Goal: Task Accomplishment & Management: Use online tool/utility

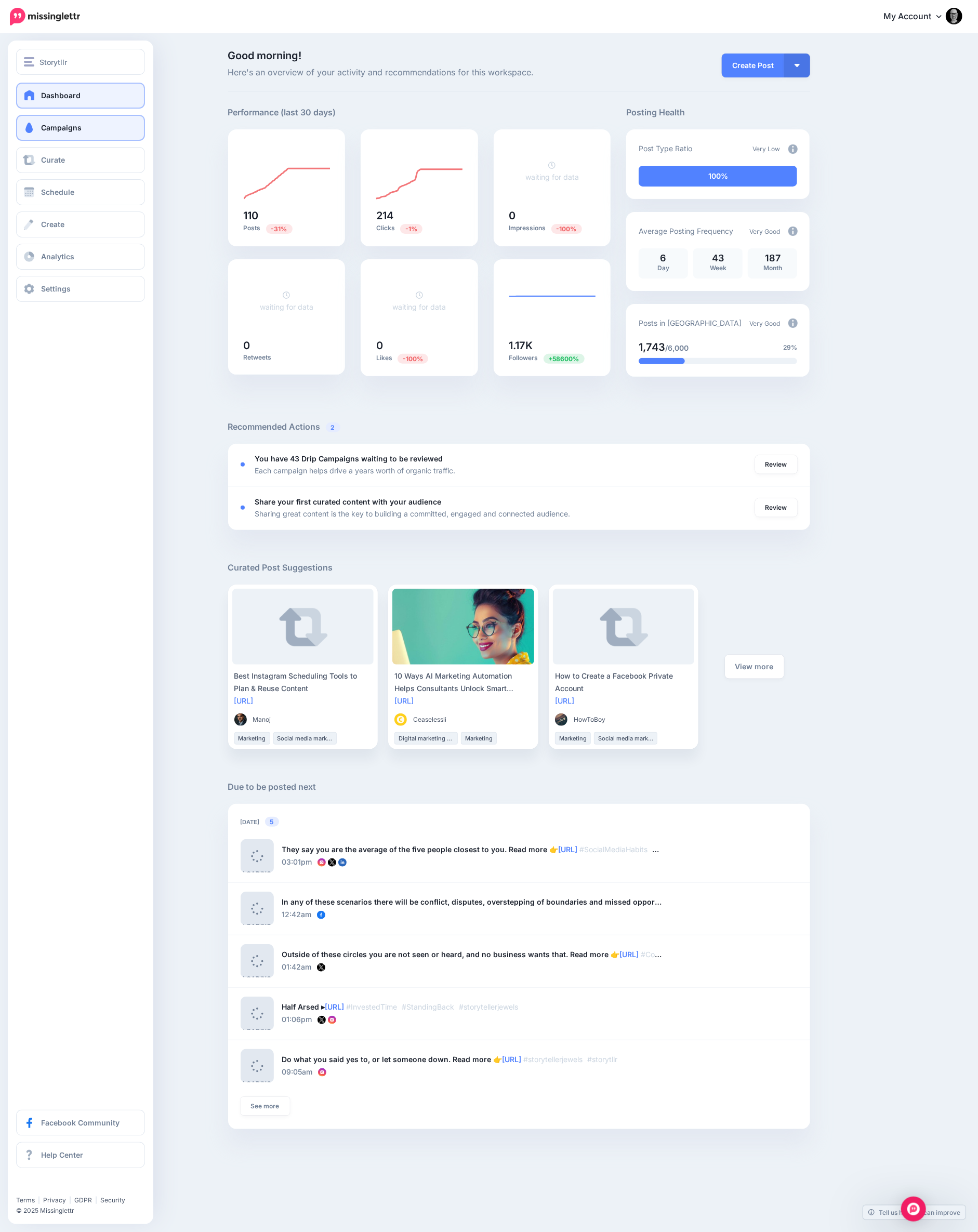
click at [62, 132] on span "Campaigns" at bounding box center [61, 127] width 40 height 9
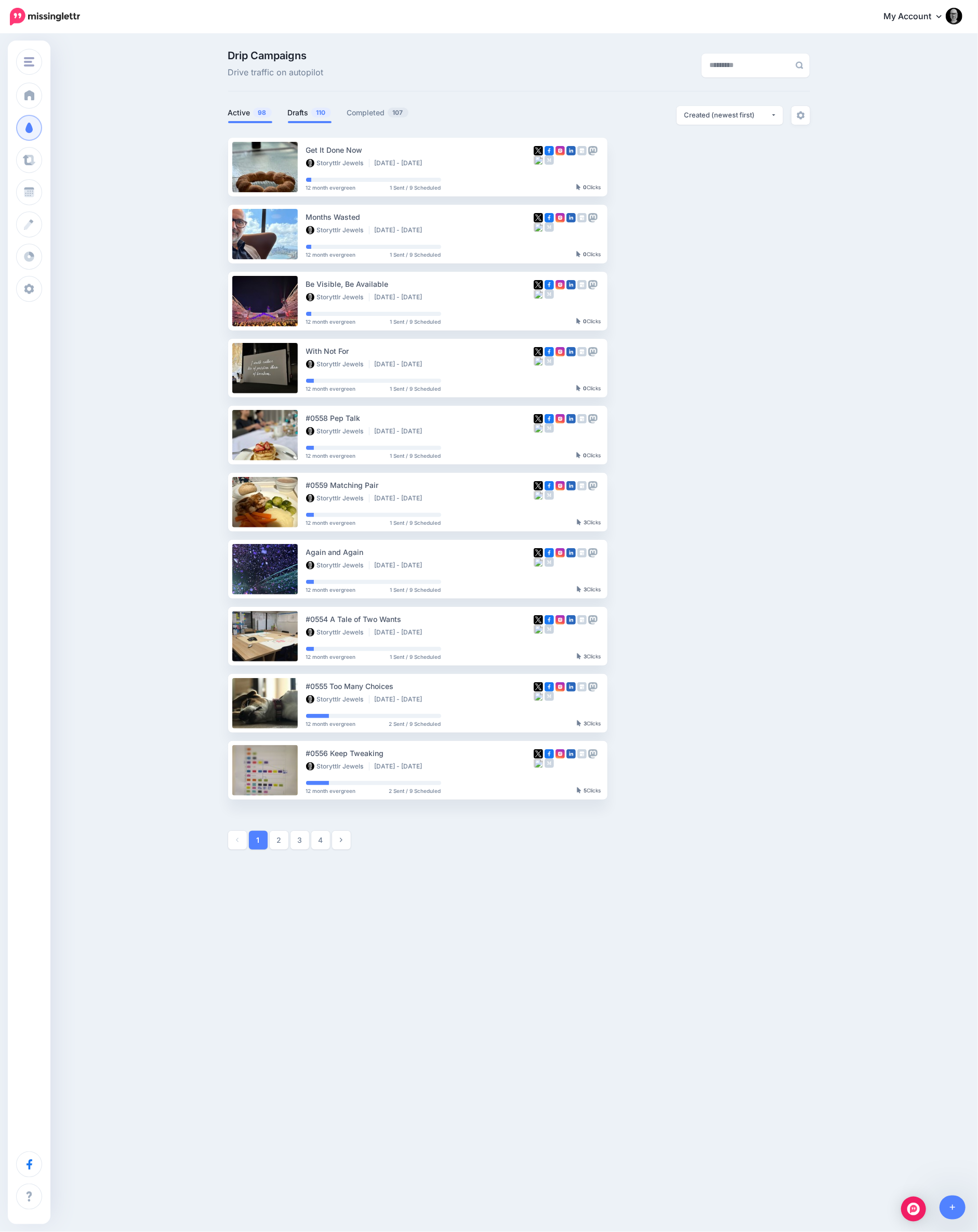
click at [303, 116] on link "Drafts 110" at bounding box center [310, 113] width 44 height 13
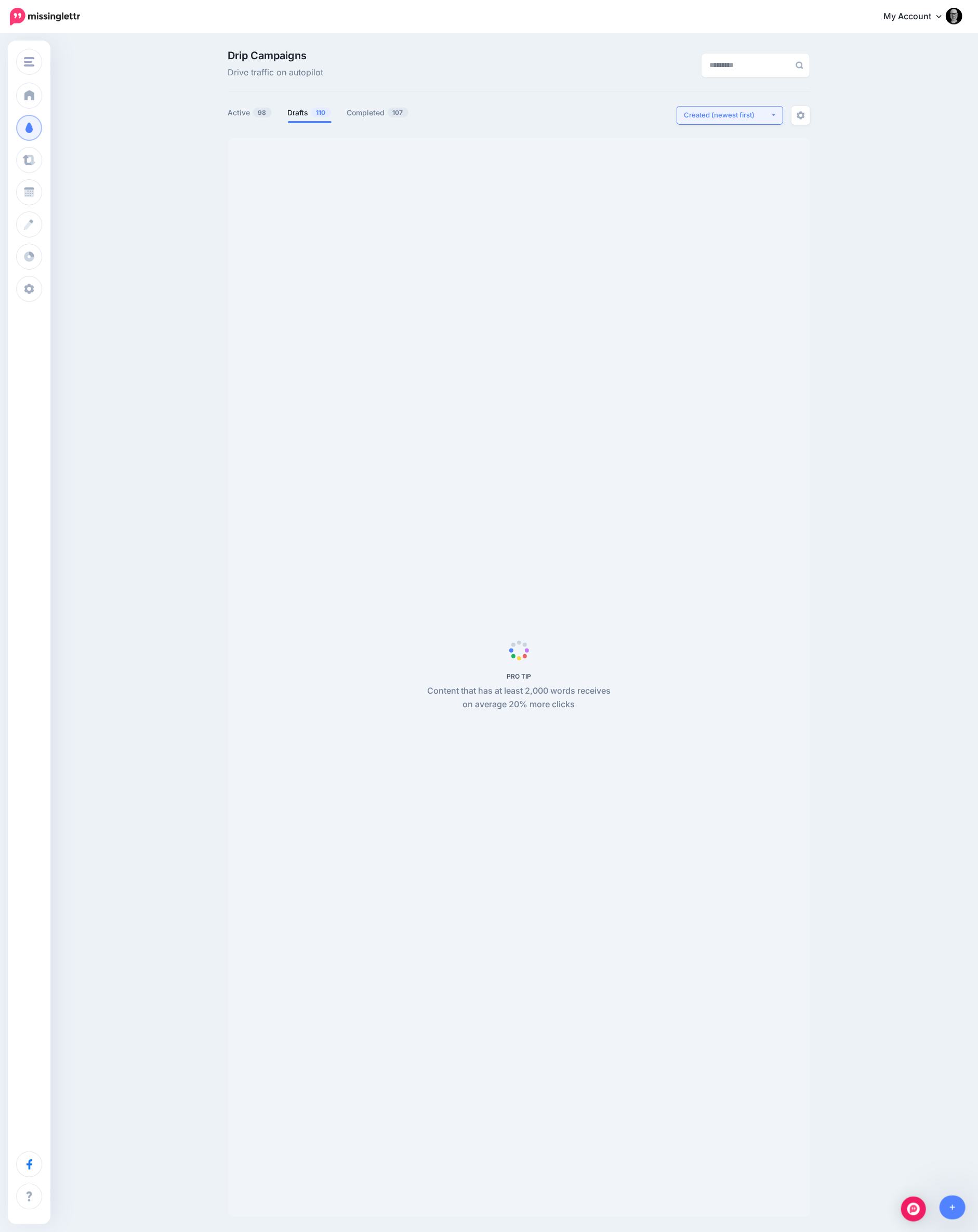
click at [704, 116] on div "Created (newest first)" at bounding box center [728, 115] width 86 height 10
click at [710, 203] on link "Created (oldest first)" at bounding box center [729, 211] width 98 height 20
select select "**********"
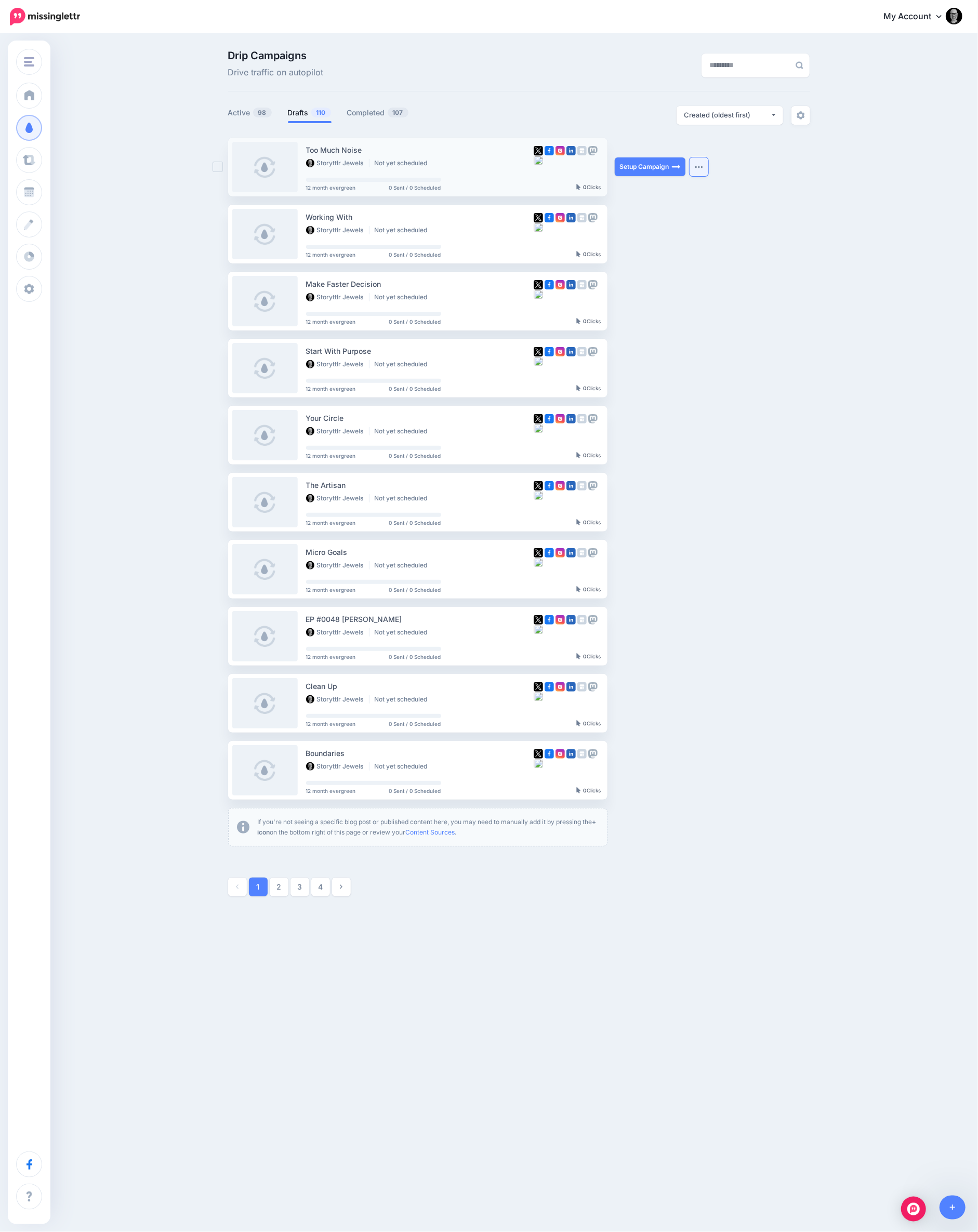
click at [696, 164] on button "button" at bounding box center [699, 167] width 19 height 19
click at [650, 196] on link "Generate Campaign" at bounding box center [641, 192] width 121 height 20
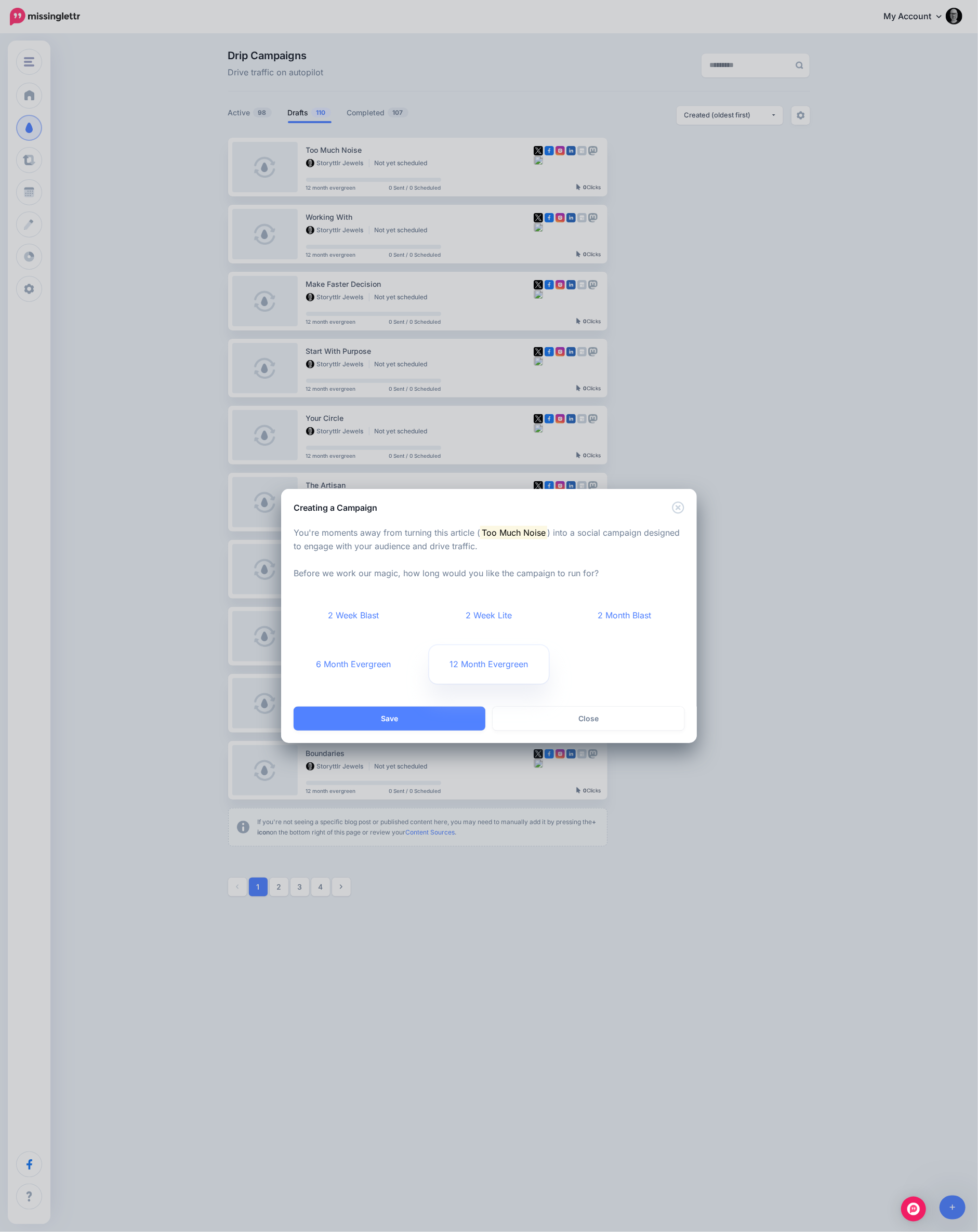
click at [465, 671] on link "12 Month Evergreen" at bounding box center [489, 664] width 120 height 39
click at [444, 710] on button "Save" at bounding box center [389, 719] width 192 height 24
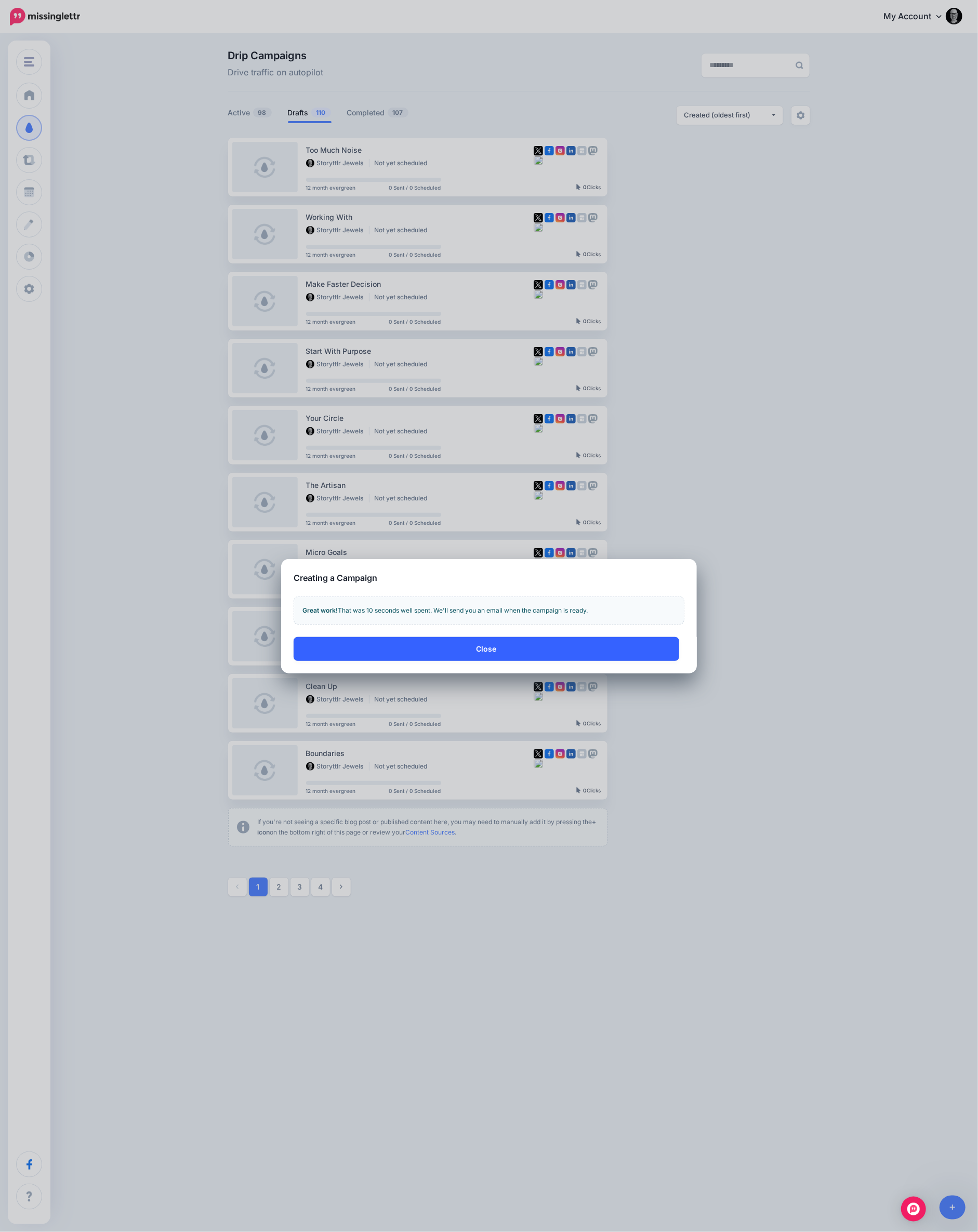
click at [479, 652] on button "Close" at bounding box center [486, 649] width 385 height 24
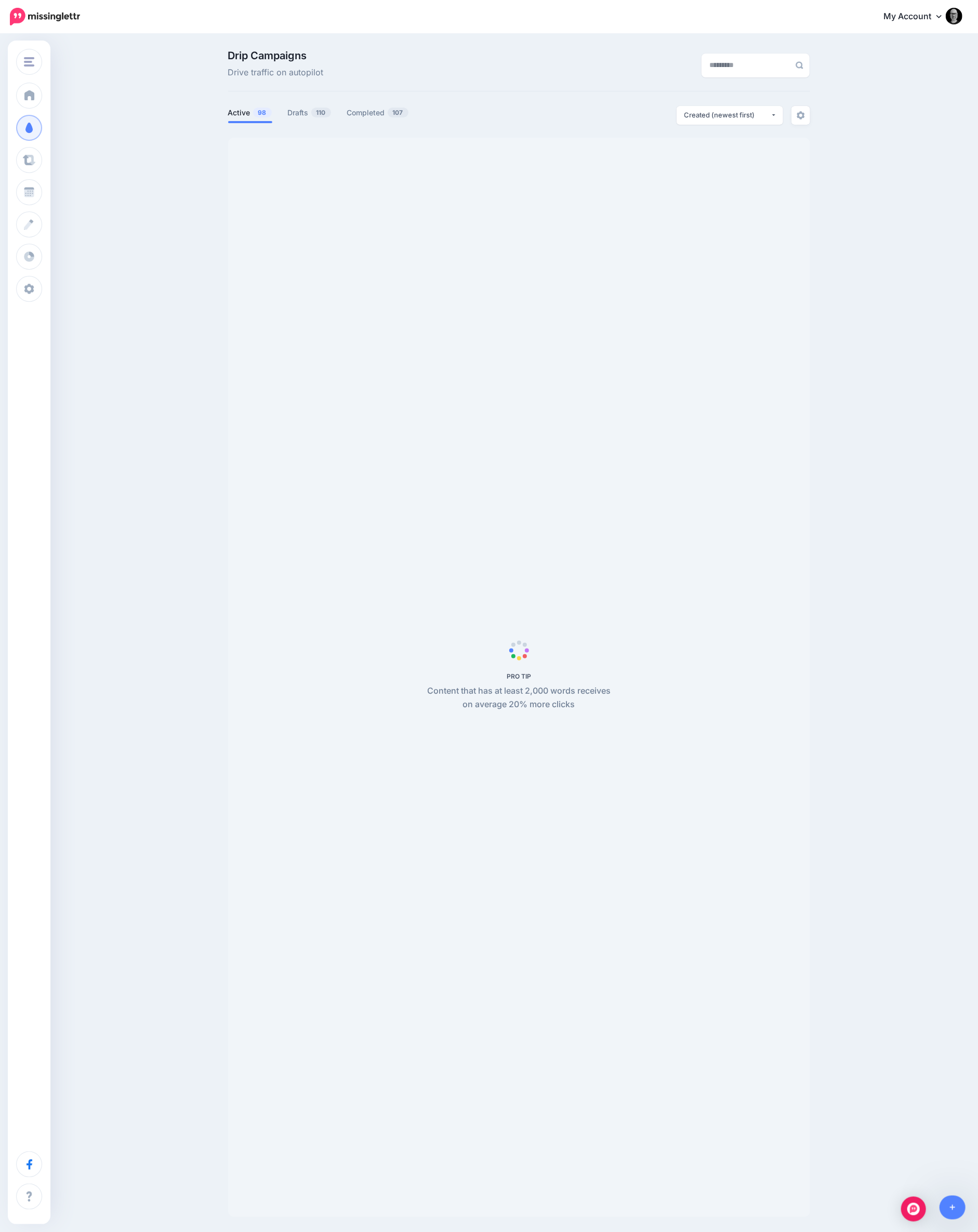
click at [309, 118] on link "Drafts 110" at bounding box center [310, 113] width 44 height 13
click at [705, 113] on div "Created (newest first)" at bounding box center [728, 115] width 86 height 10
click at [713, 206] on span "Created (oldest first)" at bounding box center [723, 211] width 71 height 13
select select "**********"
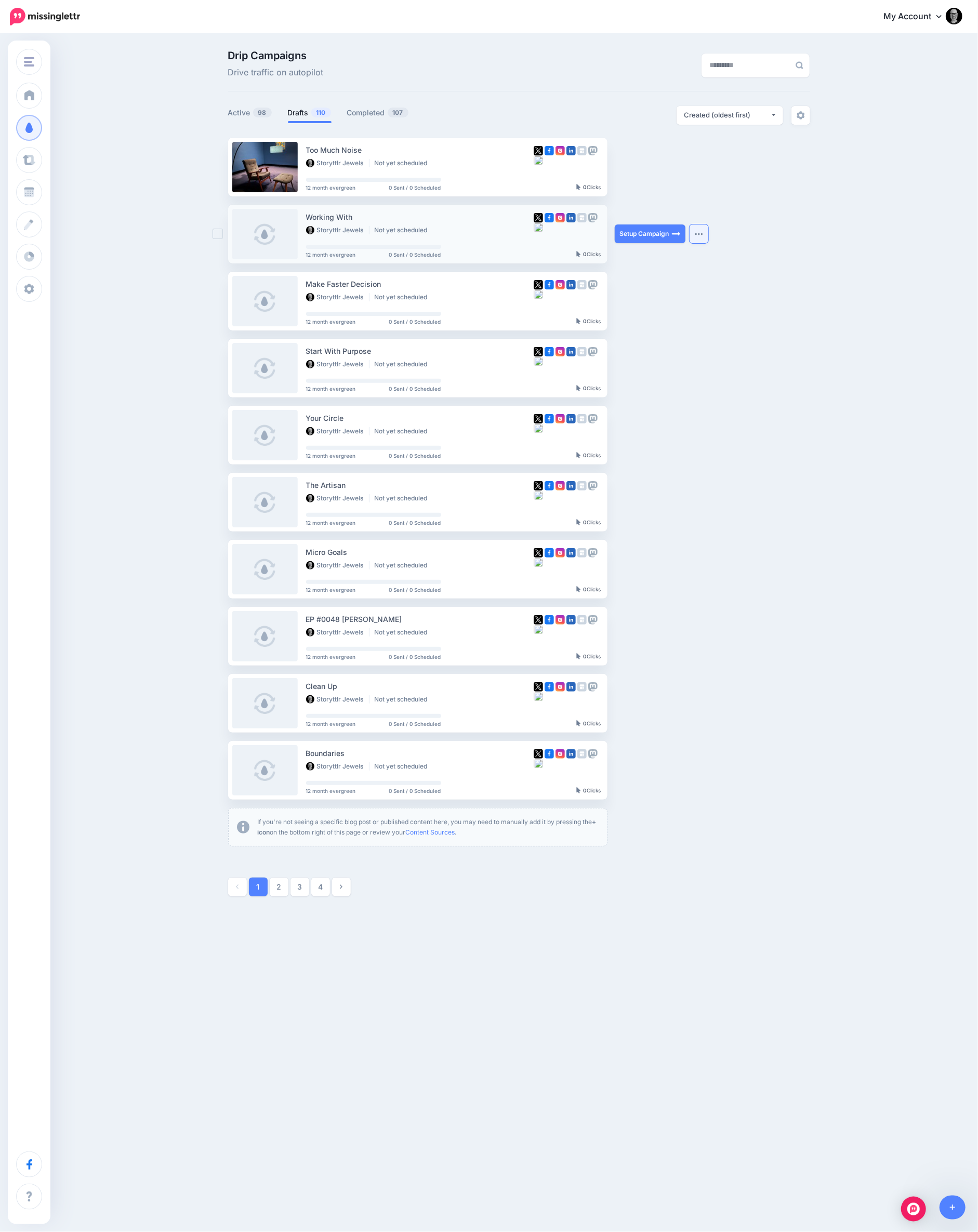
click at [702, 236] on button "button" at bounding box center [699, 234] width 19 height 19
click at [655, 261] on link "Generate Campaign" at bounding box center [641, 259] width 121 height 20
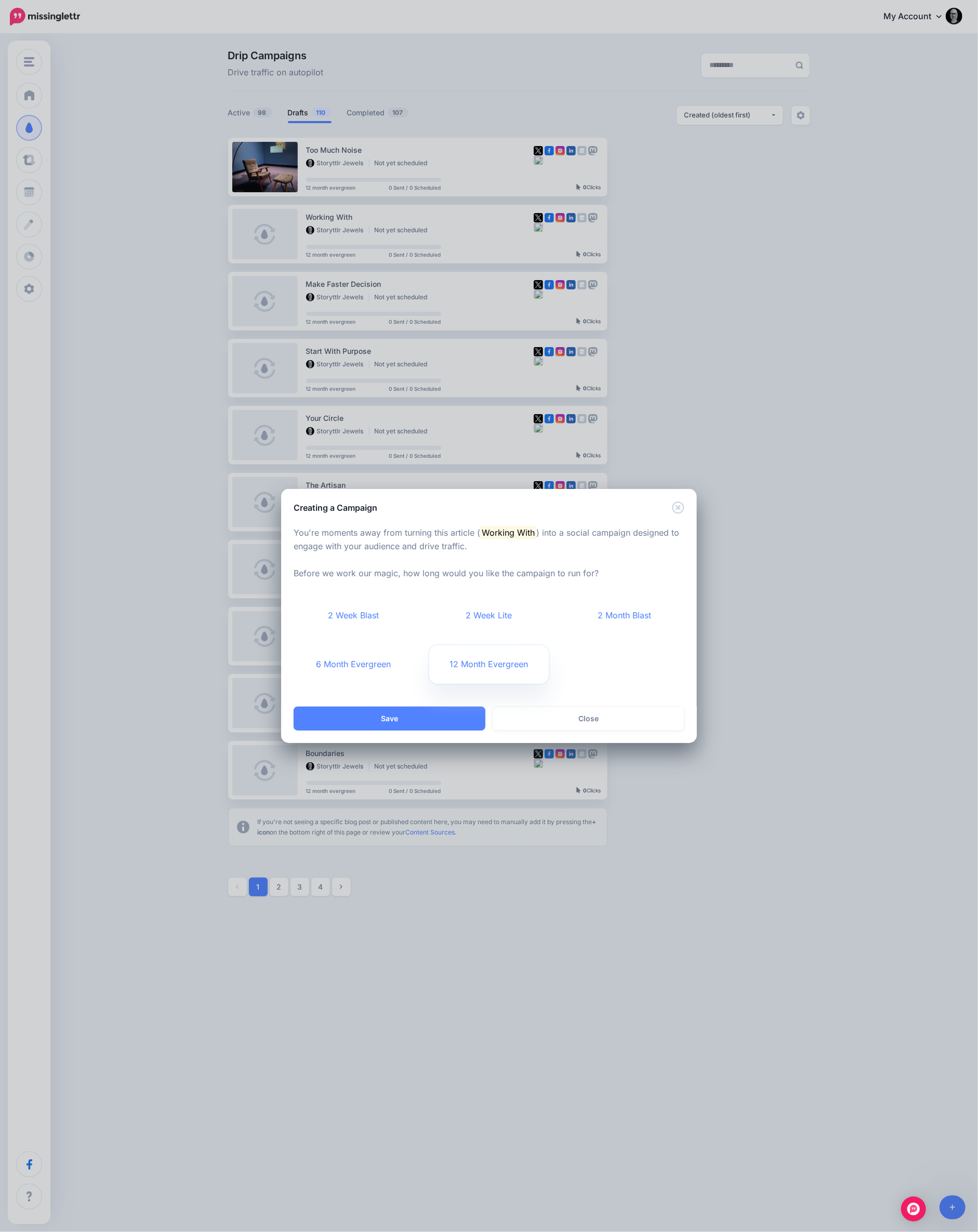
click at [480, 669] on link "12 Month Evergreen" at bounding box center [489, 664] width 120 height 39
click at [424, 714] on button "Save" at bounding box center [389, 719] width 192 height 24
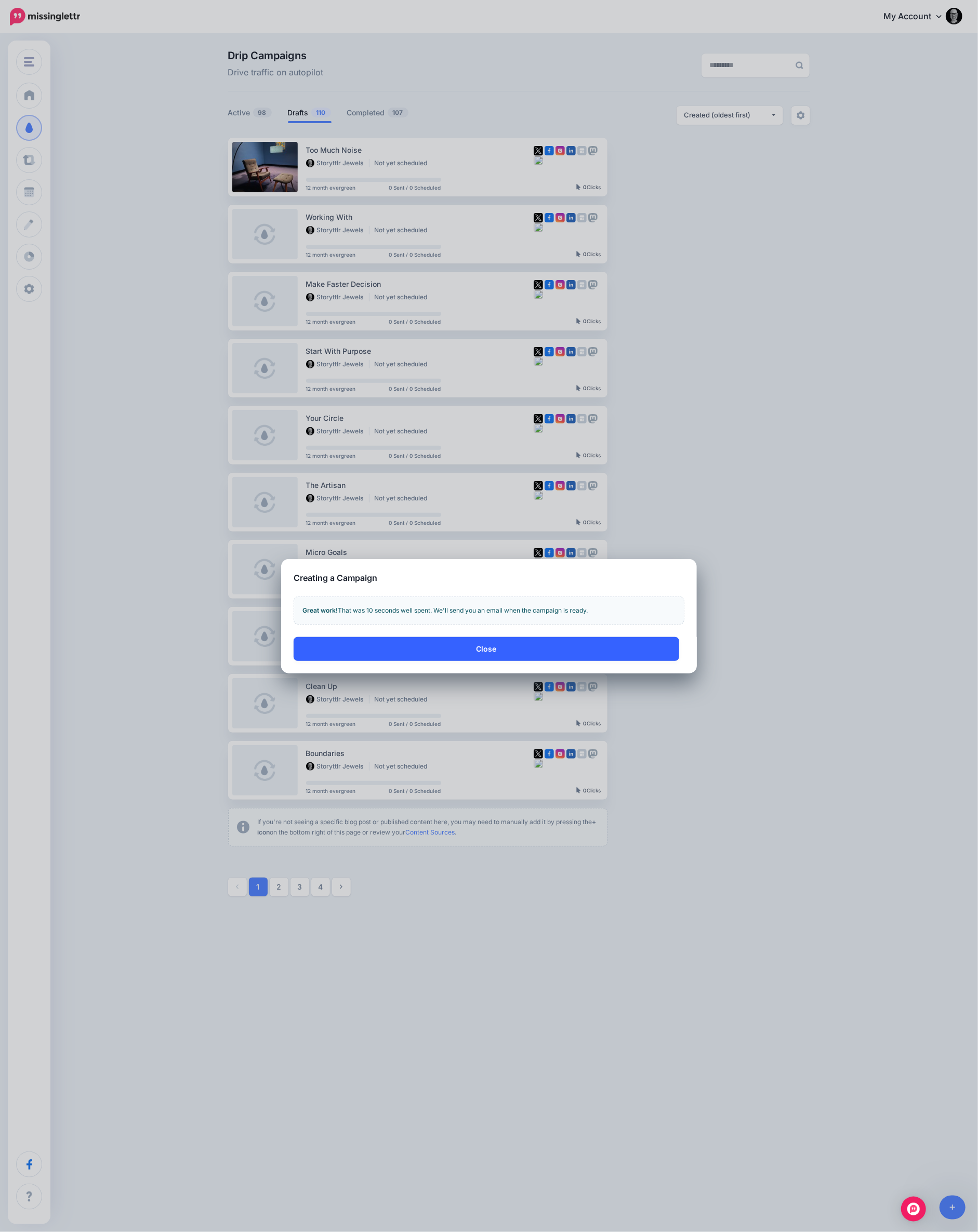
click at [487, 647] on button "Close" at bounding box center [486, 649] width 385 height 24
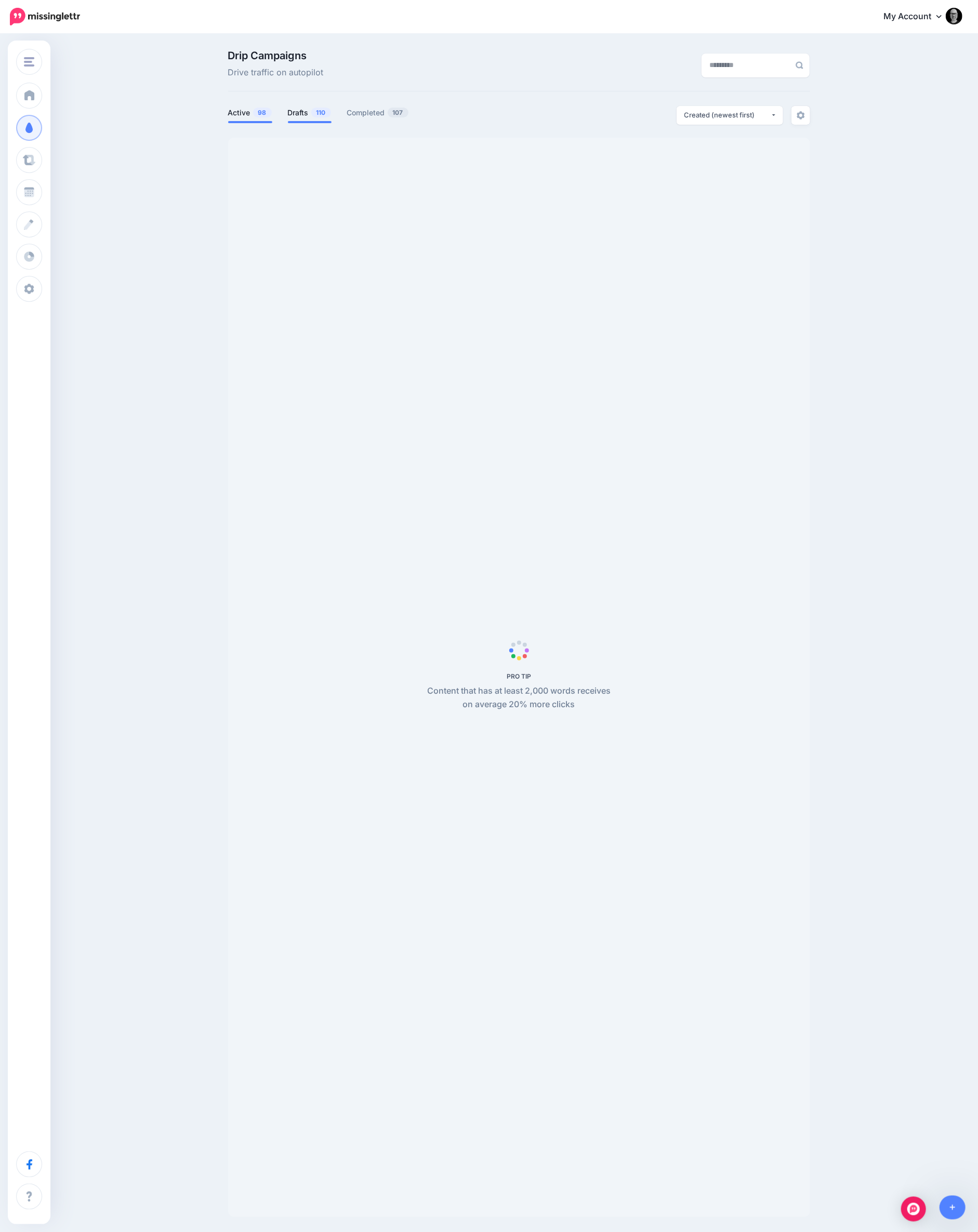
click at [299, 112] on link "Drafts 110" at bounding box center [310, 113] width 44 height 13
click at [712, 116] on div "Created (newest first)" at bounding box center [728, 115] width 86 height 10
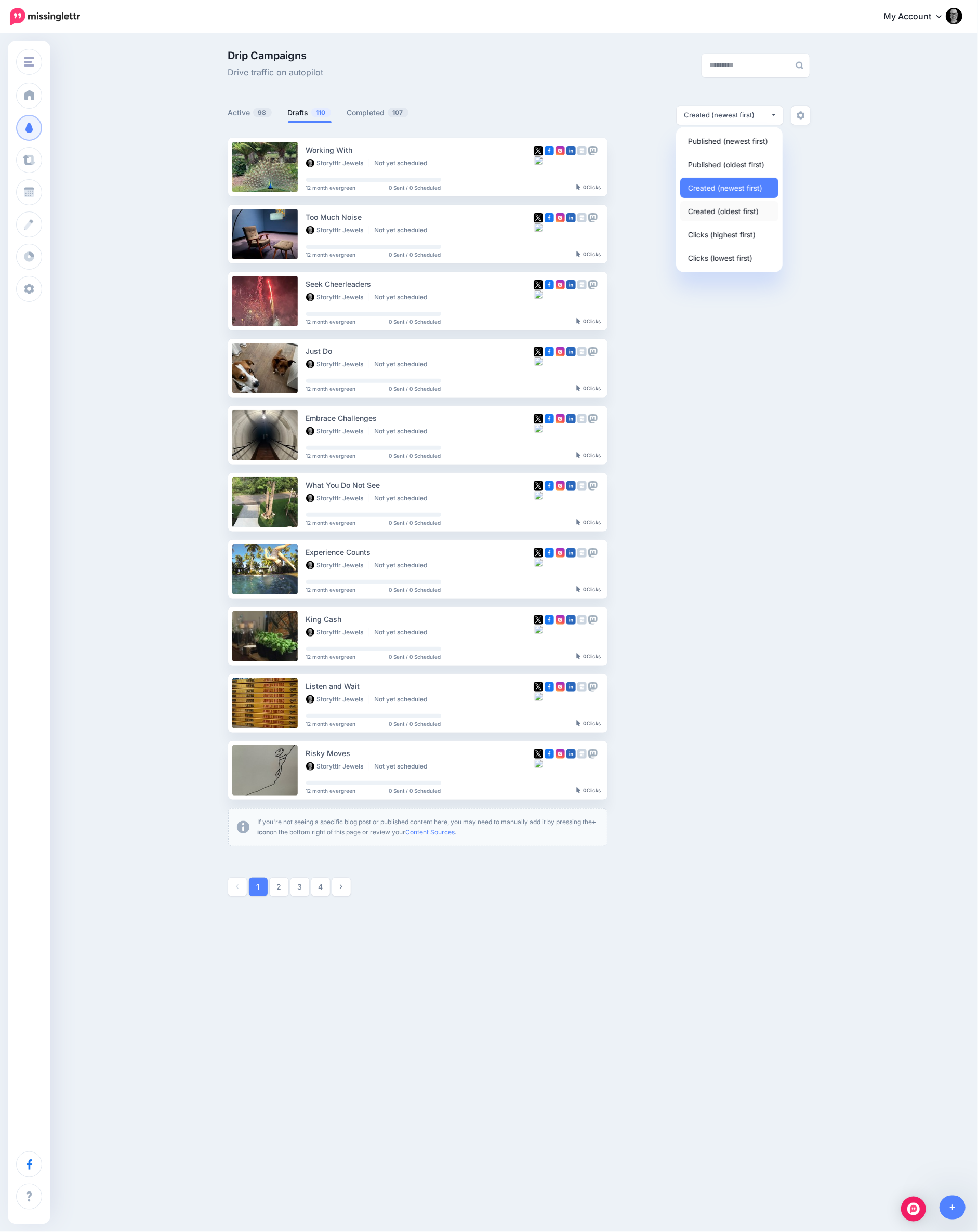
click at [718, 214] on span "Created (oldest first)" at bounding box center [723, 211] width 71 height 13
select select "**********"
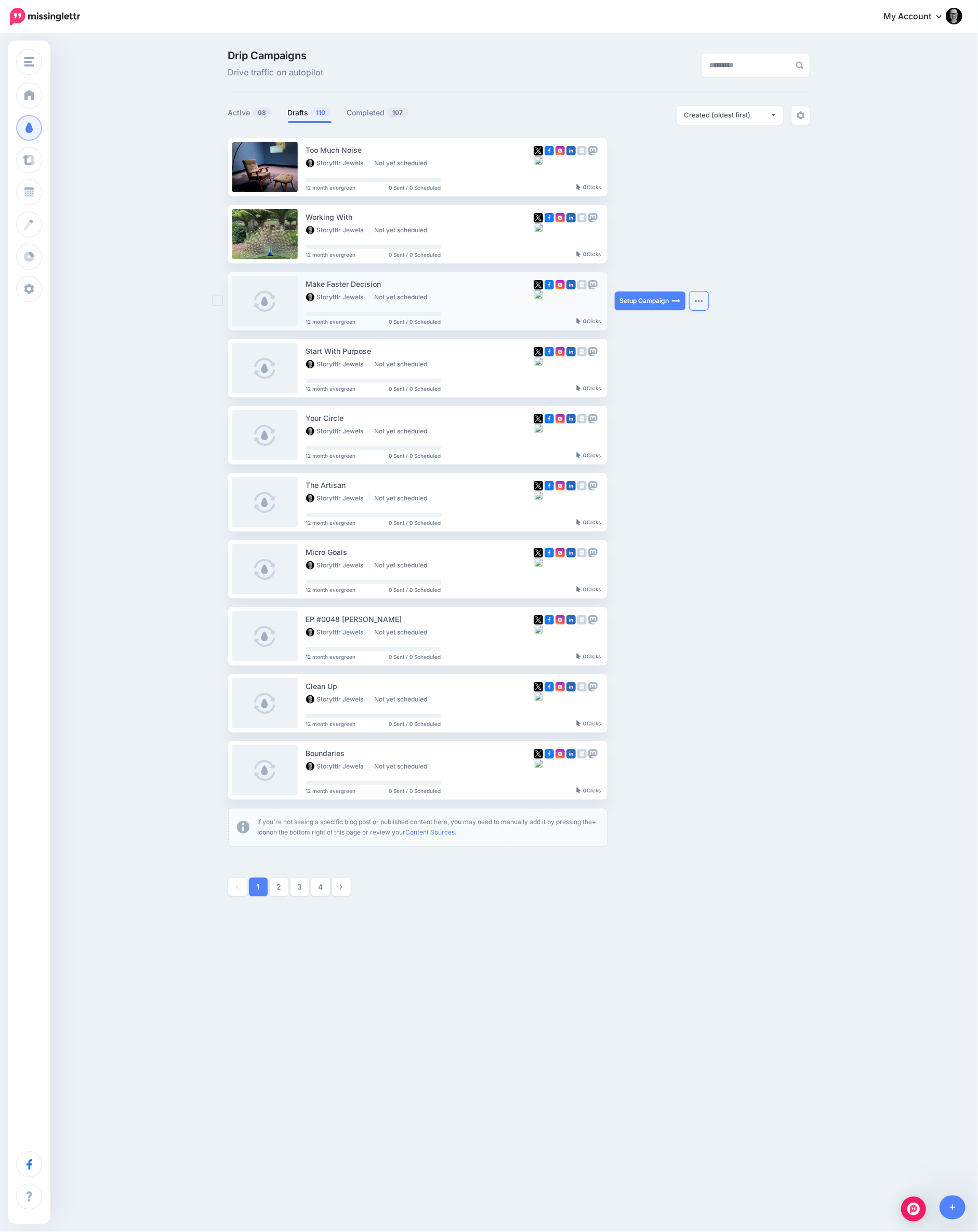
click at [702, 299] on img "button" at bounding box center [699, 300] width 8 height 3
click at [652, 326] on link "Generate Campaign" at bounding box center [641, 326] width 121 height 20
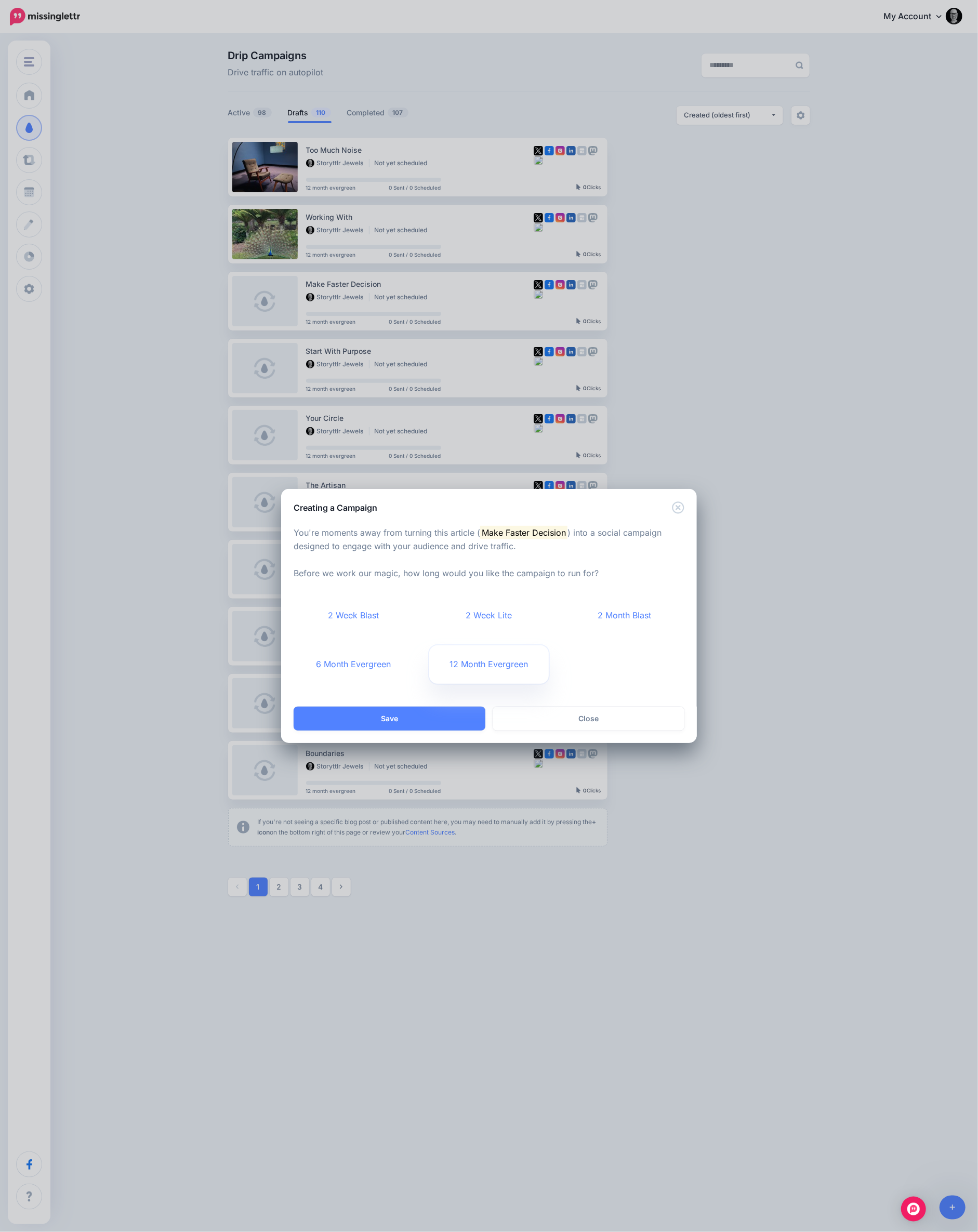
click at [461, 664] on link "12 Month Evergreen" at bounding box center [489, 664] width 120 height 39
click at [421, 721] on button "Save" at bounding box center [389, 719] width 192 height 24
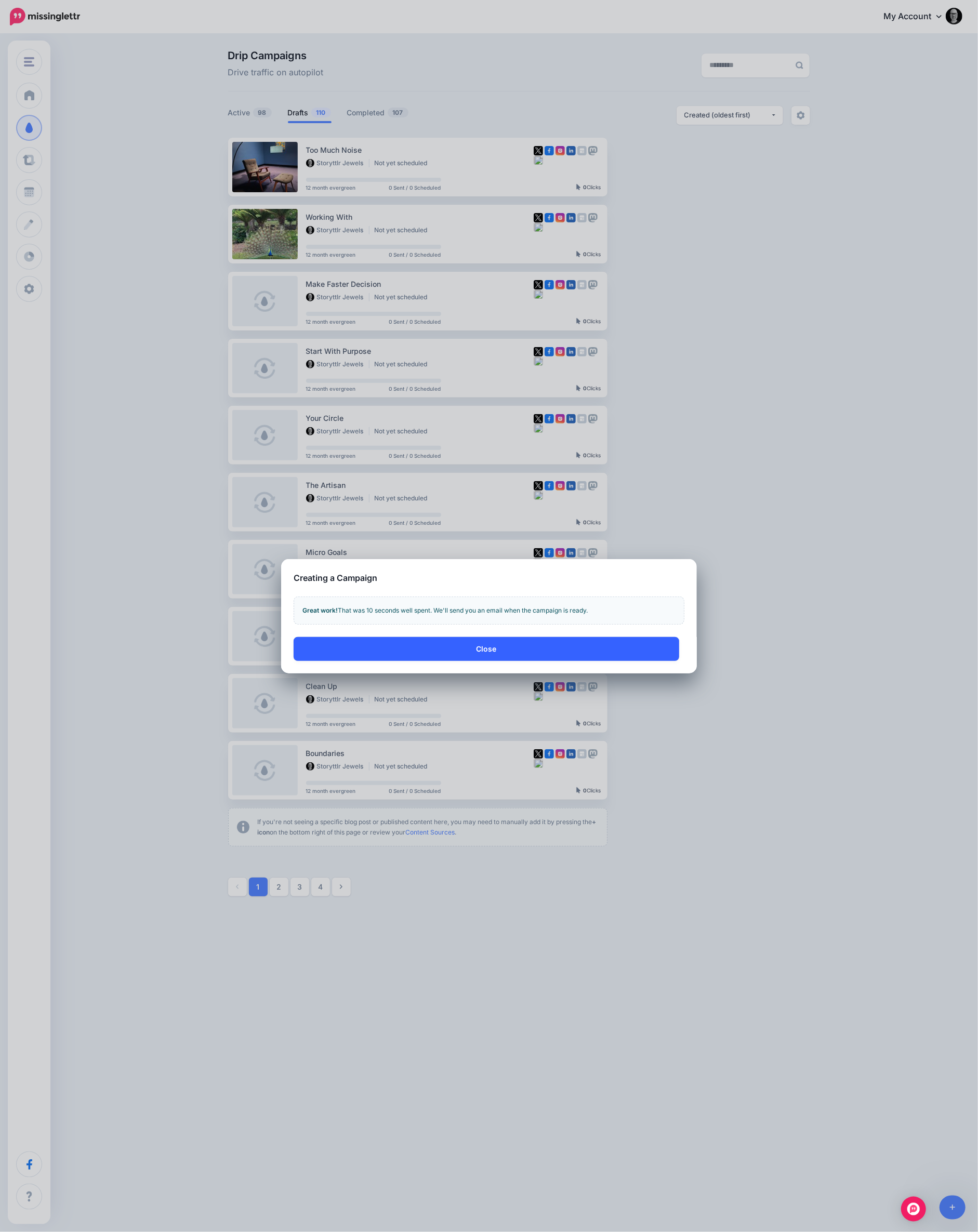
click at [461, 648] on button "Close" at bounding box center [486, 649] width 385 height 24
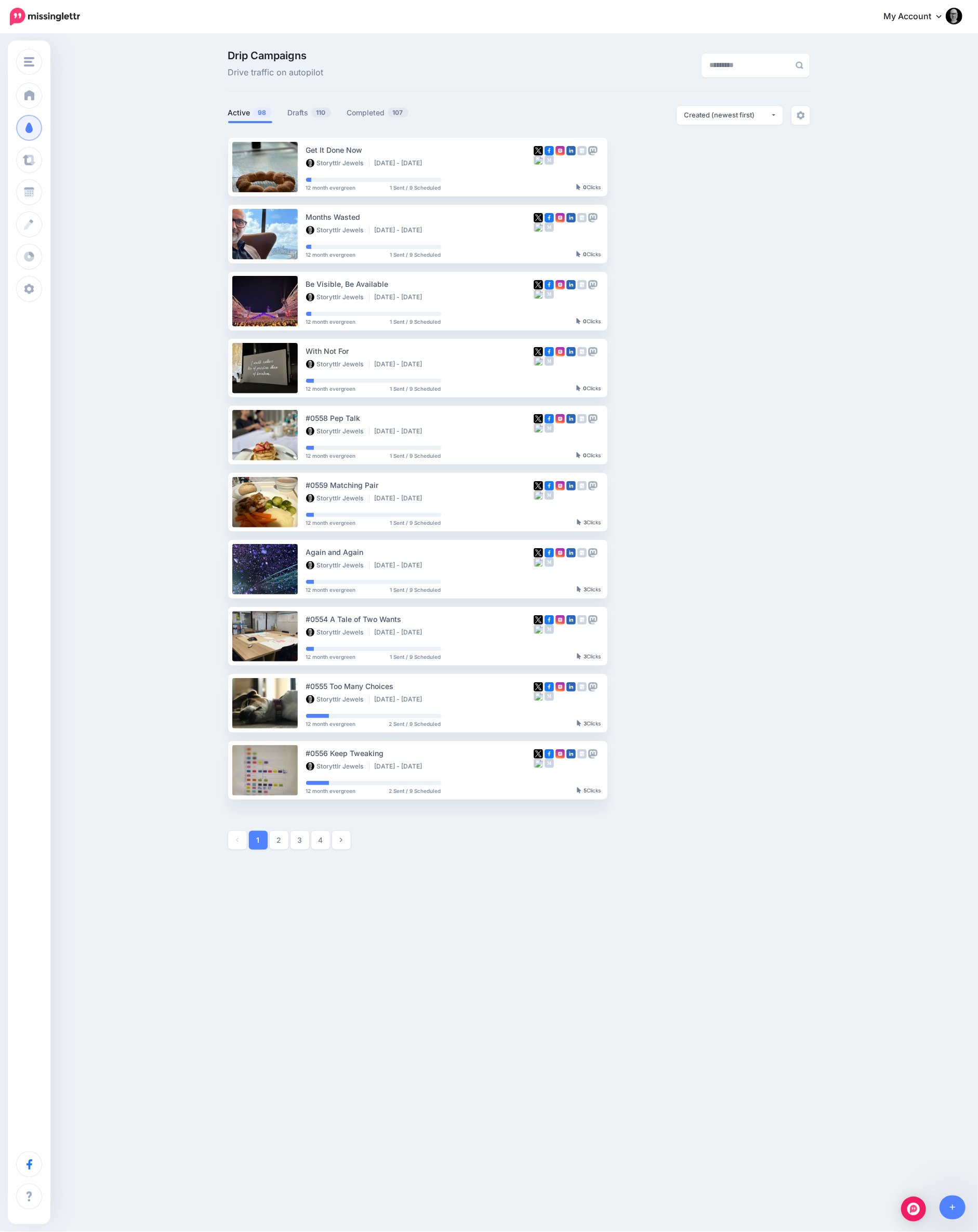
click at [295, 115] on link "Drafts 110" at bounding box center [310, 113] width 44 height 13
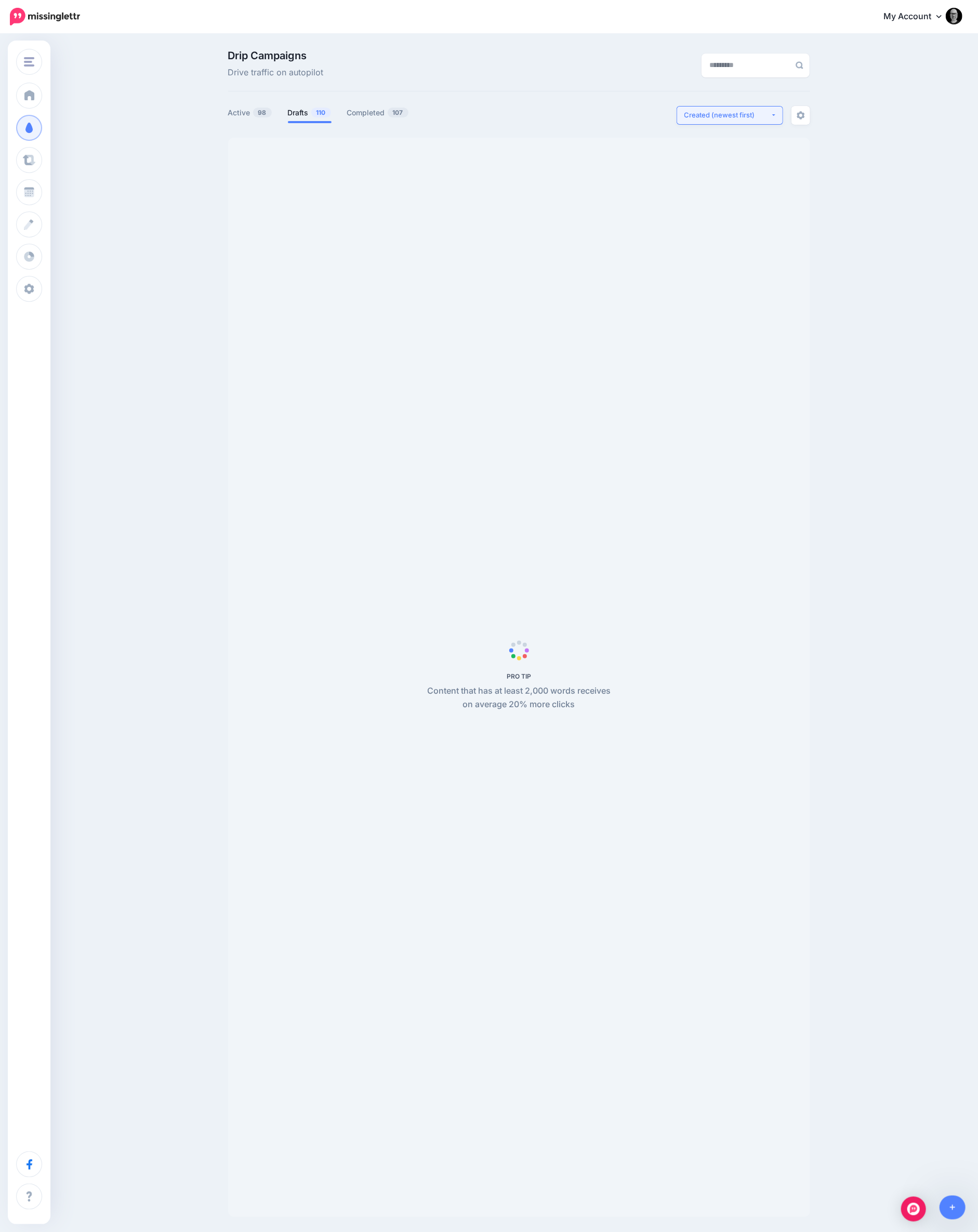
click at [725, 120] on div "Created (newest first)" at bounding box center [728, 115] width 86 height 10
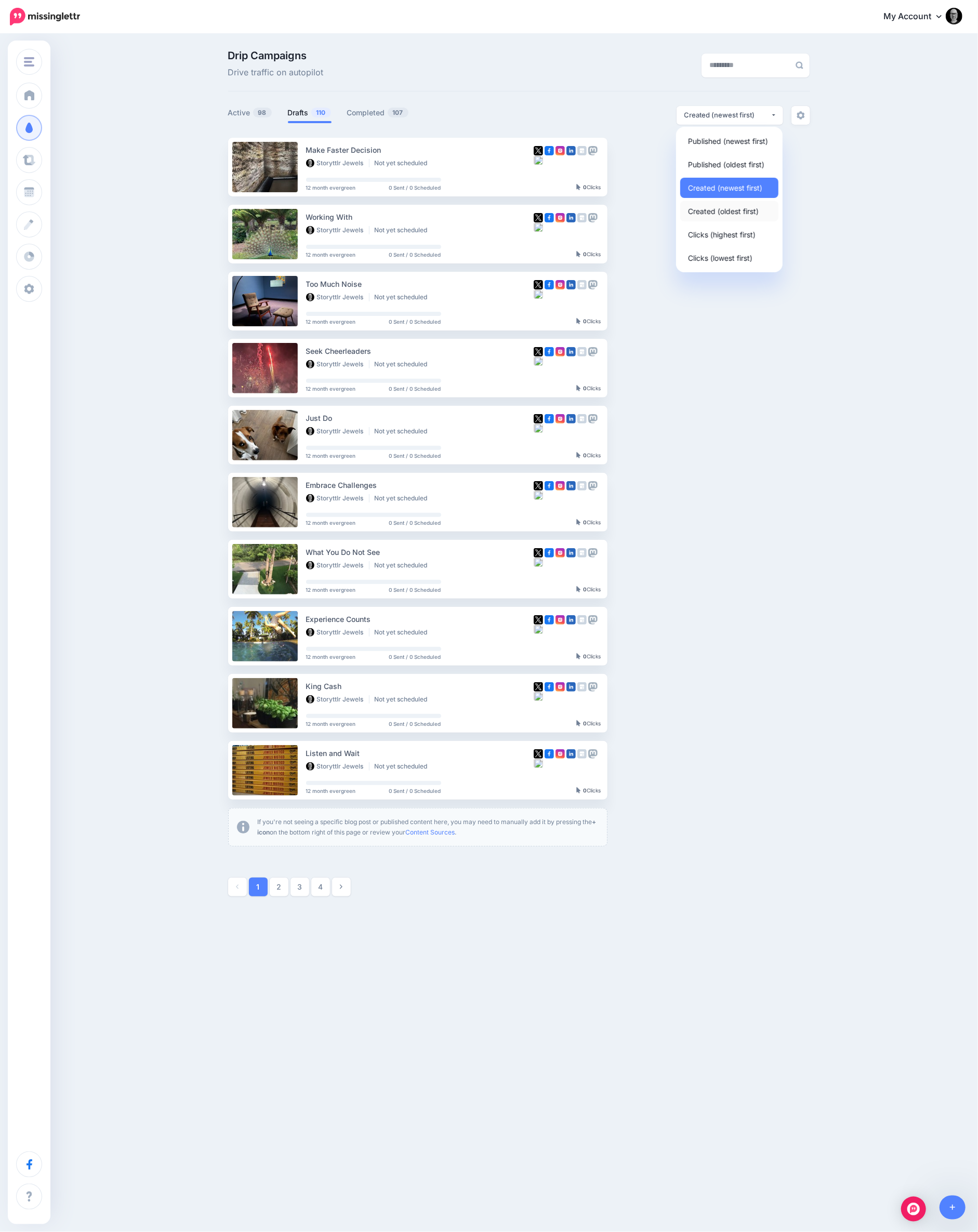
click at [732, 210] on span "Created (oldest first)" at bounding box center [723, 211] width 71 height 13
select select "**********"
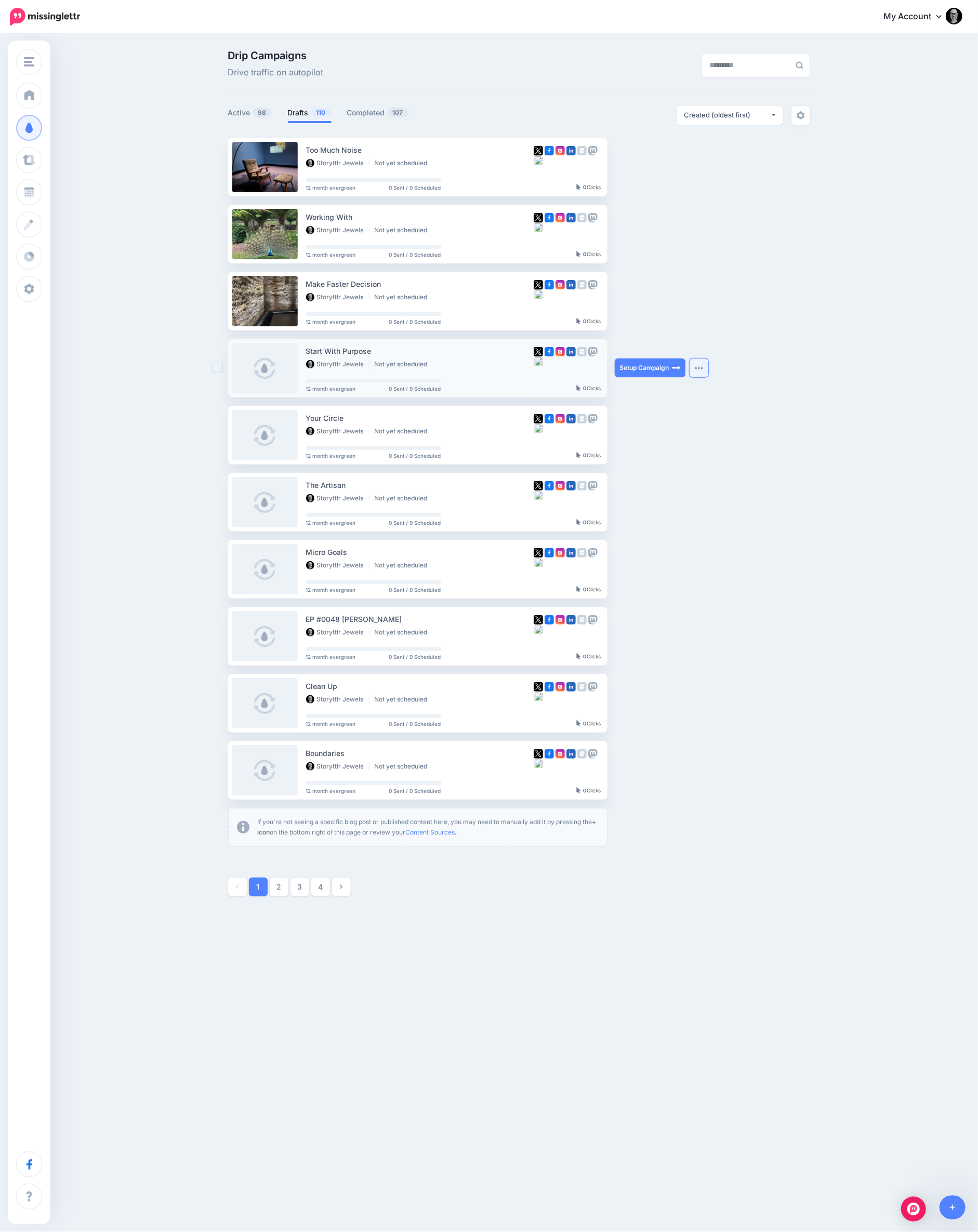
click at [701, 369] on img "button" at bounding box center [699, 368] width 8 height 3
click at [650, 387] on link "Generate Campaign" at bounding box center [641, 393] width 121 height 20
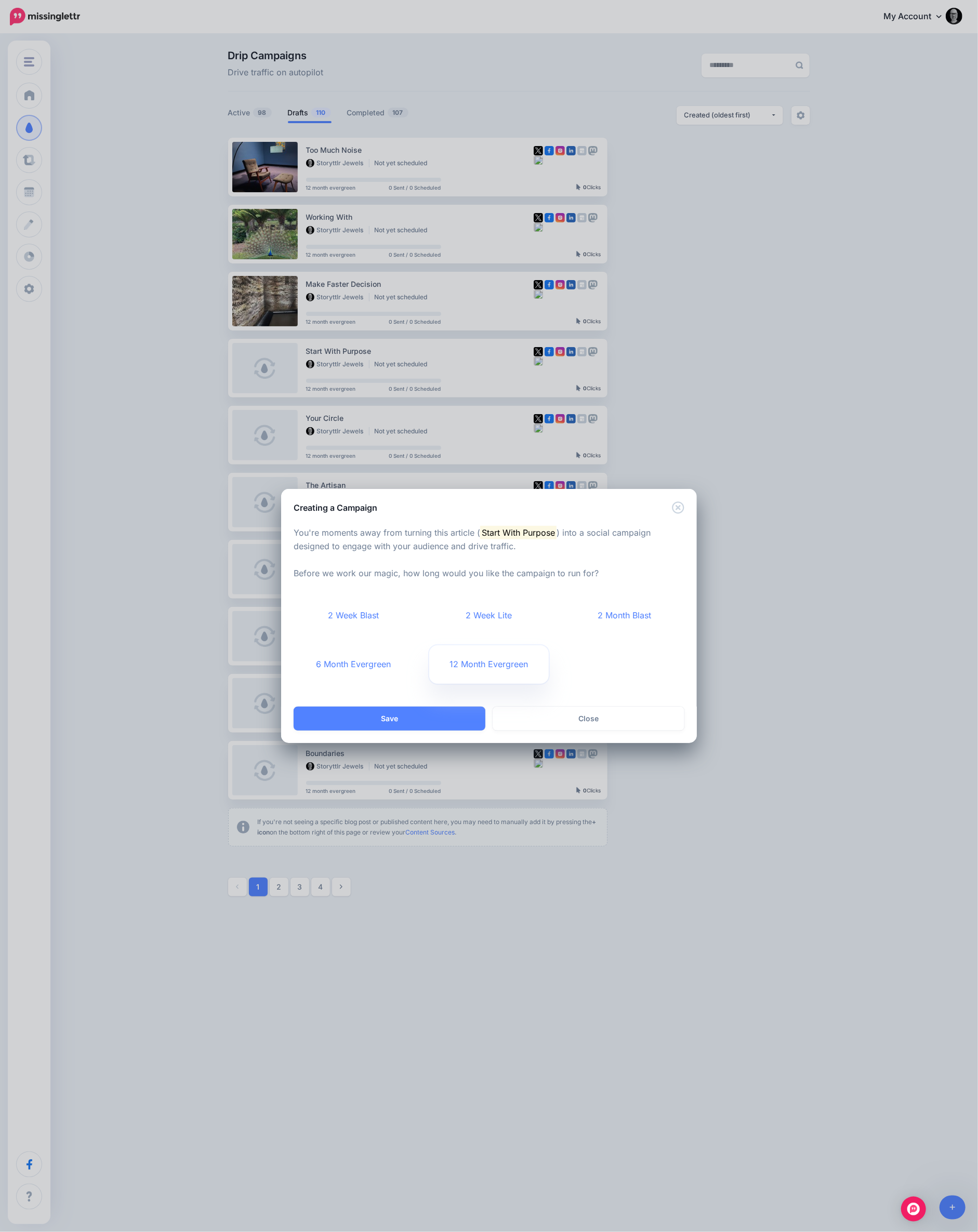
click at [468, 662] on link "12 Month Evergreen" at bounding box center [489, 664] width 120 height 39
click at [425, 712] on button "Save" at bounding box center [389, 719] width 192 height 24
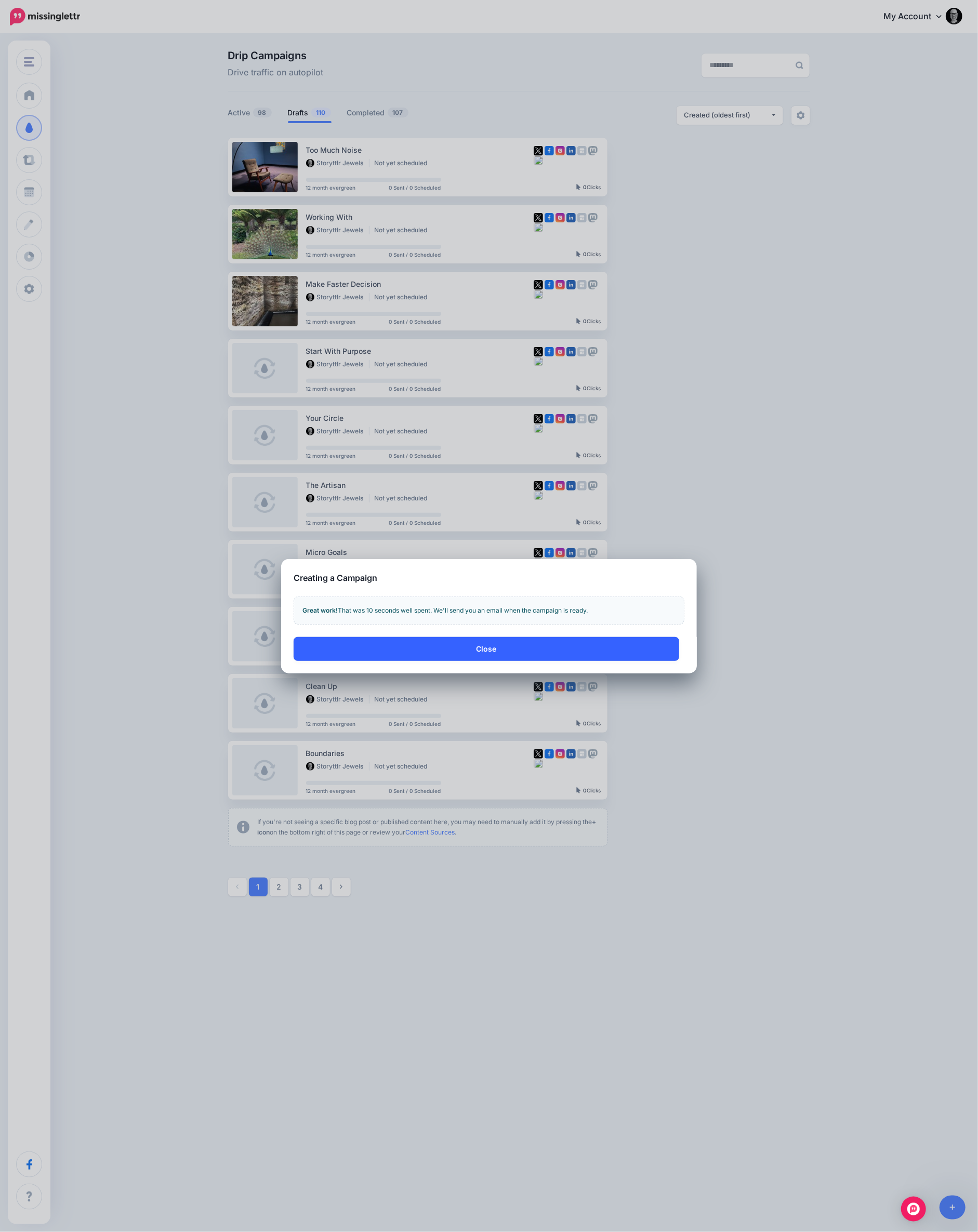
click at [473, 640] on button "Close" at bounding box center [486, 649] width 385 height 24
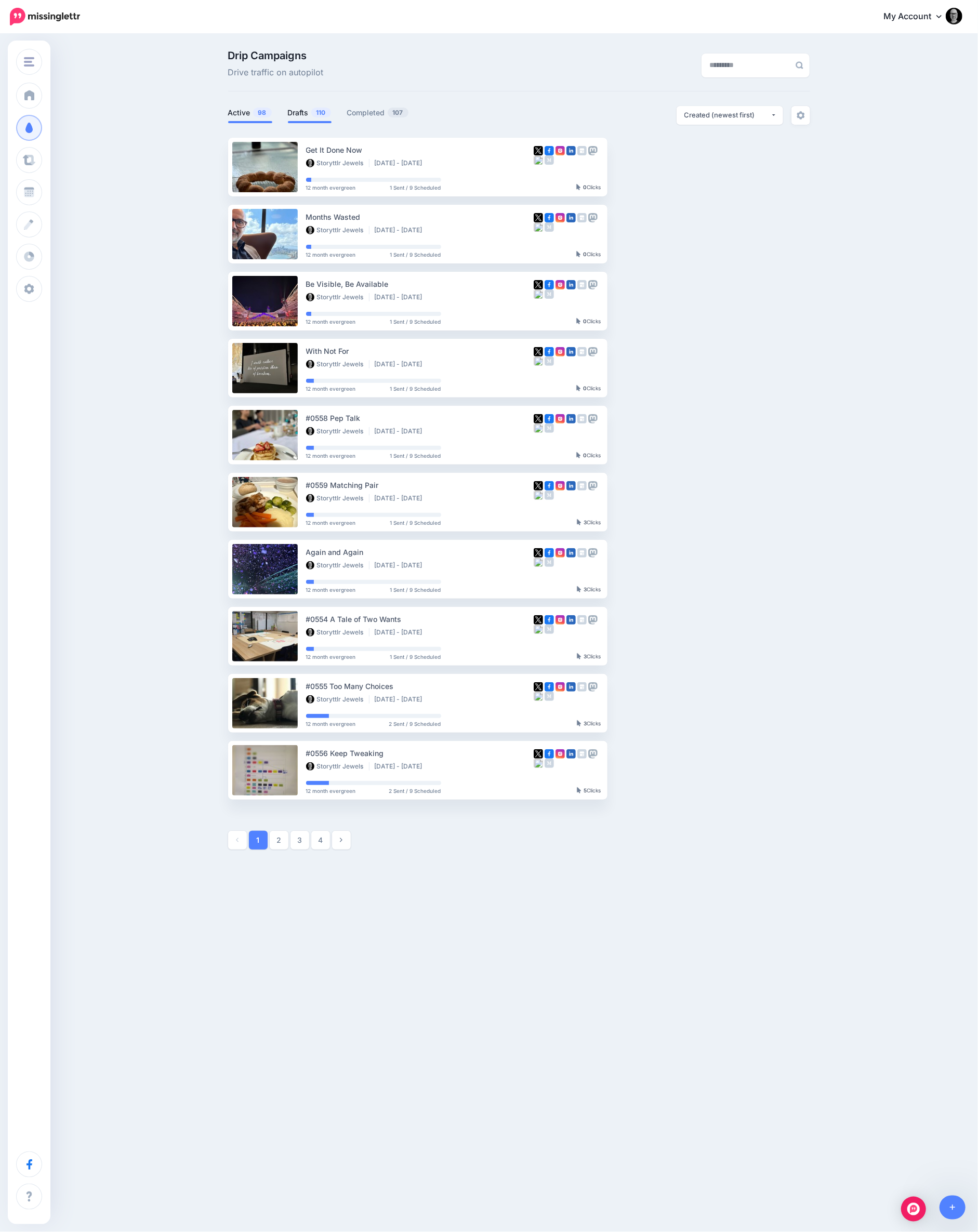
click at [299, 116] on link "Drafts 110" at bounding box center [310, 113] width 44 height 13
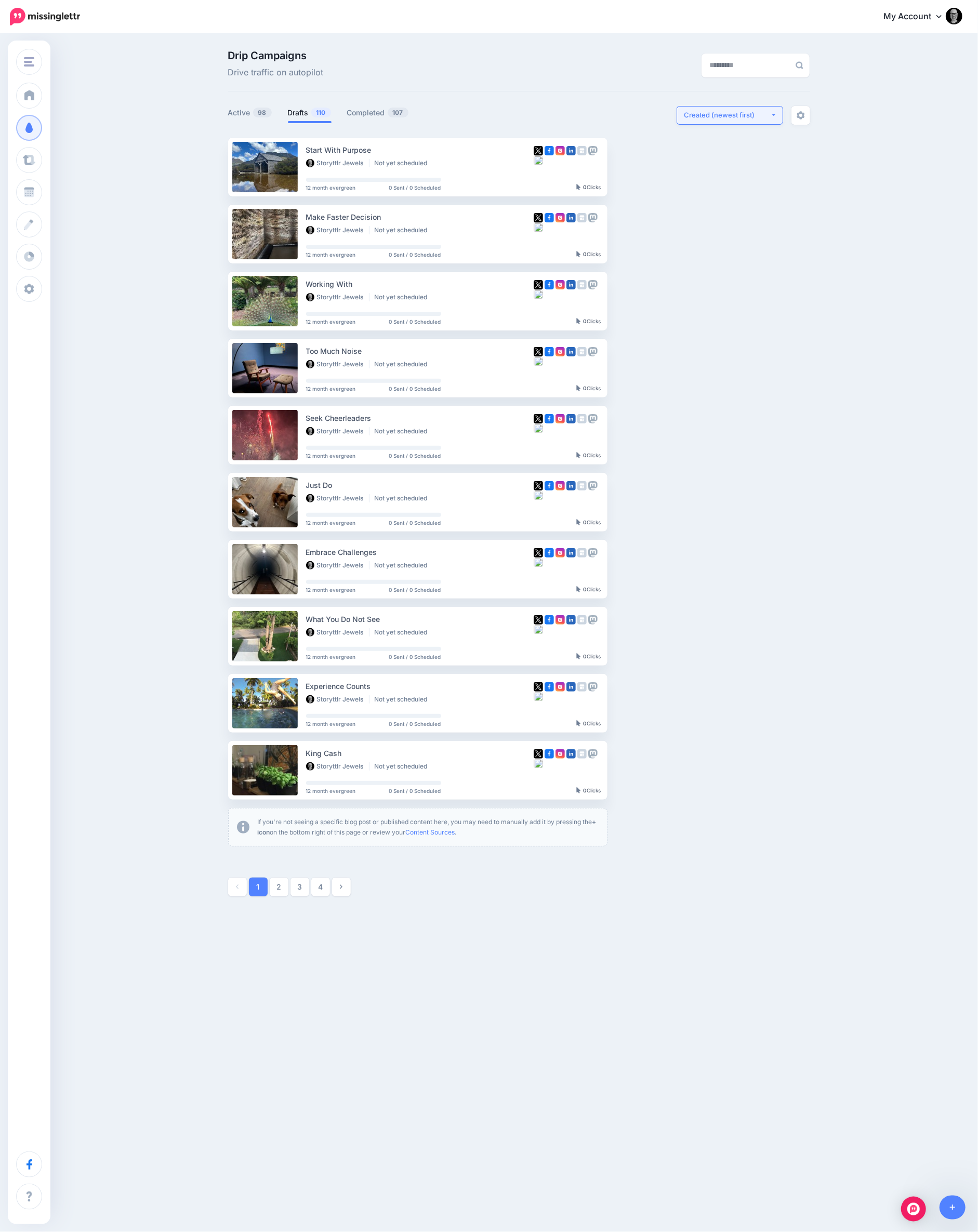
click at [721, 113] on div "Created (newest first)" at bounding box center [728, 115] width 86 height 10
click at [722, 208] on span "Created (oldest first)" at bounding box center [723, 211] width 71 height 13
select select "**********"
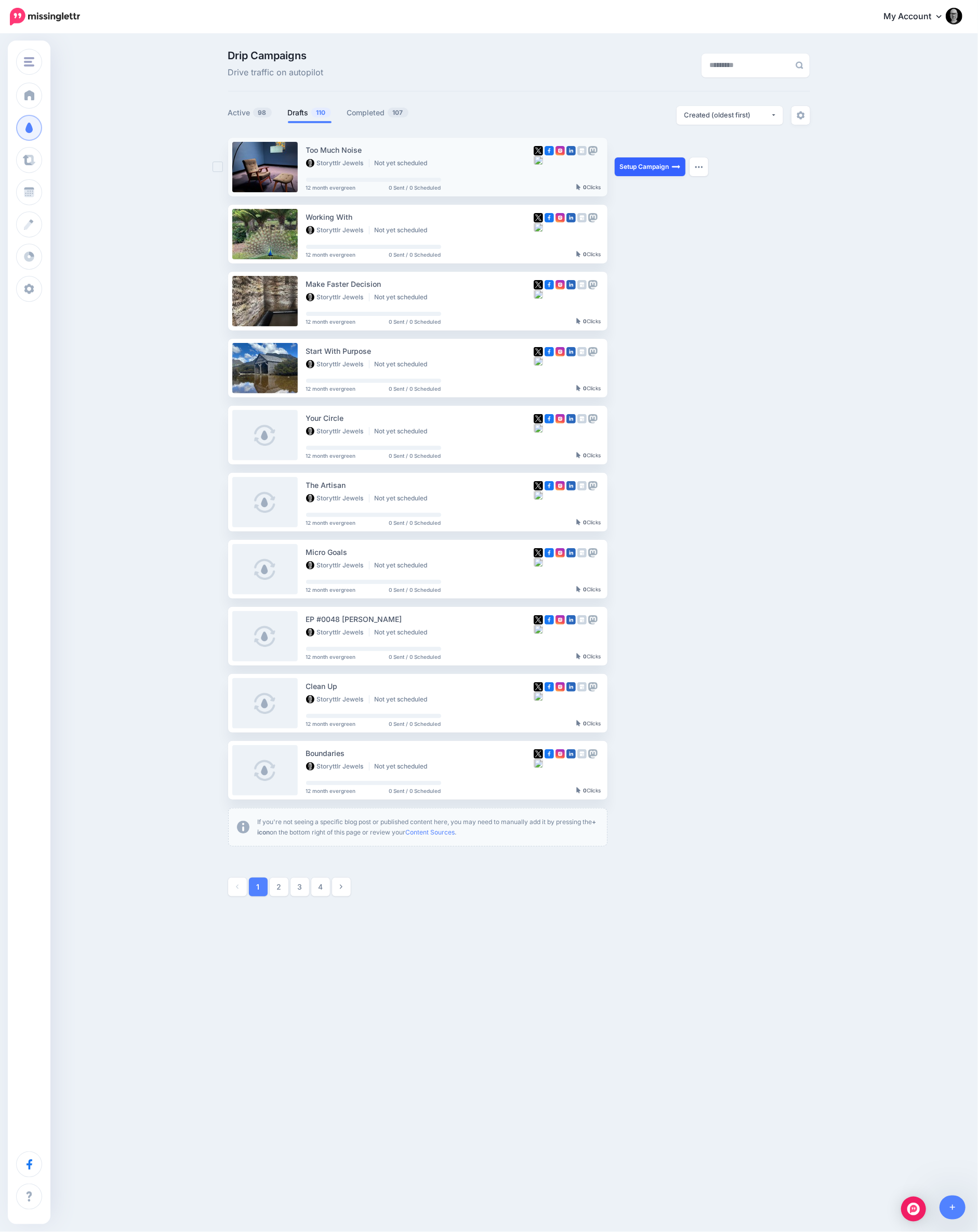
click at [639, 169] on link "Setup Campaign" at bounding box center [650, 167] width 71 height 19
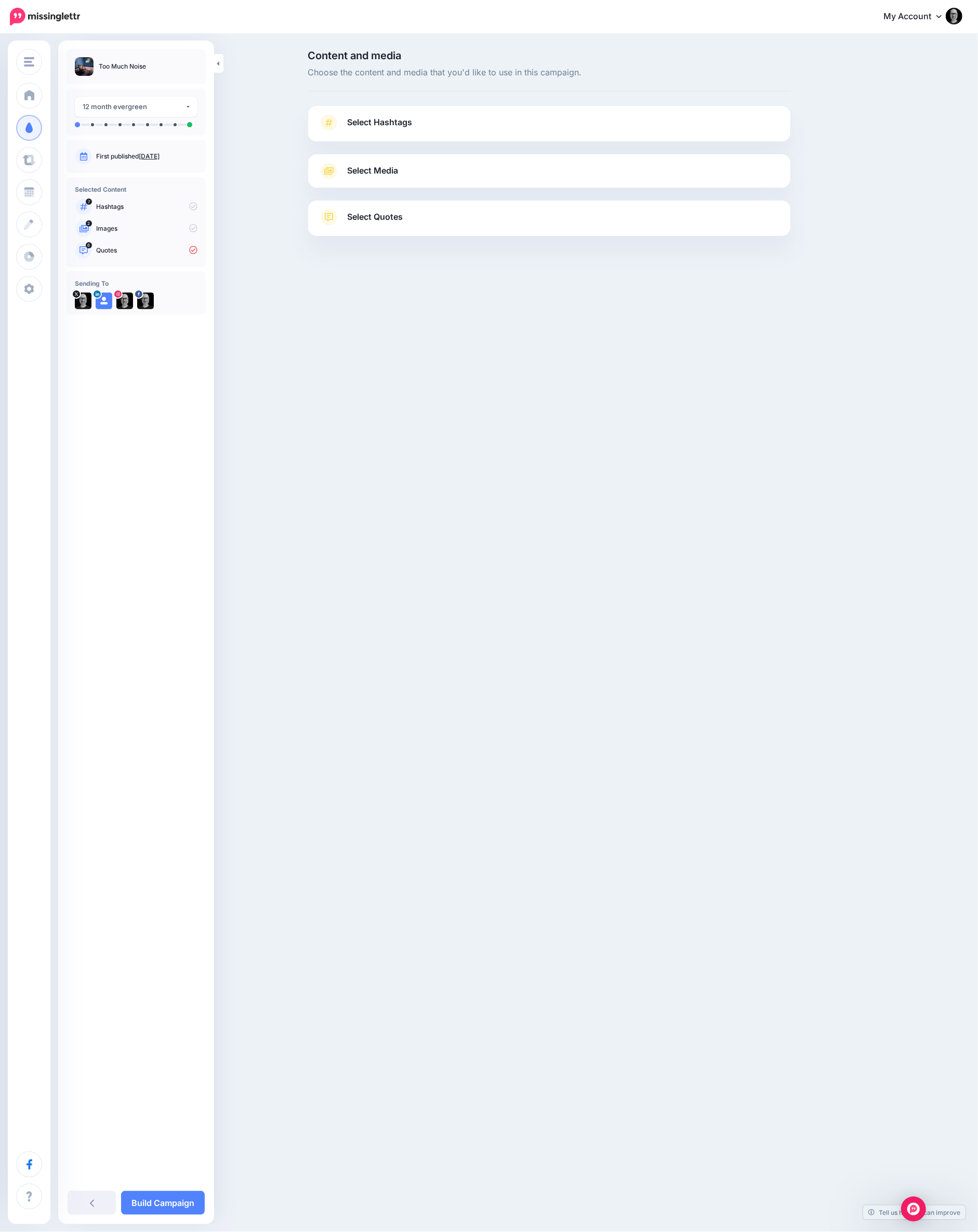
click at [527, 131] on link "Select Hashtags" at bounding box center [549, 128] width 461 height 27
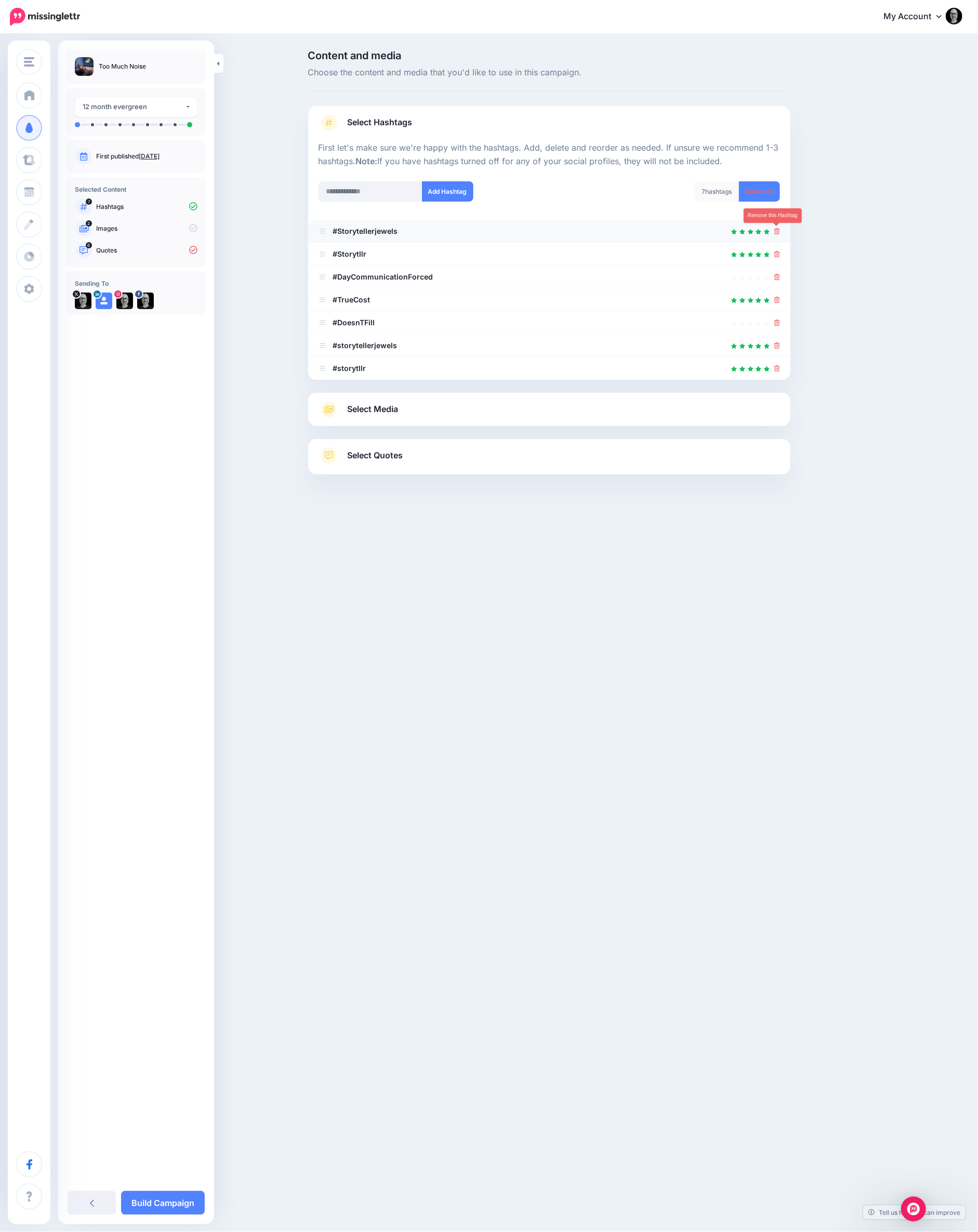
click at [777, 230] on icon at bounding box center [777, 231] width 6 height 6
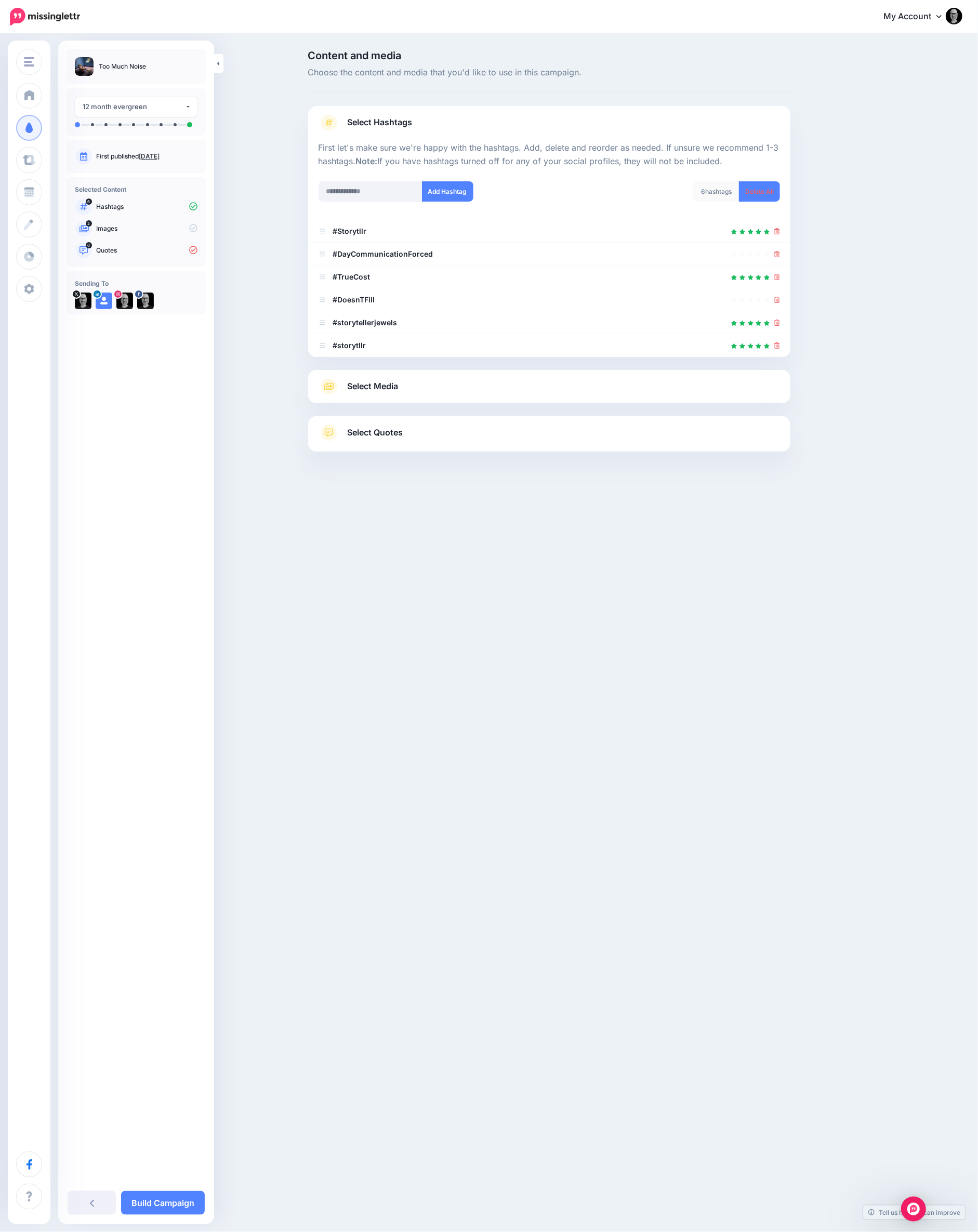
click at [777, 230] on icon at bounding box center [777, 231] width 6 height 6
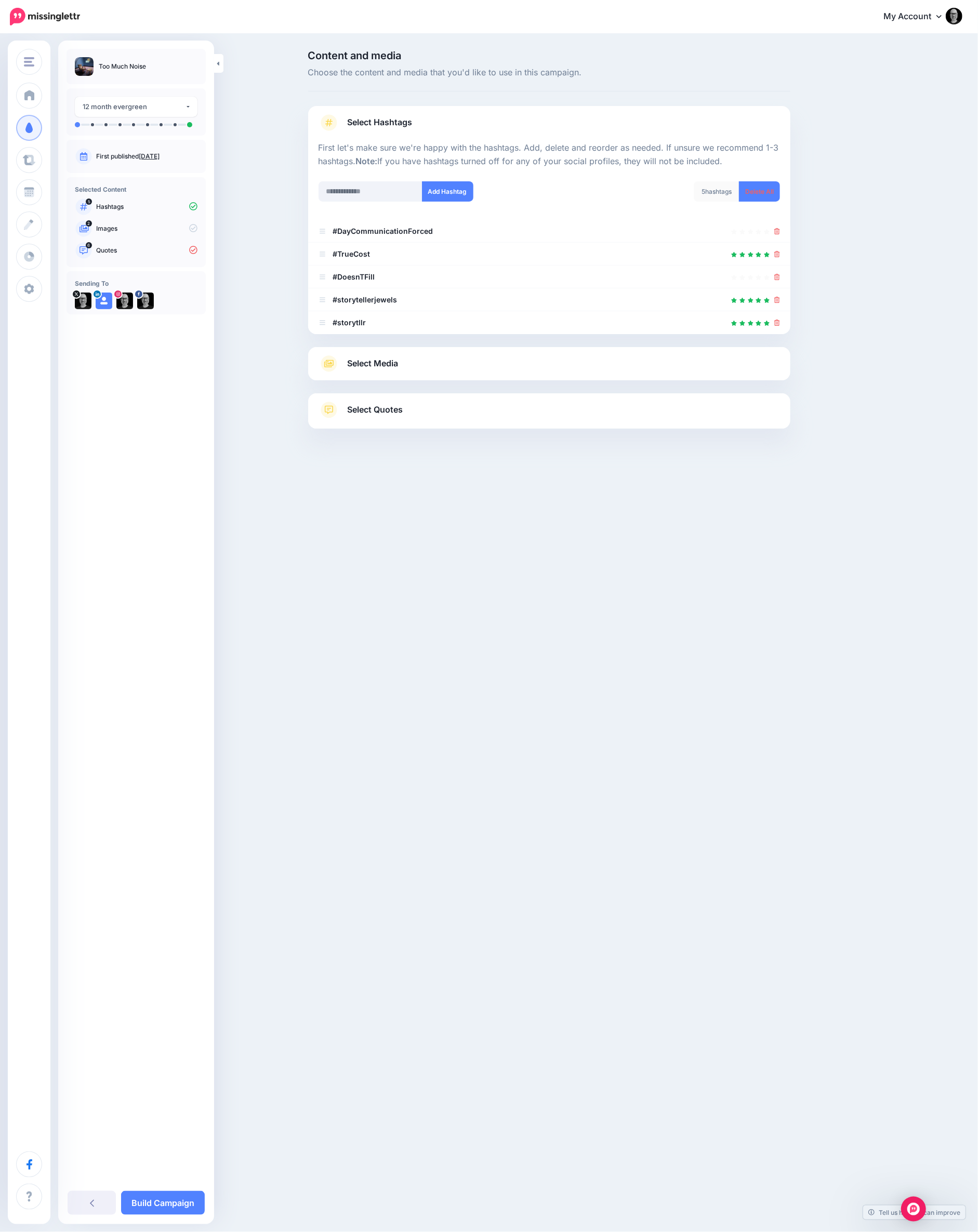
click at [777, 230] on icon at bounding box center [777, 231] width 6 height 6
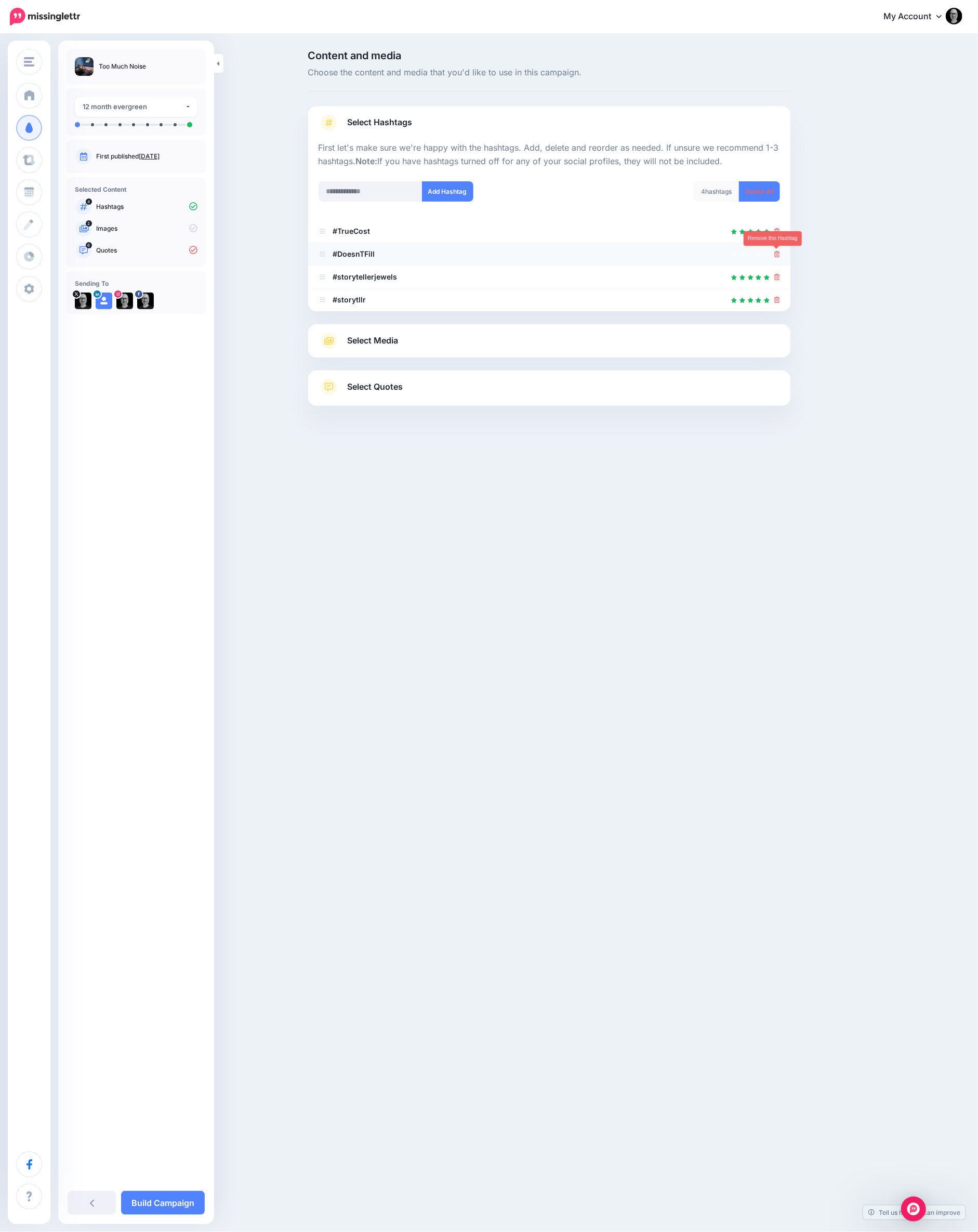
click at [774, 254] on icon at bounding box center [777, 254] width 6 height 6
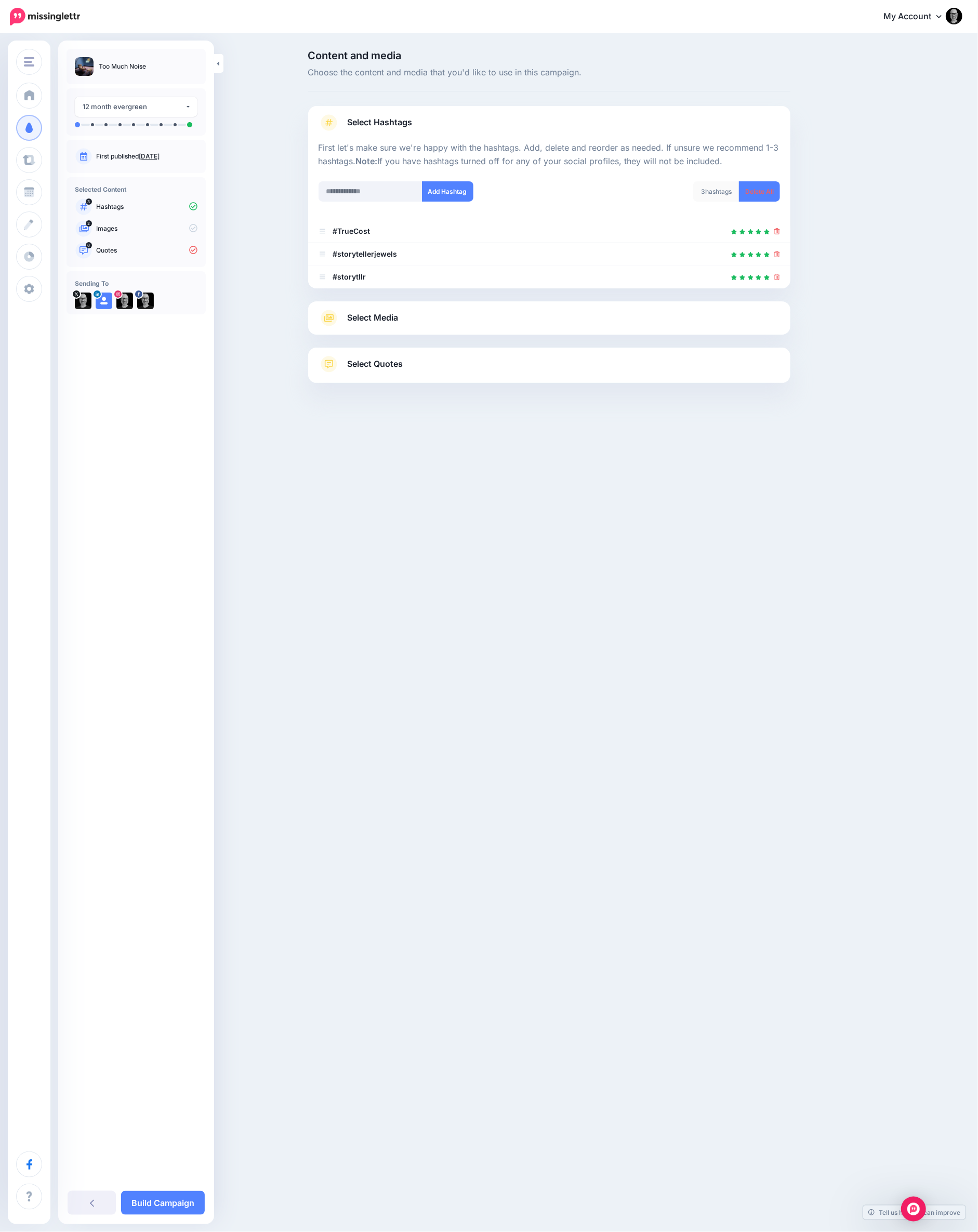
click at [389, 366] on span "Select Quotes" at bounding box center [375, 364] width 56 height 14
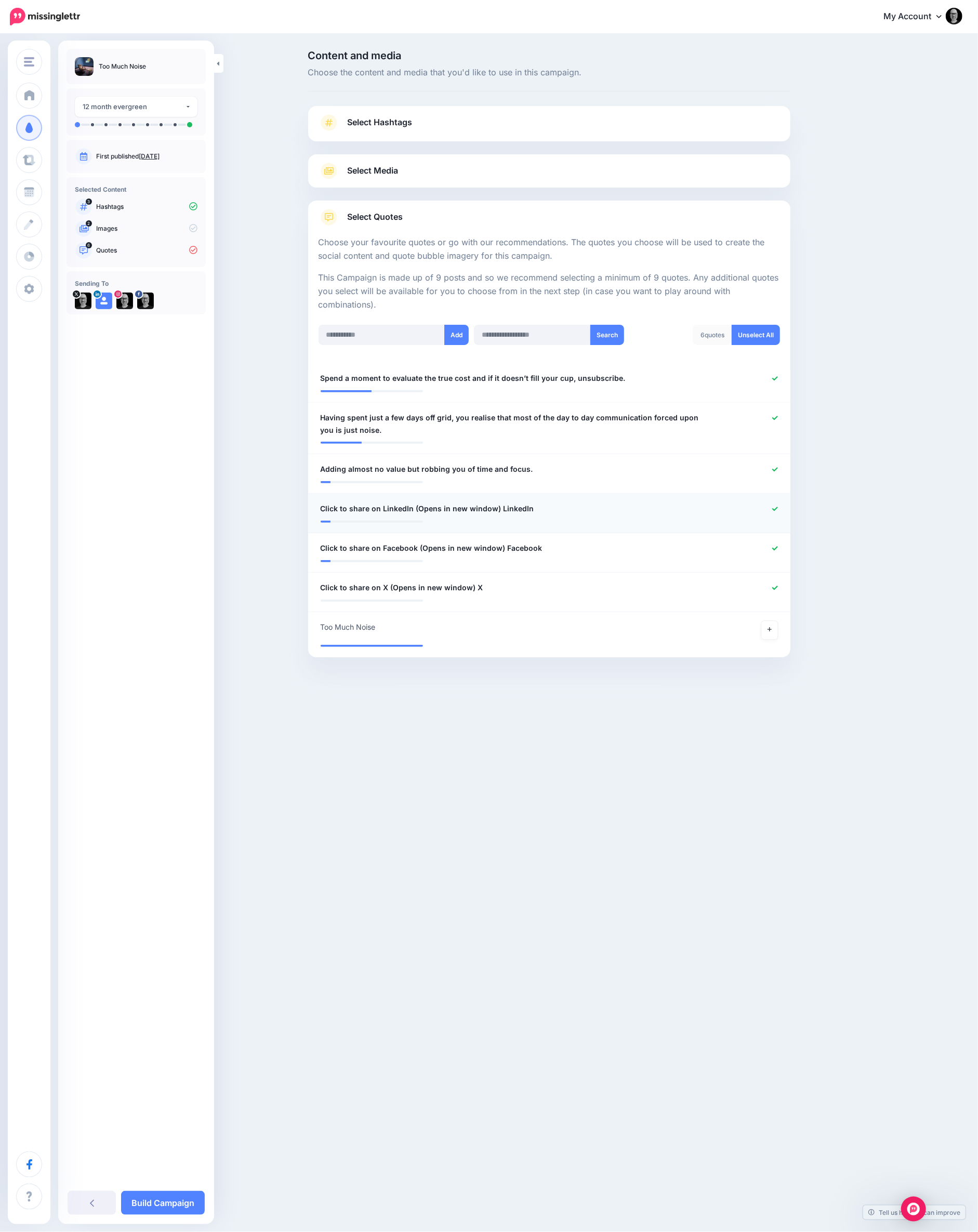
click at [768, 508] on div at bounding box center [746, 509] width 79 height 13
click at [773, 508] on icon at bounding box center [775, 508] width 6 height 4
click at [773, 552] on icon at bounding box center [775, 554] width 6 height 6
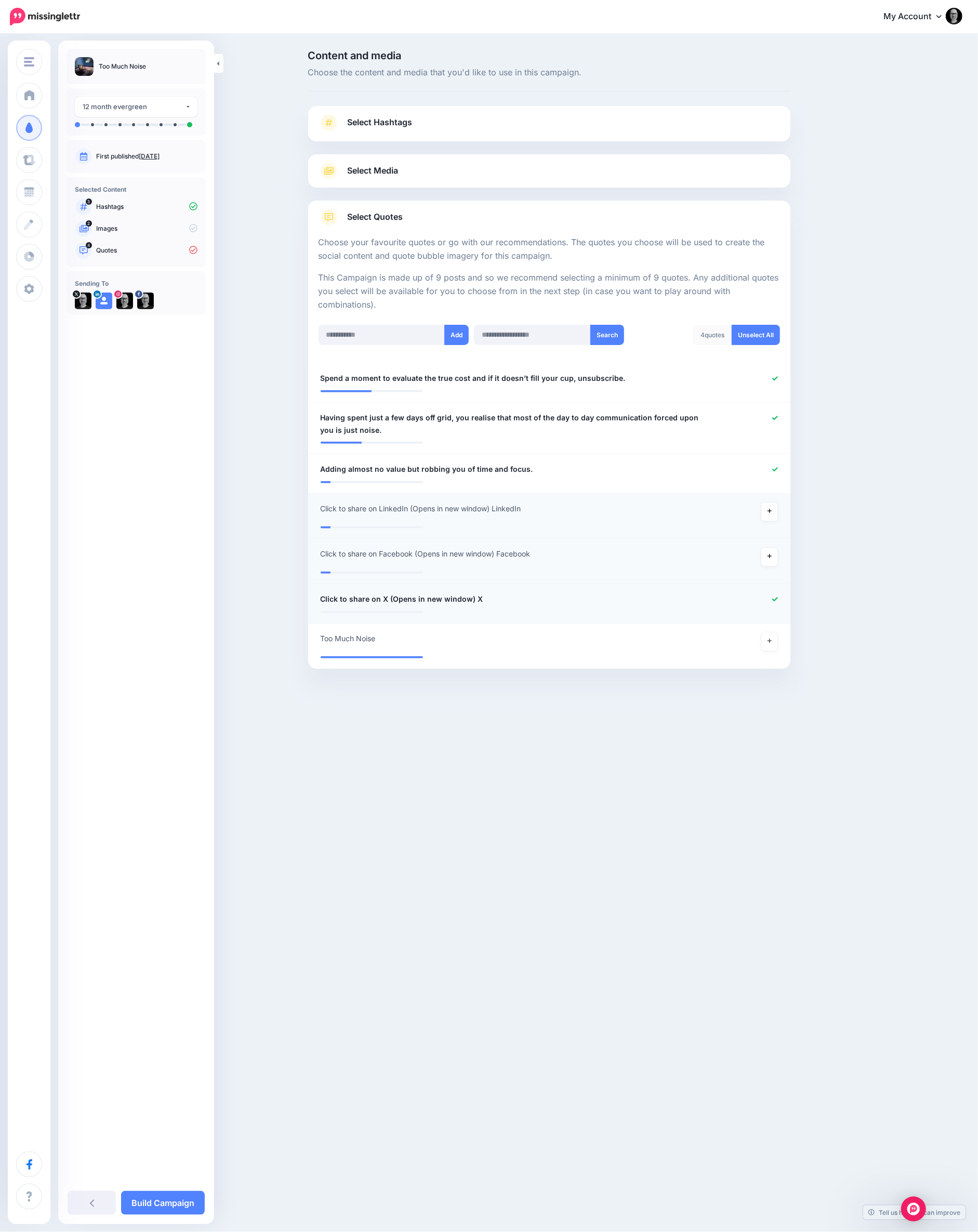
click at [772, 596] on icon at bounding box center [775, 599] width 6 height 6
click at [768, 644] on icon at bounding box center [769, 646] width 4 height 6
click at [150, 1207] on link "Build Campaign" at bounding box center [162, 1203] width 83 height 24
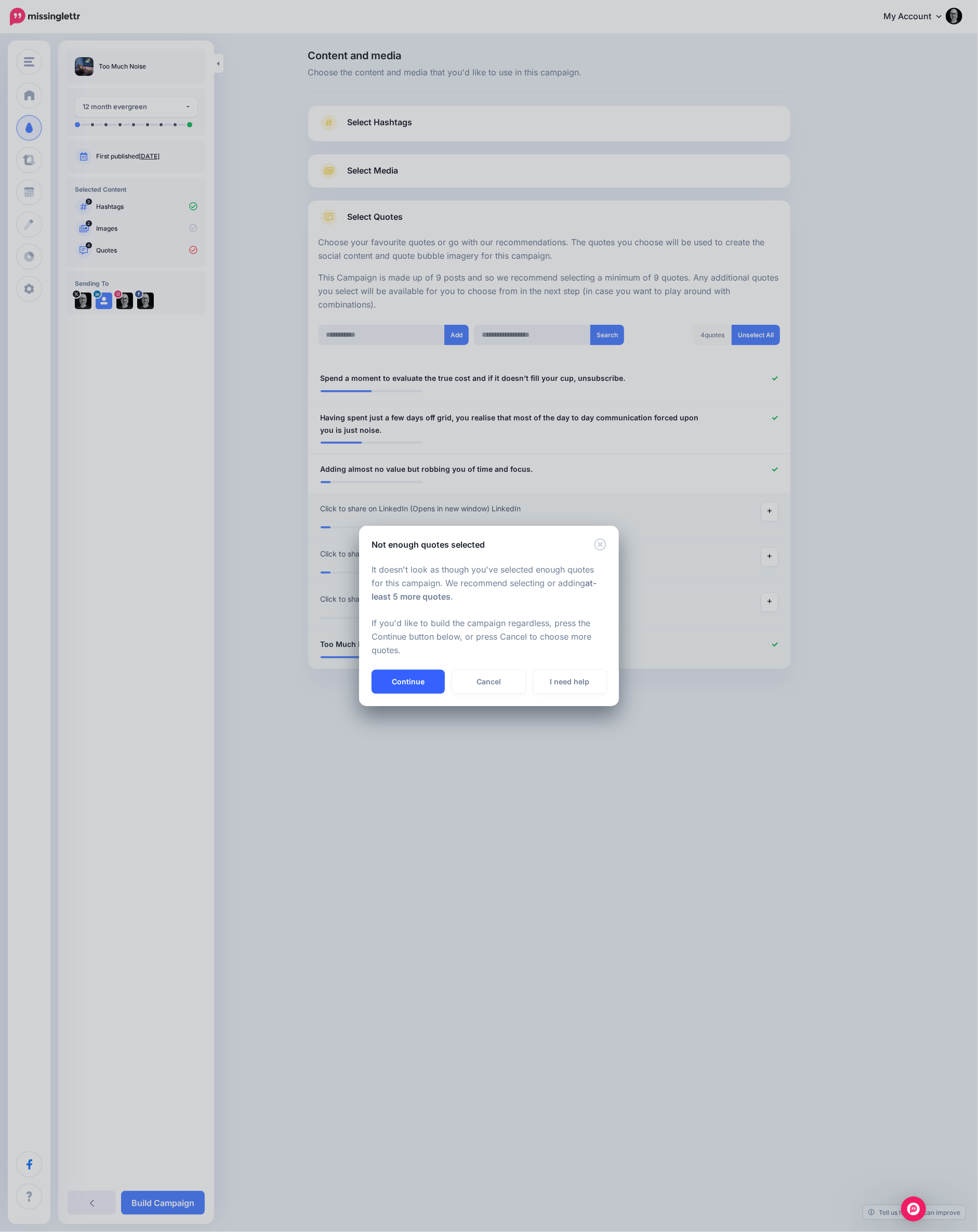
click at [406, 685] on button "Continue" at bounding box center [408, 682] width 73 height 24
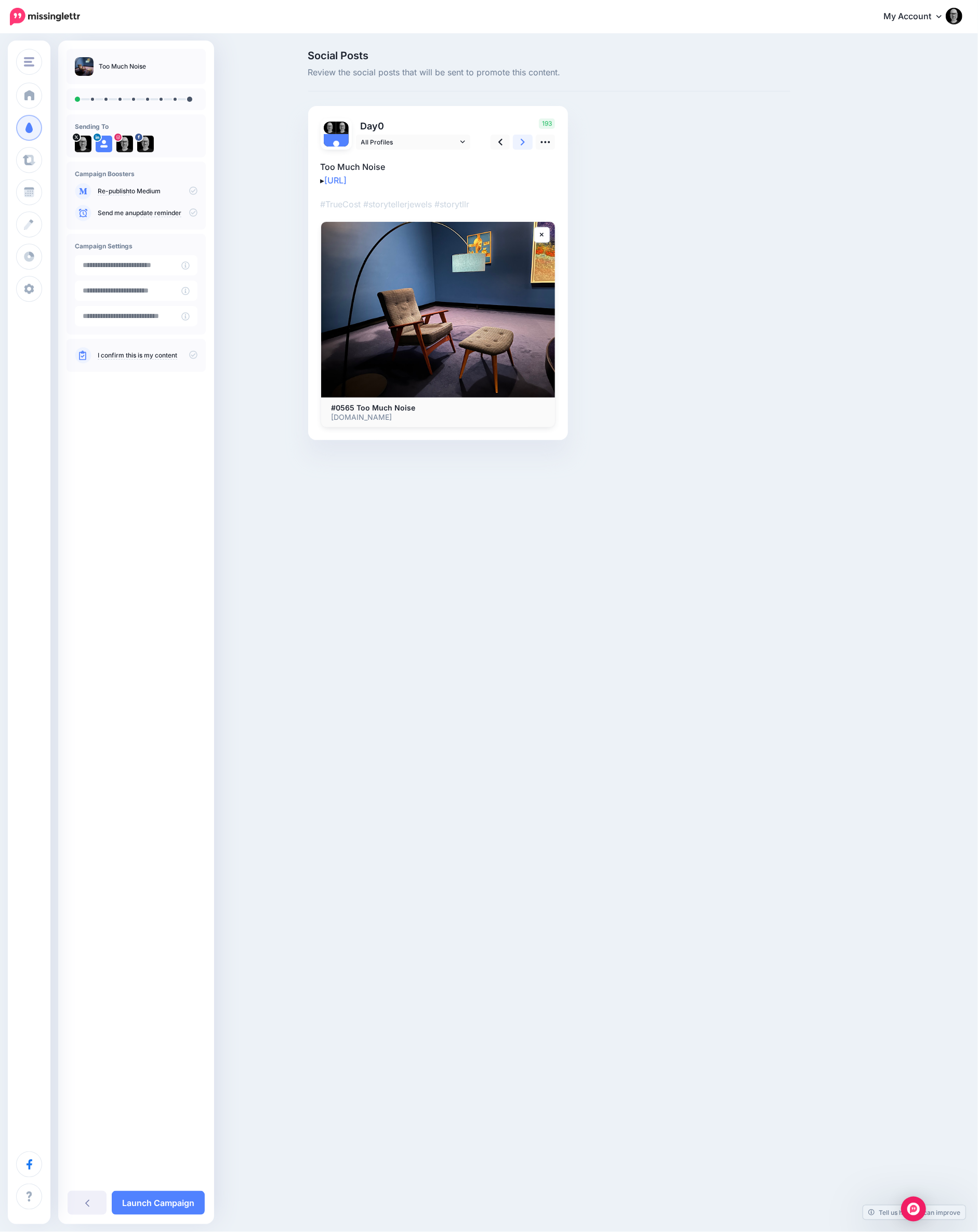
click at [528, 141] on link at bounding box center [523, 142] width 20 height 15
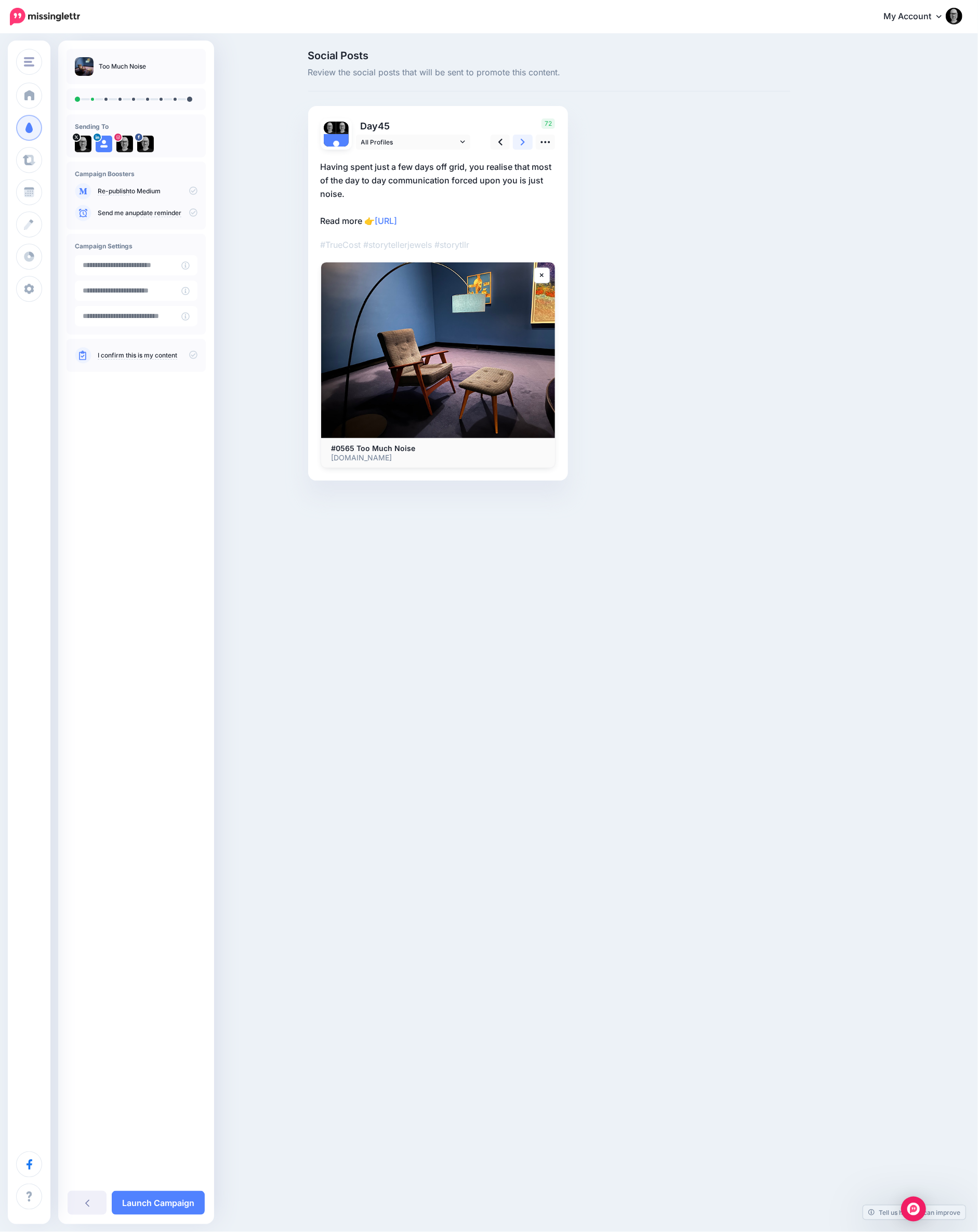
click at [528, 141] on link at bounding box center [523, 142] width 20 height 15
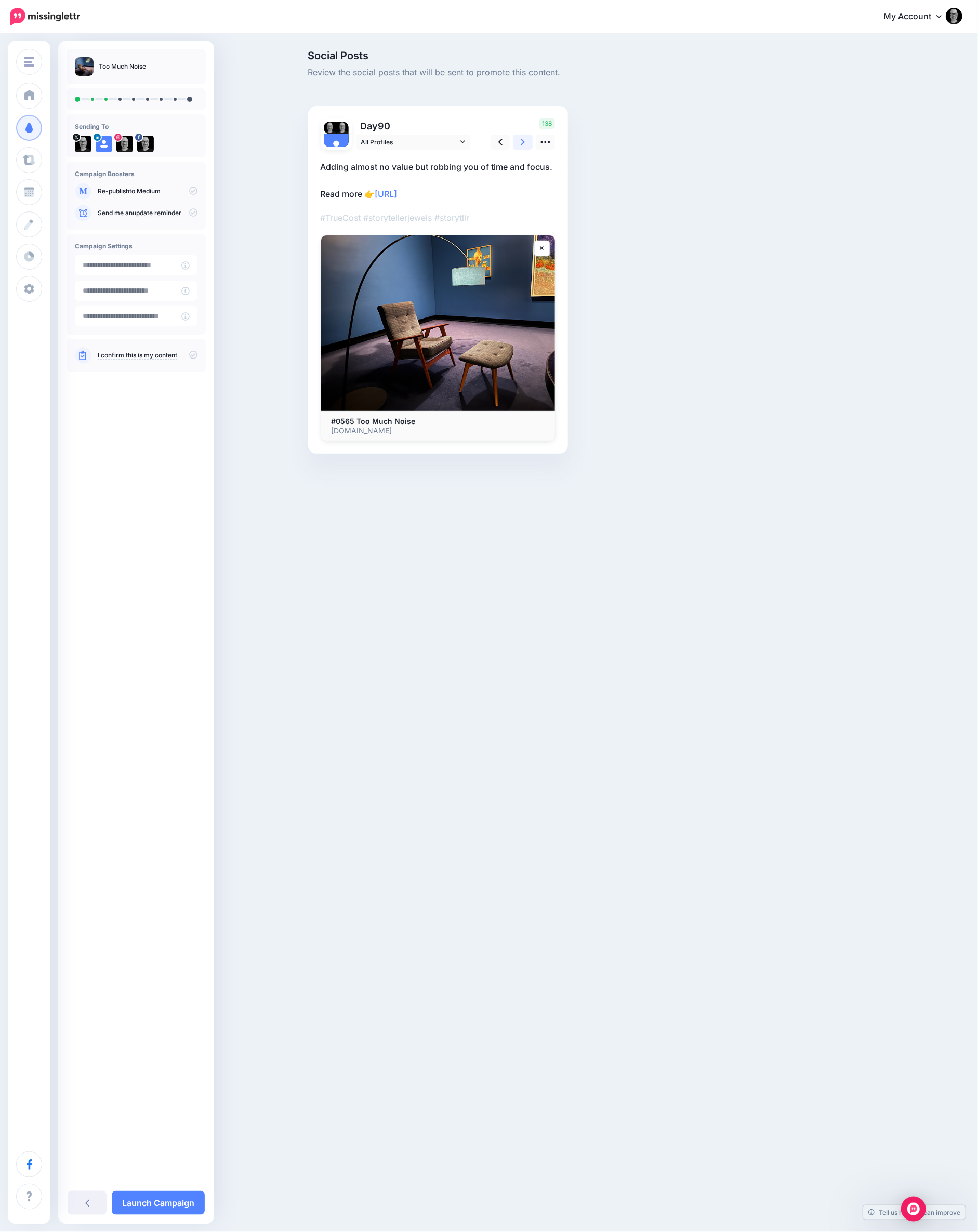
click at [528, 141] on link at bounding box center [523, 142] width 20 height 15
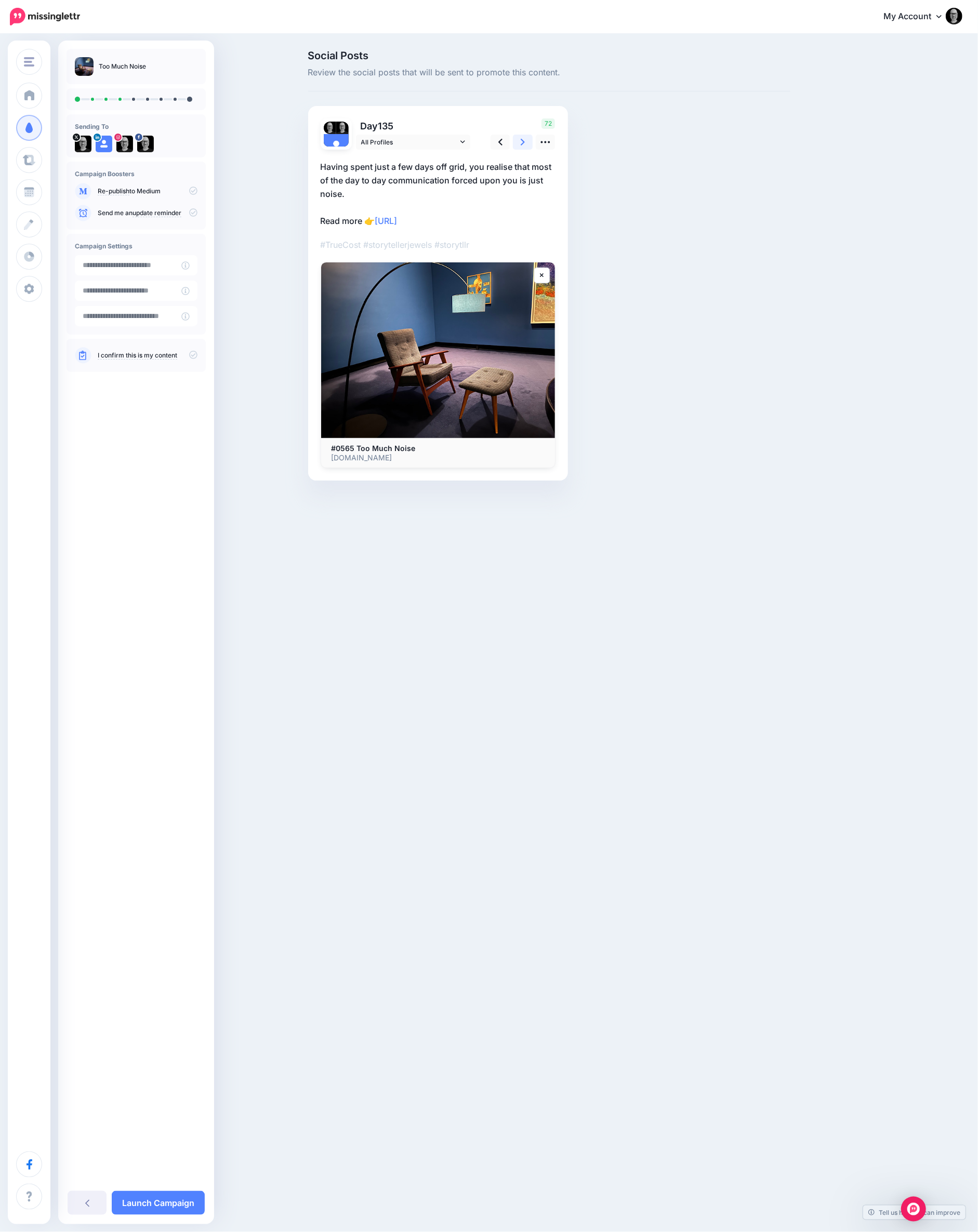
click at [528, 141] on link at bounding box center [523, 142] width 20 height 15
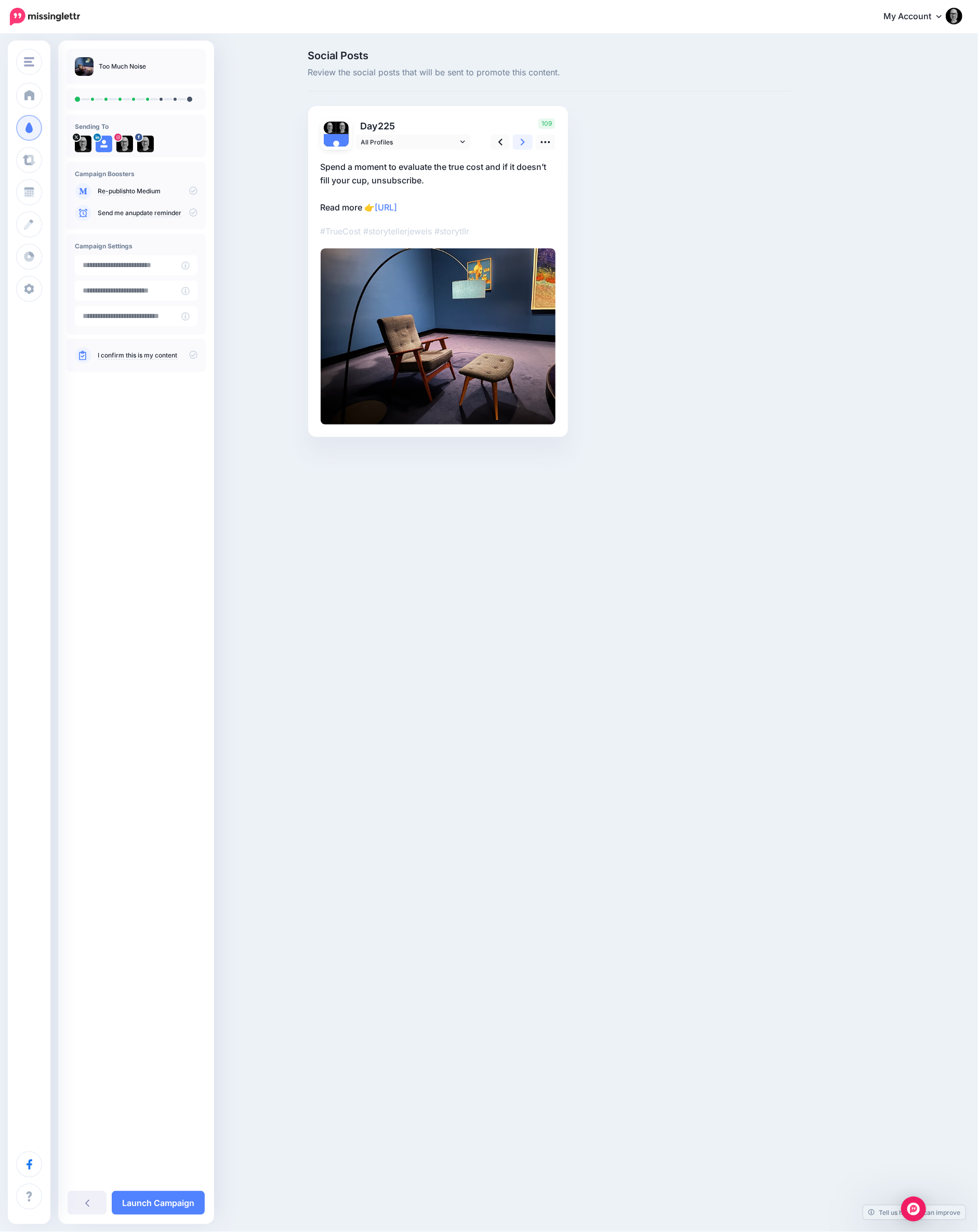
click at [528, 141] on link at bounding box center [523, 142] width 20 height 15
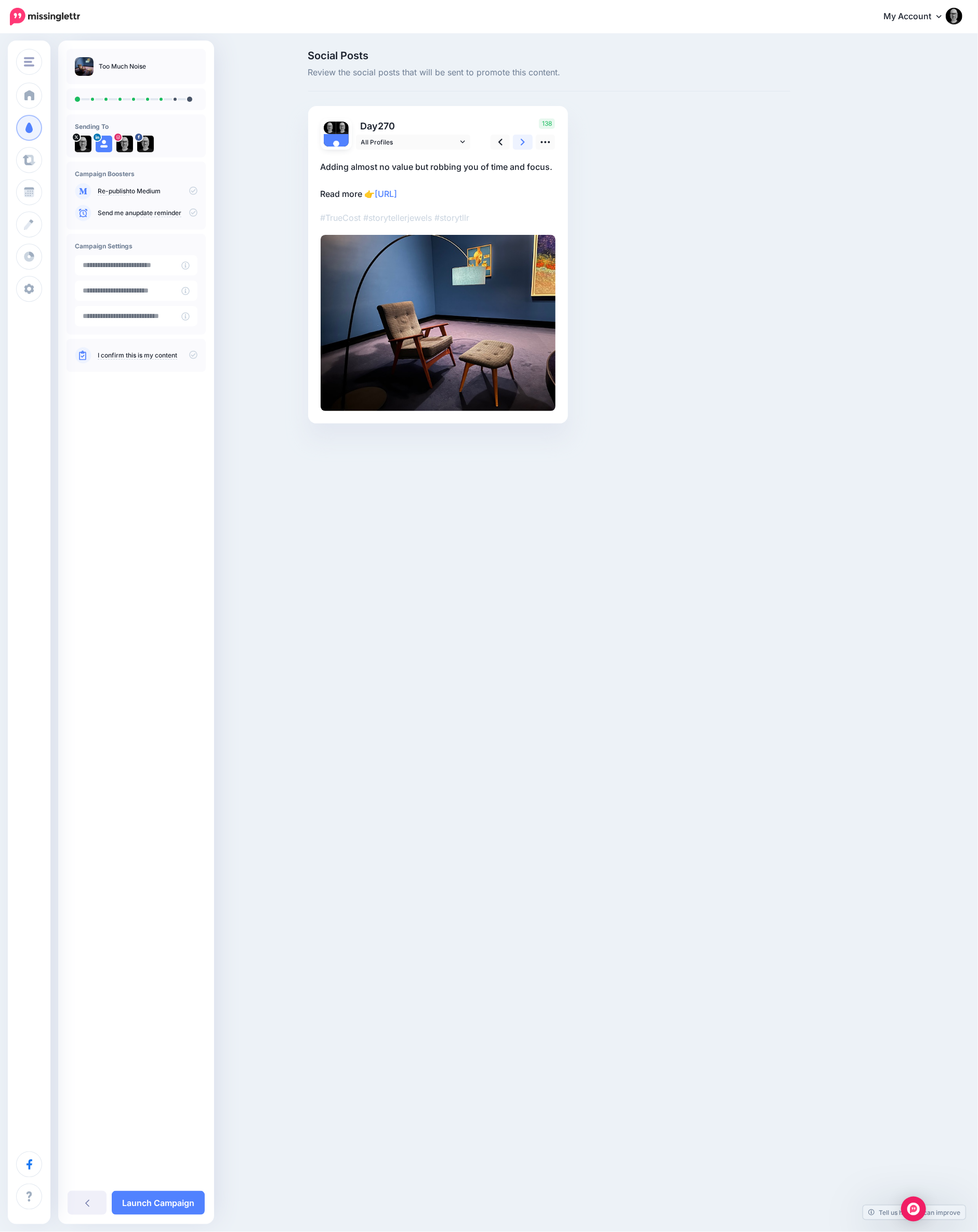
click at [528, 141] on link at bounding box center [523, 142] width 20 height 15
click at [154, 1197] on link "Launch Campaign" at bounding box center [158, 1203] width 93 height 24
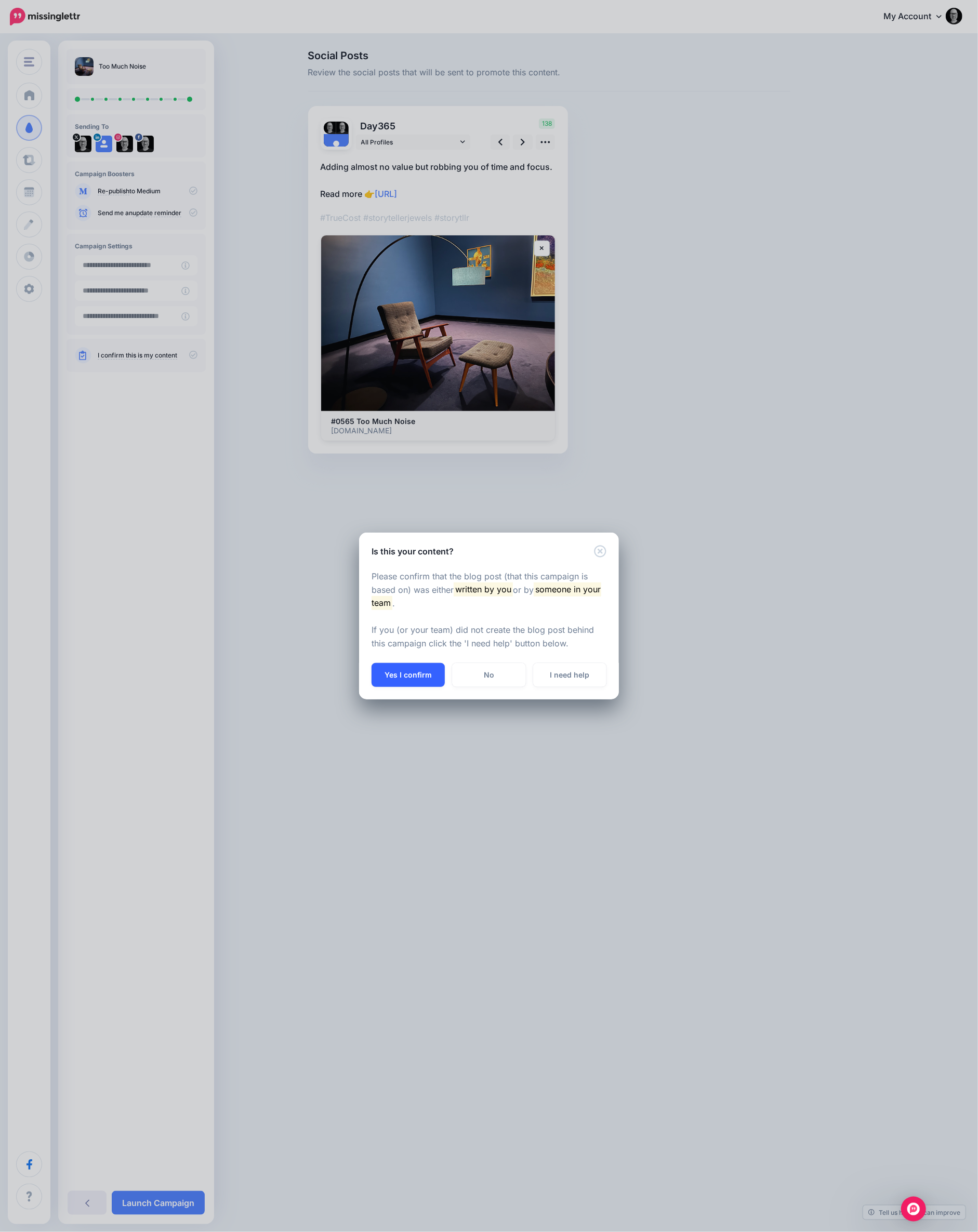
click at [424, 675] on button "Yes I confirm" at bounding box center [408, 675] width 73 height 24
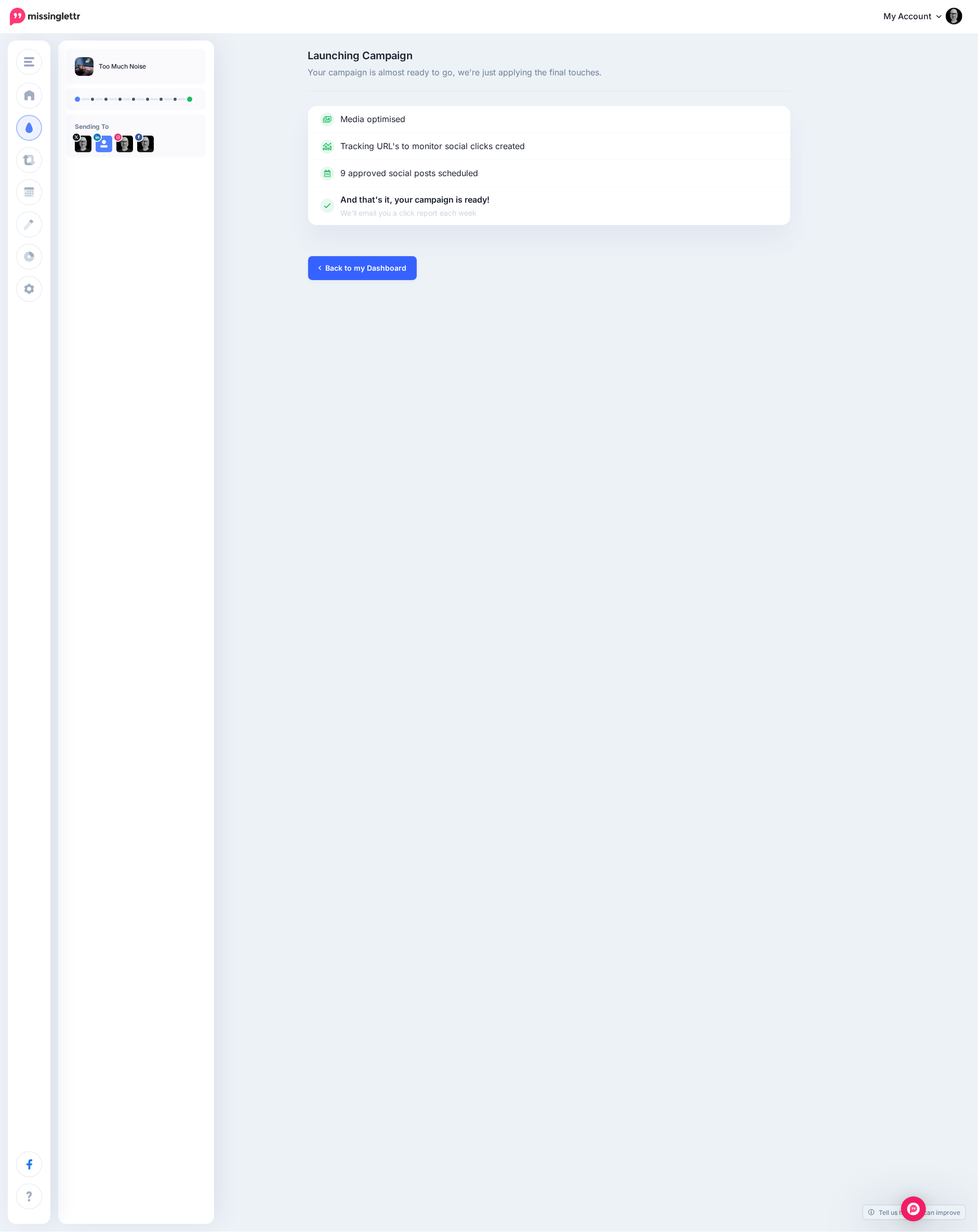
click at [385, 265] on link "Back to my Dashboard" at bounding box center [362, 268] width 109 height 24
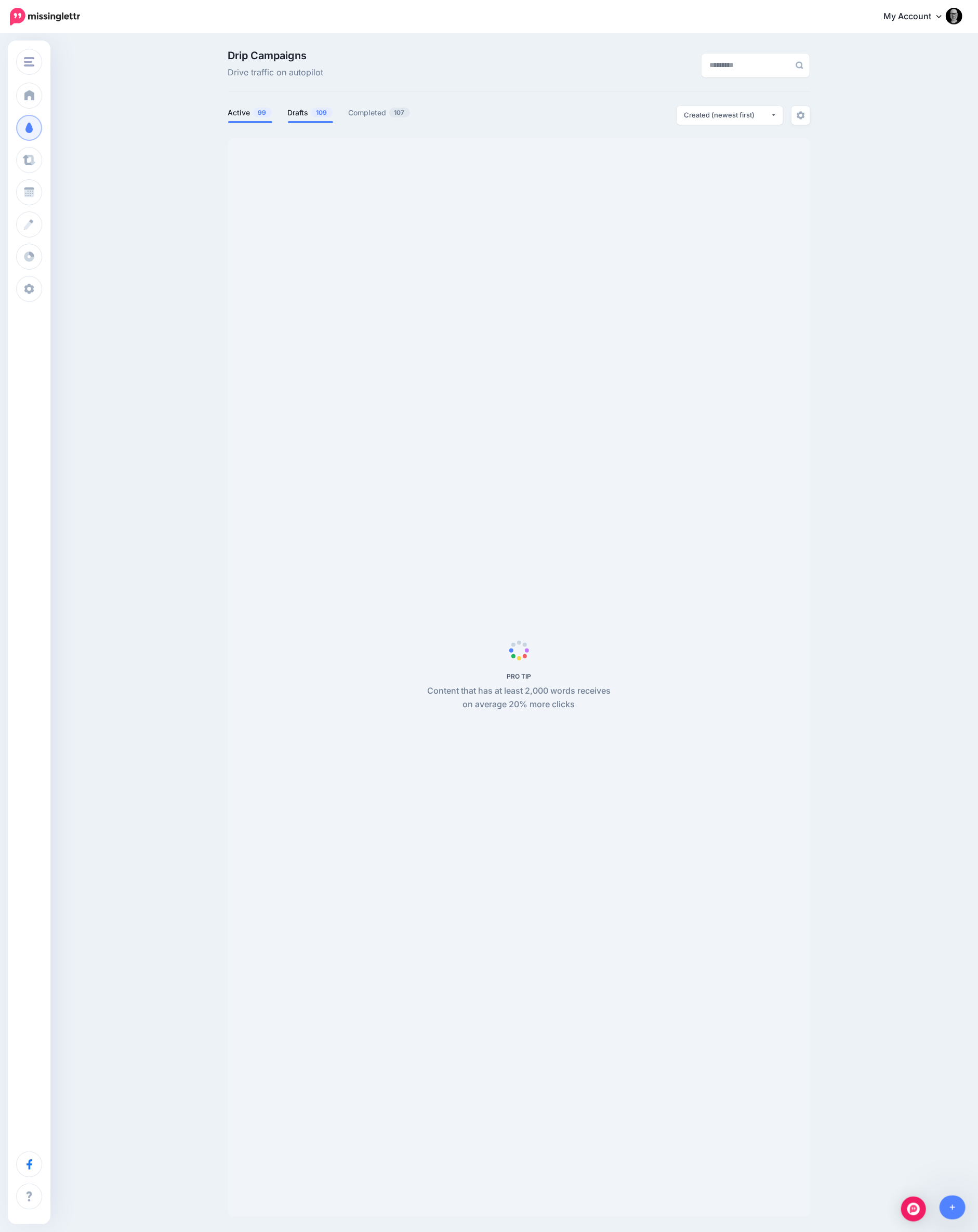
click at [293, 116] on link "Drafts 109" at bounding box center [310, 113] width 45 height 13
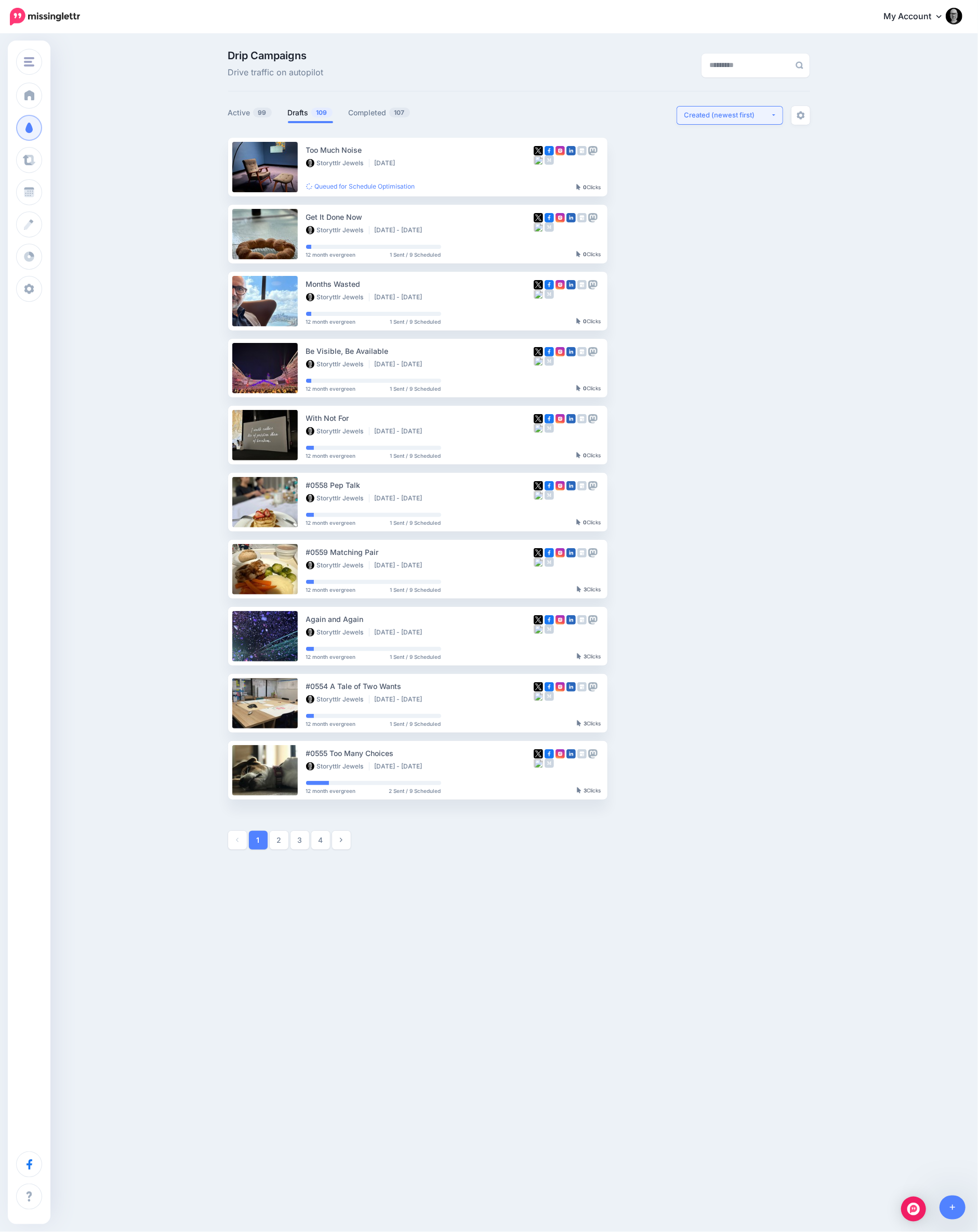
click at [724, 121] on button "Created (newest first)" at bounding box center [729, 115] width 106 height 19
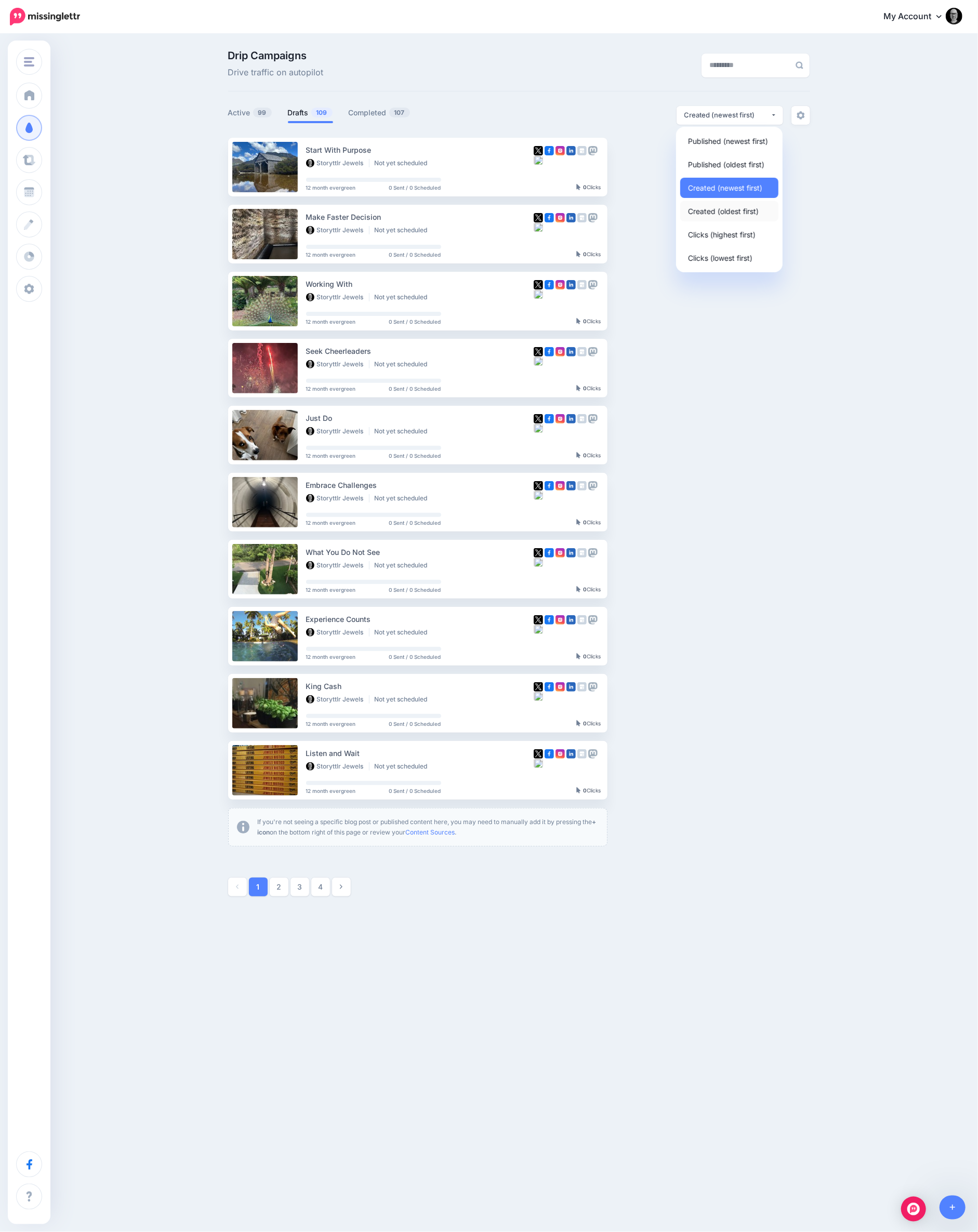
click at [732, 204] on link "Created (oldest first)" at bounding box center [729, 211] width 98 height 20
select select "**********"
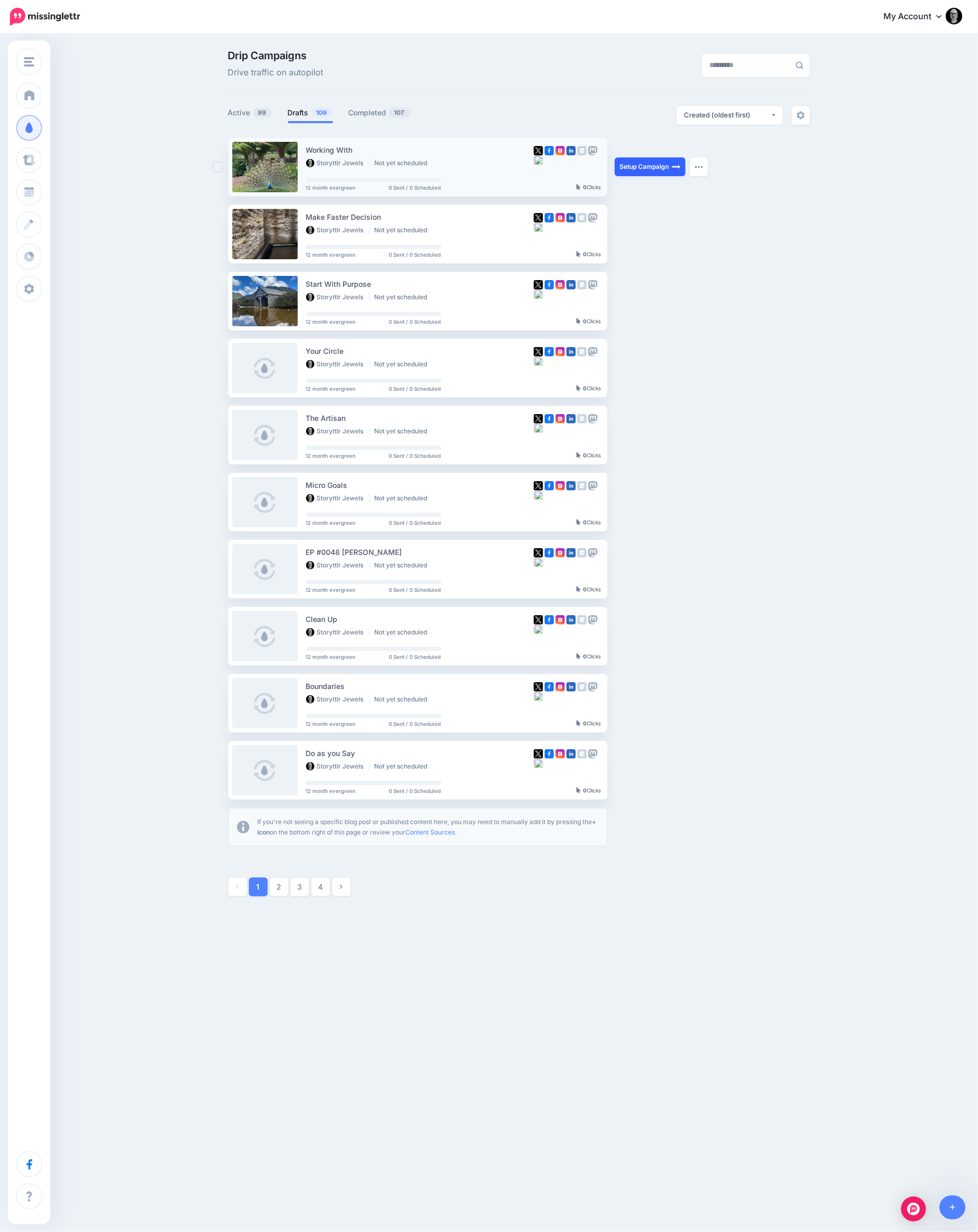
click at [659, 166] on link "Setup Campaign" at bounding box center [650, 167] width 71 height 19
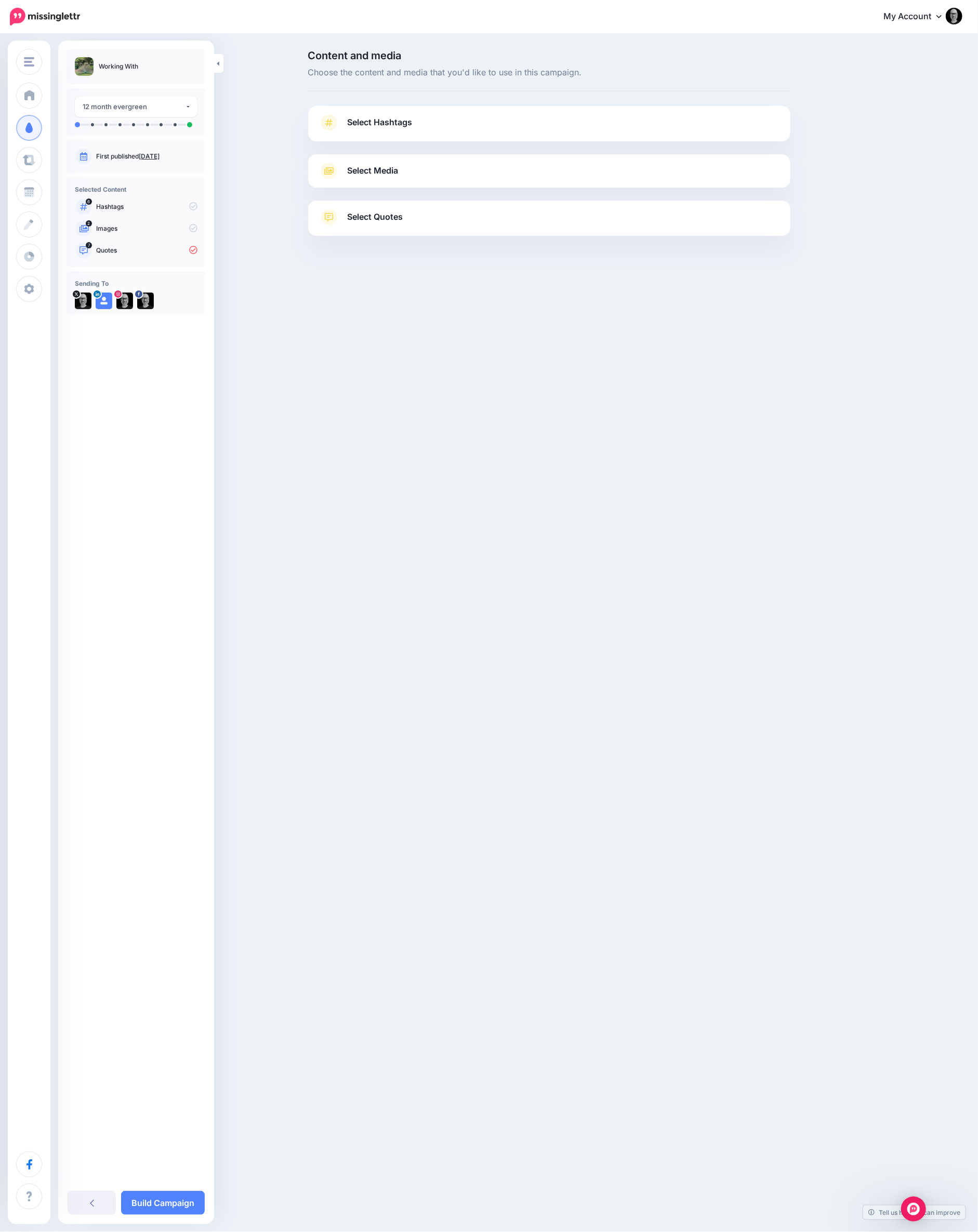
click at [459, 133] on link "Select Hashtags" at bounding box center [549, 128] width 461 height 27
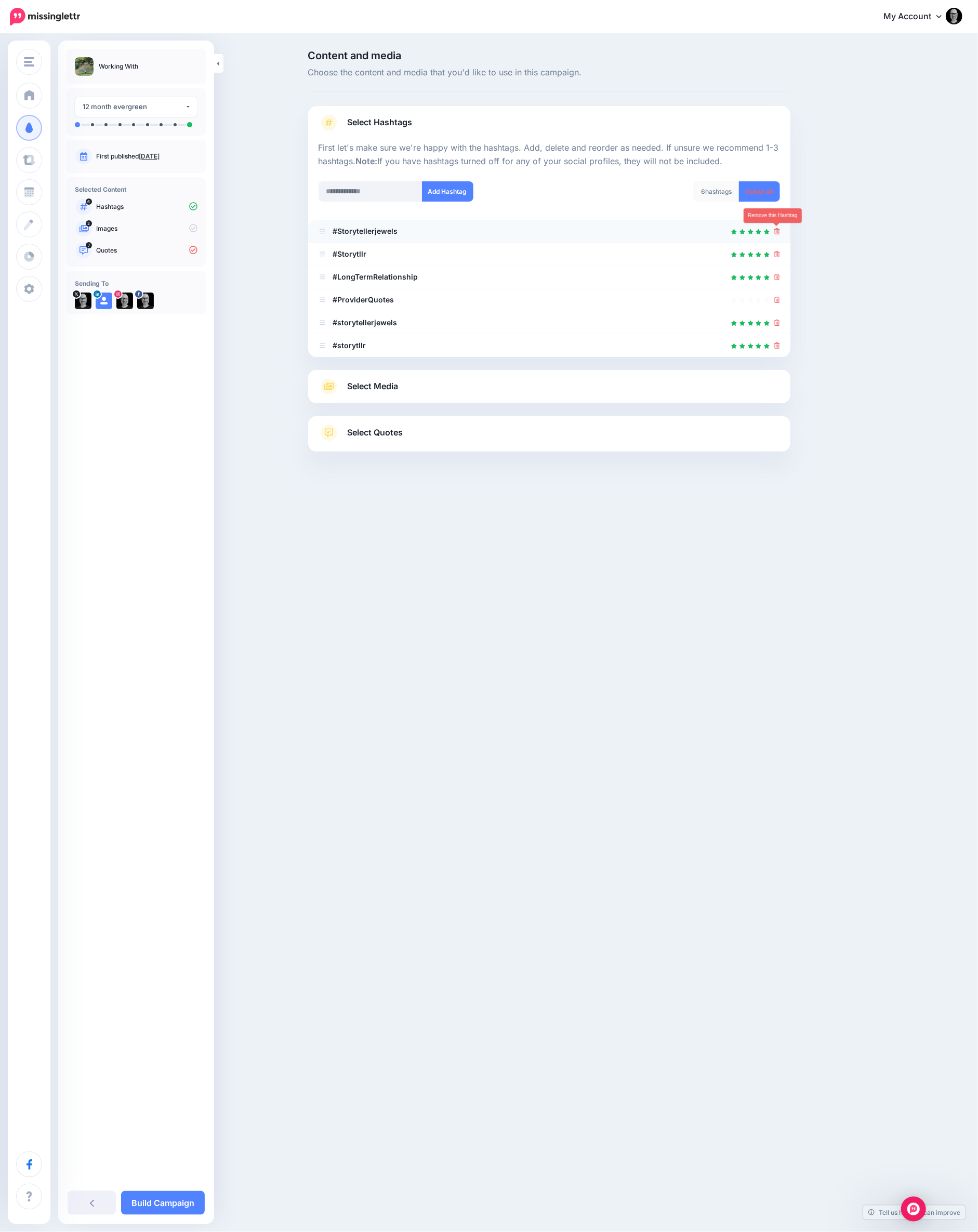
click at [775, 230] on icon at bounding box center [777, 231] width 6 height 6
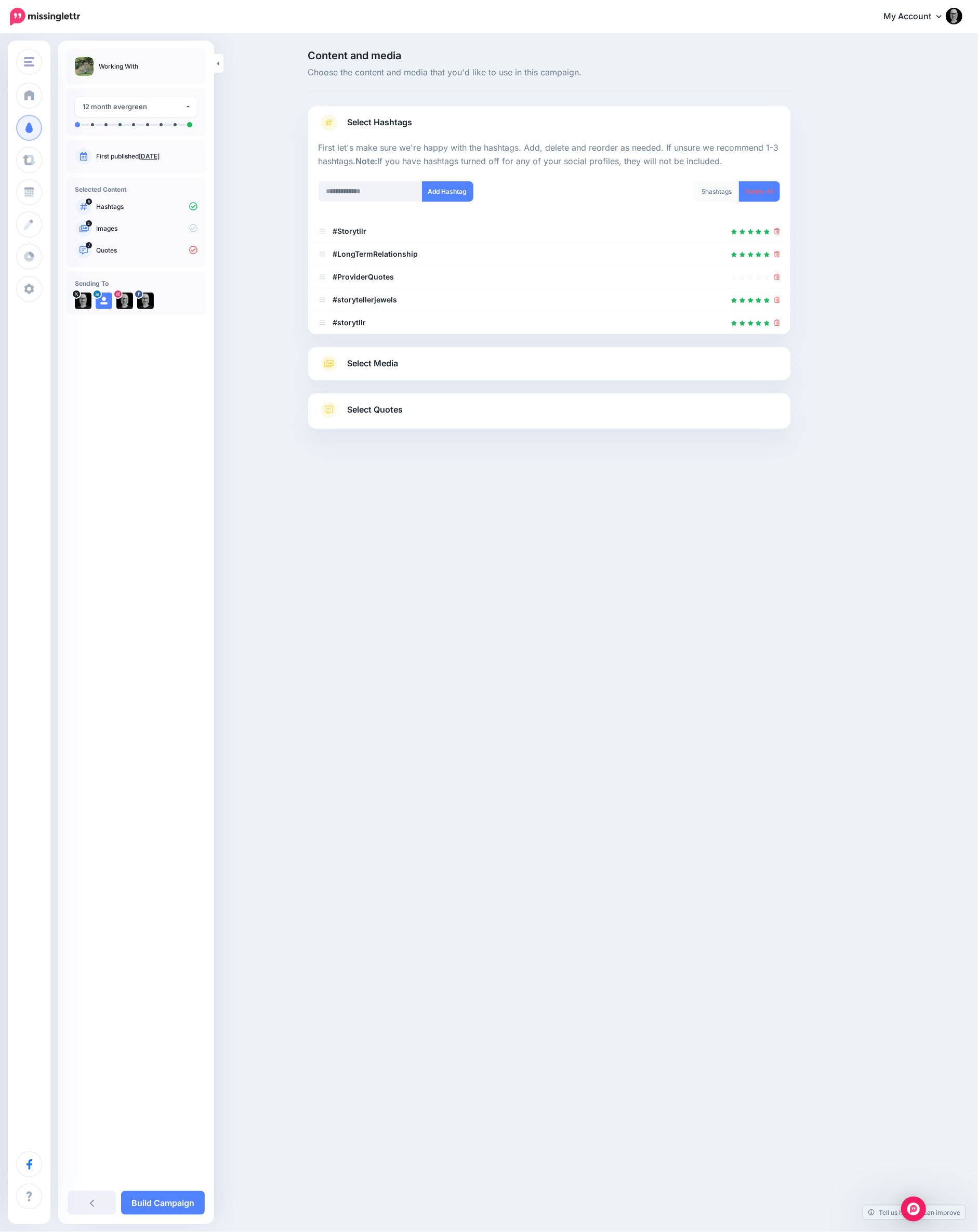
click at [775, 230] on icon at bounding box center [777, 231] width 6 height 6
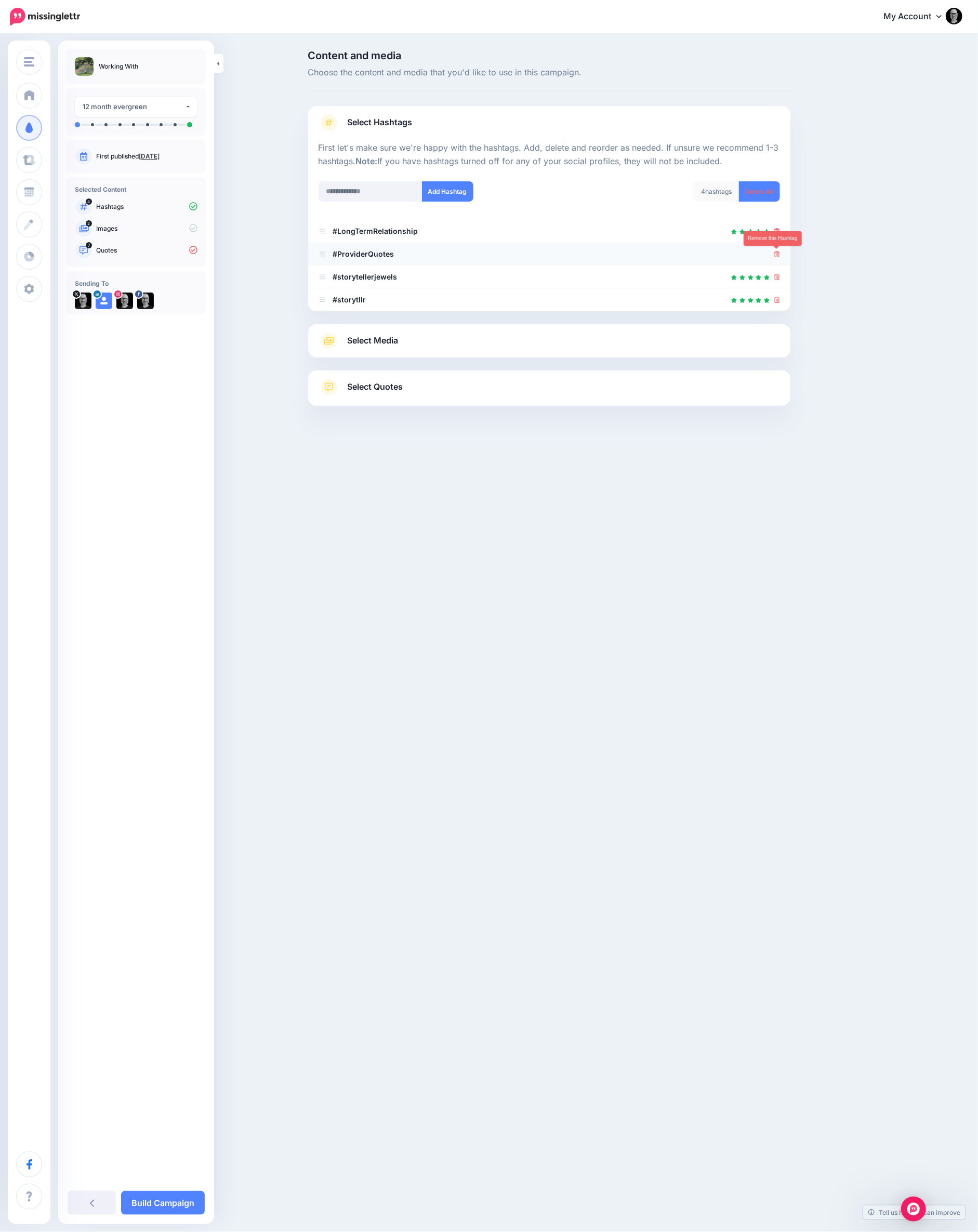
click at [777, 251] on icon at bounding box center [777, 254] width 6 height 6
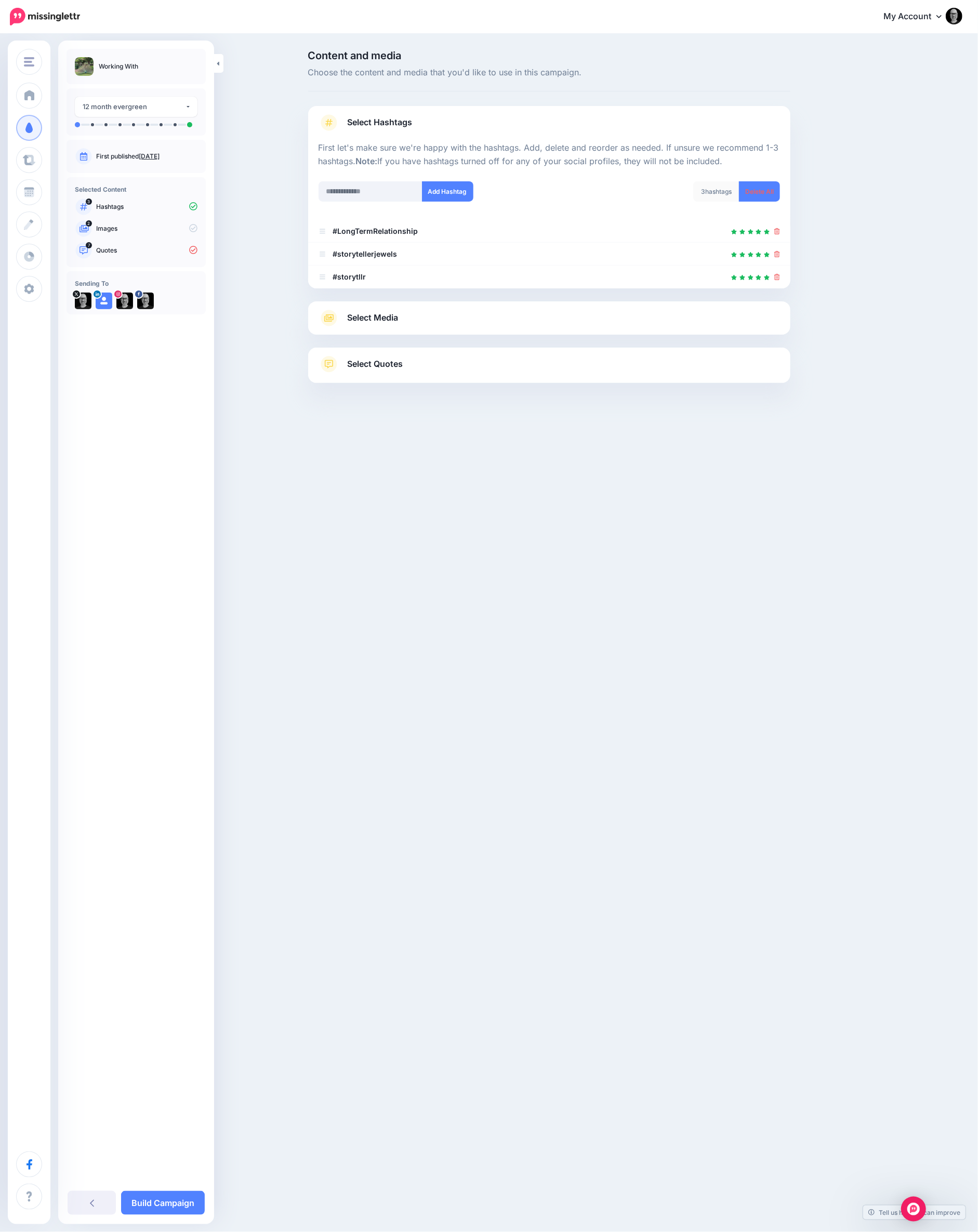
click at [379, 321] on span "Select Media" at bounding box center [373, 317] width 51 height 14
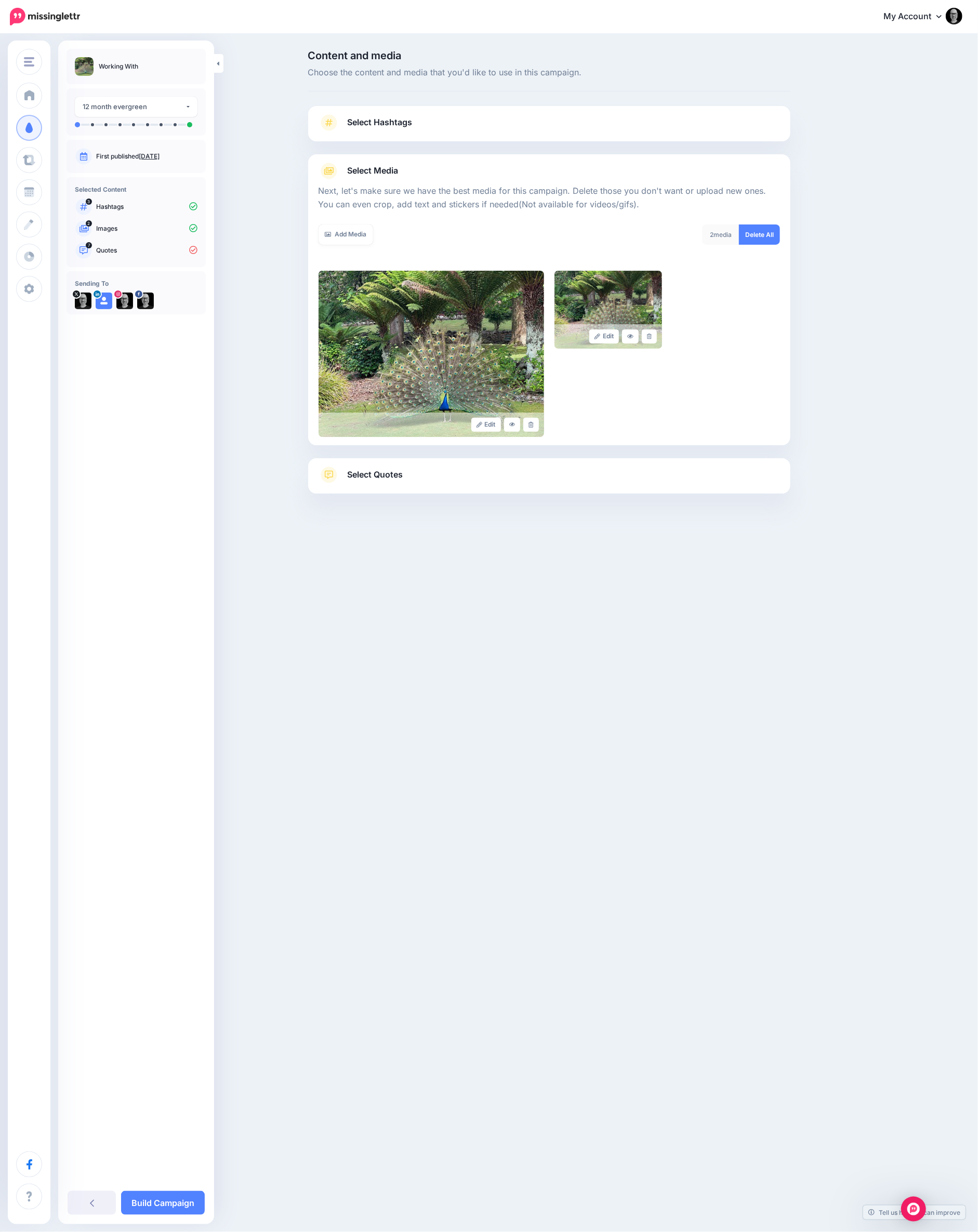
click at [389, 476] on span "Select Quotes" at bounding box center [375, 475] width 56 height 14
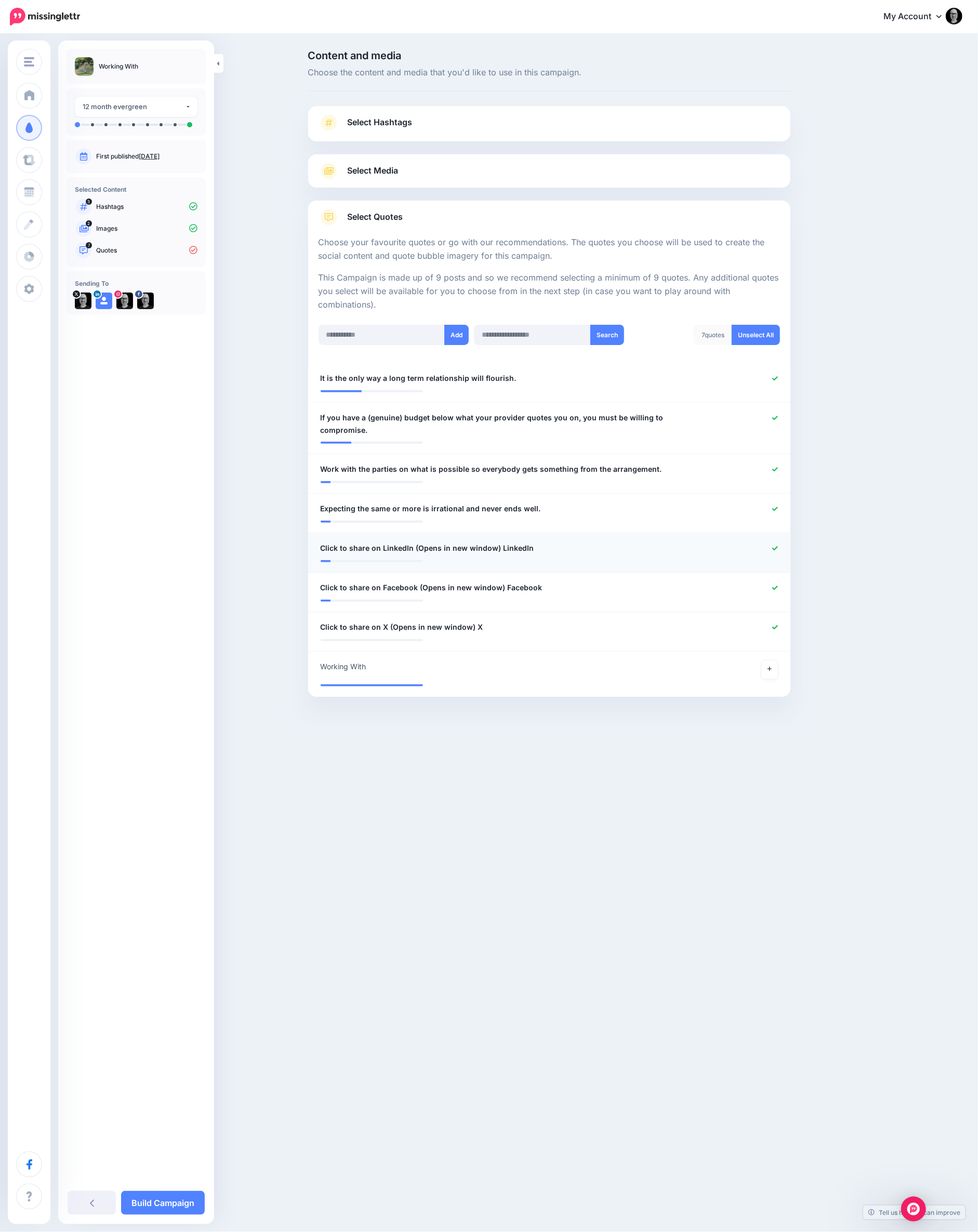
click at [774, 546] on icon at bounding box center [775, 549] width 6 height 6
click at [774, 591] on icon at bounding box center [775, 594] width 6 height 6
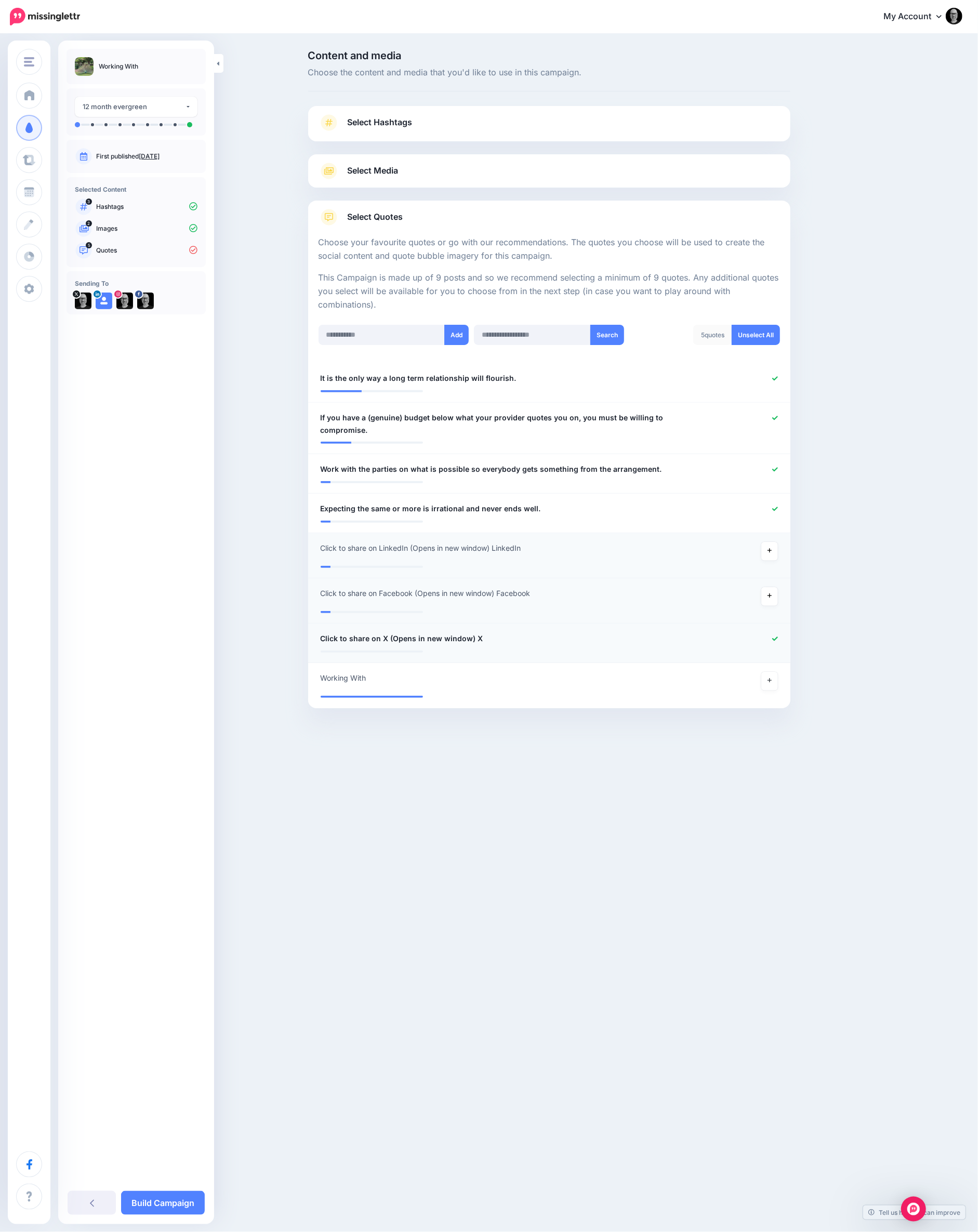
click at [773, 637] on icon at bounding box center [775, 638] width 6 height 4
click at [770, 684] on icon at bounding box center [769, 686] width 4 height 4
click at [164, 1202] on link "Build Campaign" at bounding box center [162, 1203] width 83 height 24
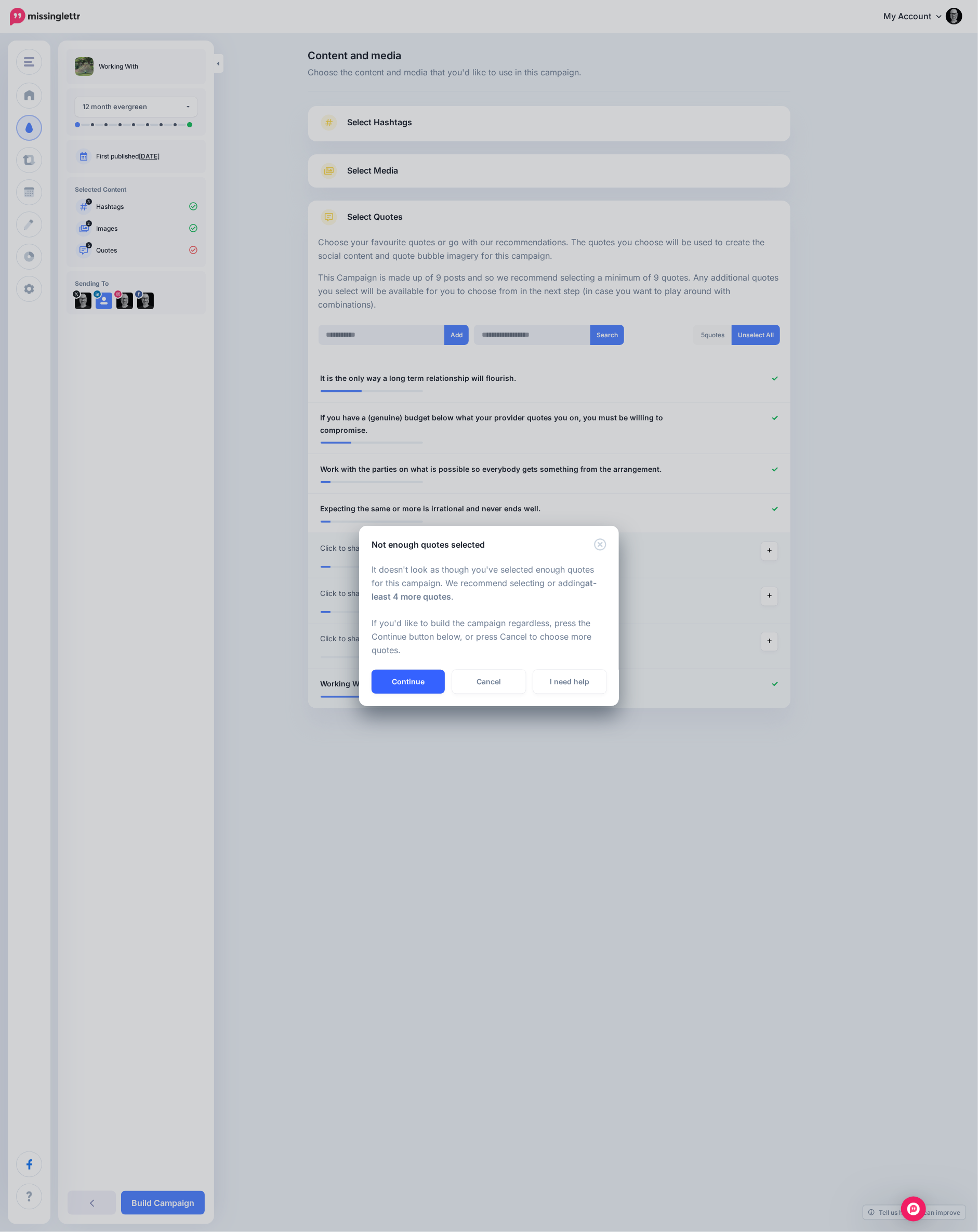
click at [401, 680] on button "Continue" at bounding box center [408, 682] width 73 height 24
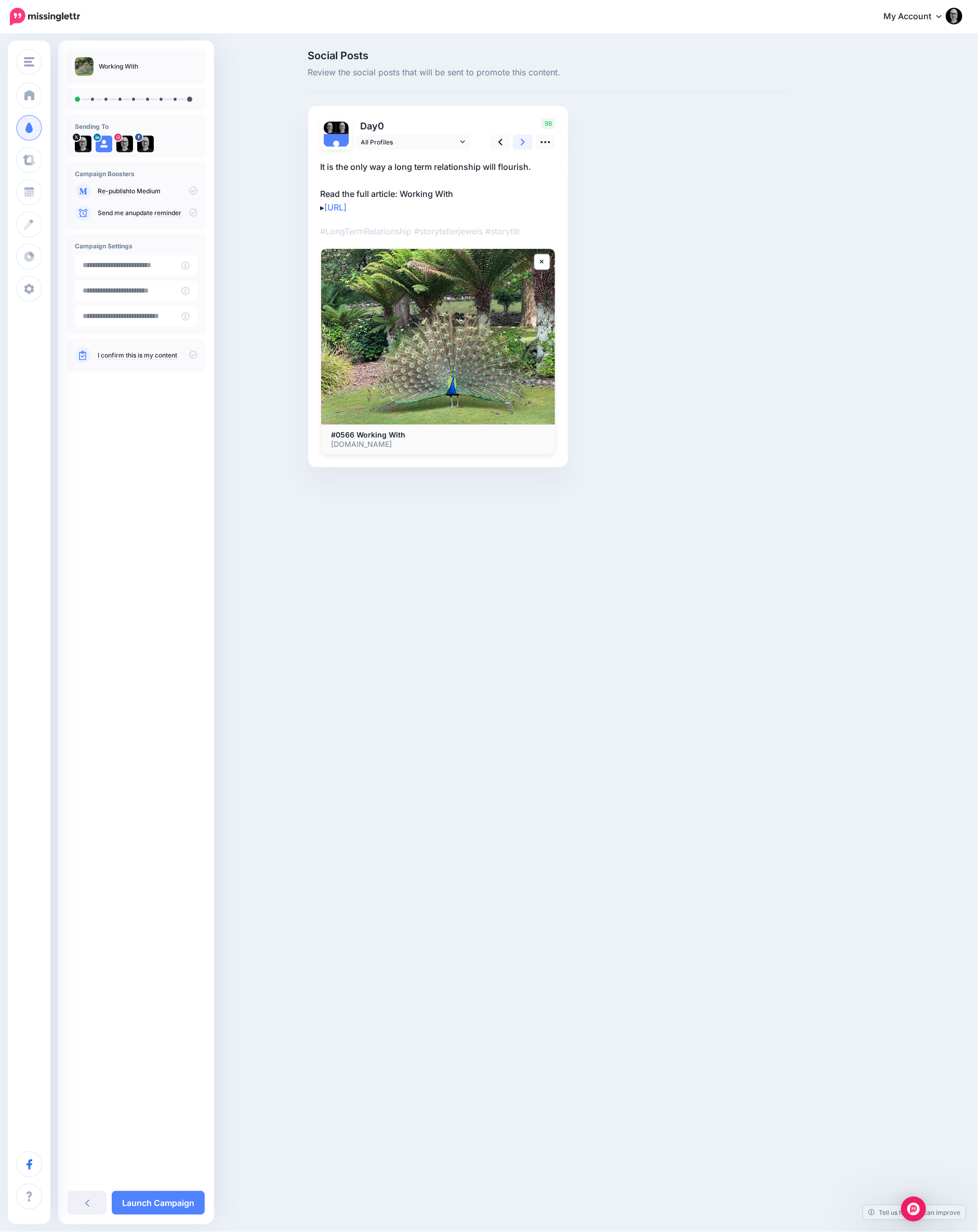
click at [518, 146] on link at bounding box center [523, 142] width 20 height 15
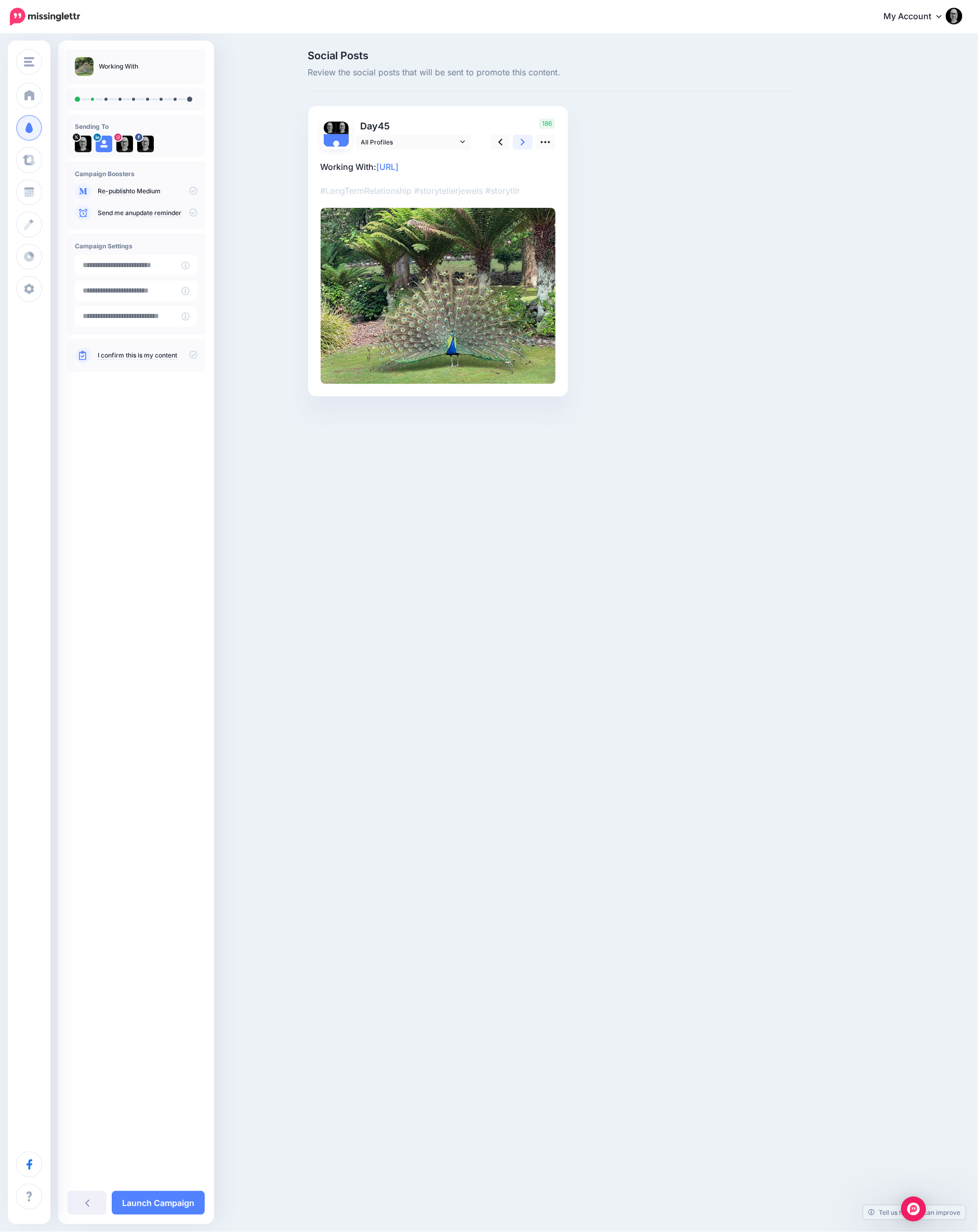
click at [518, 146] on link at bounding box center [523, 142] width 20 height 15
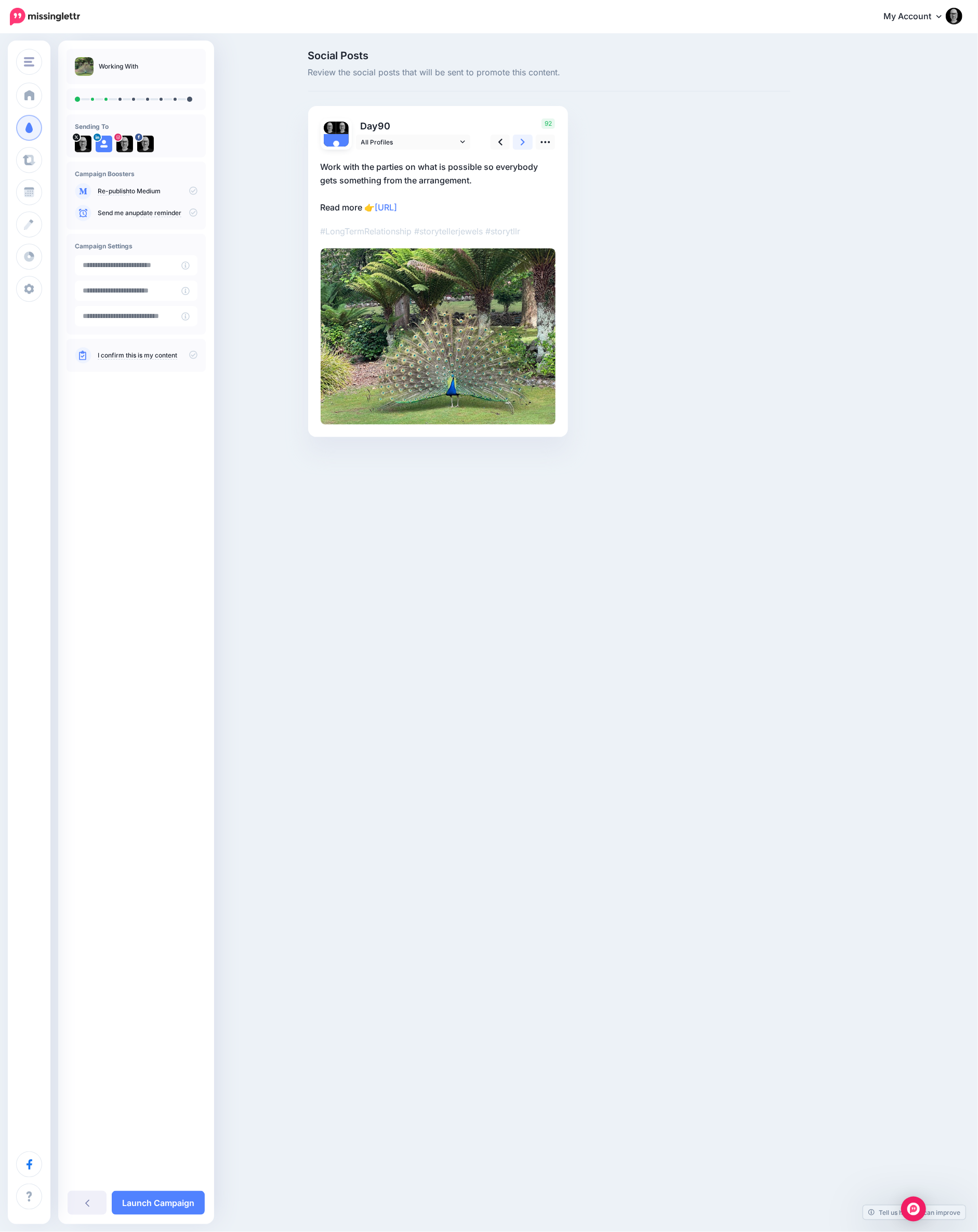
click at [518, 146] on link at bounding box center [523, 142] width 20 height 15
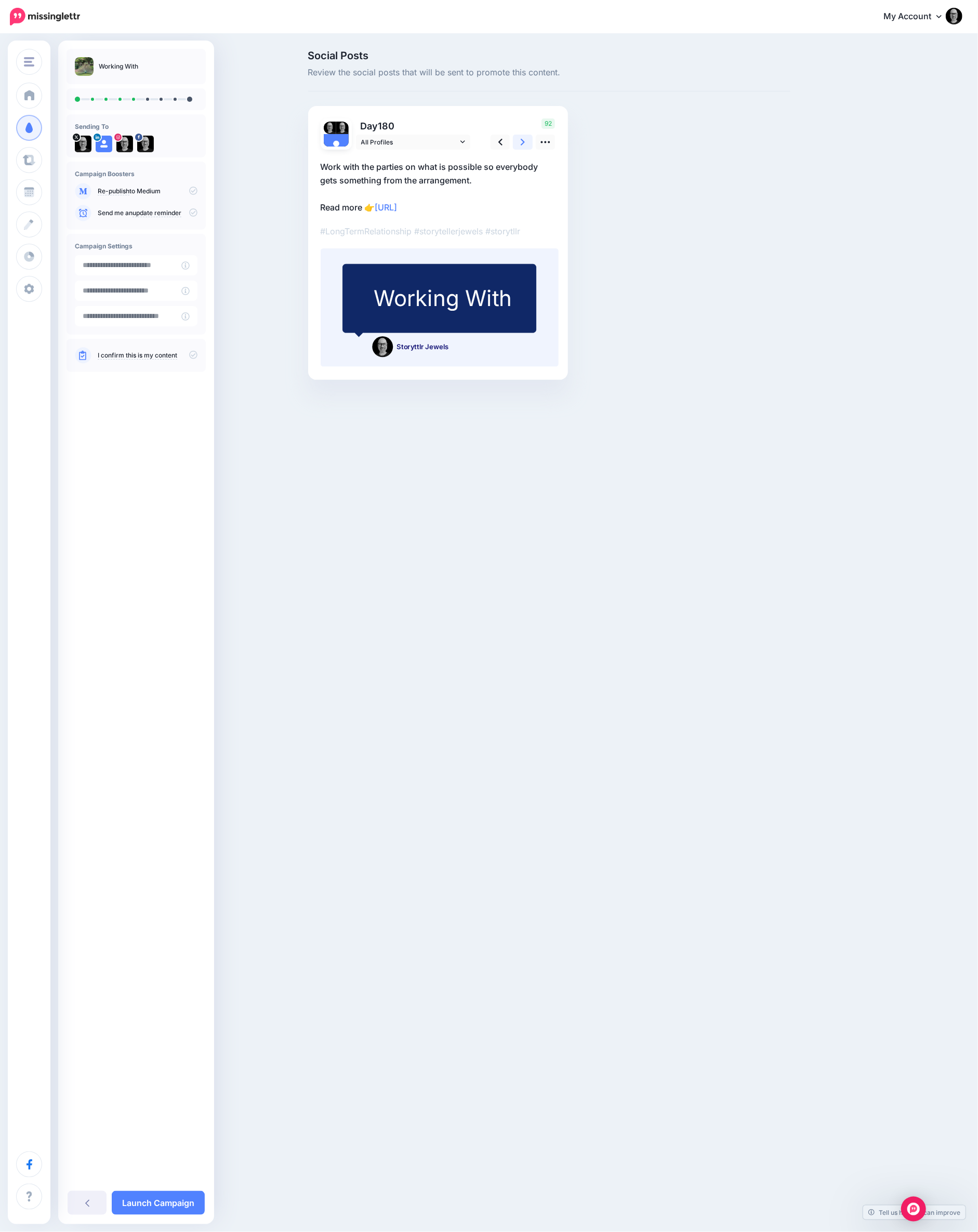
click at [518, 146] on link at bounding box center [523, 142] width 20 height 15
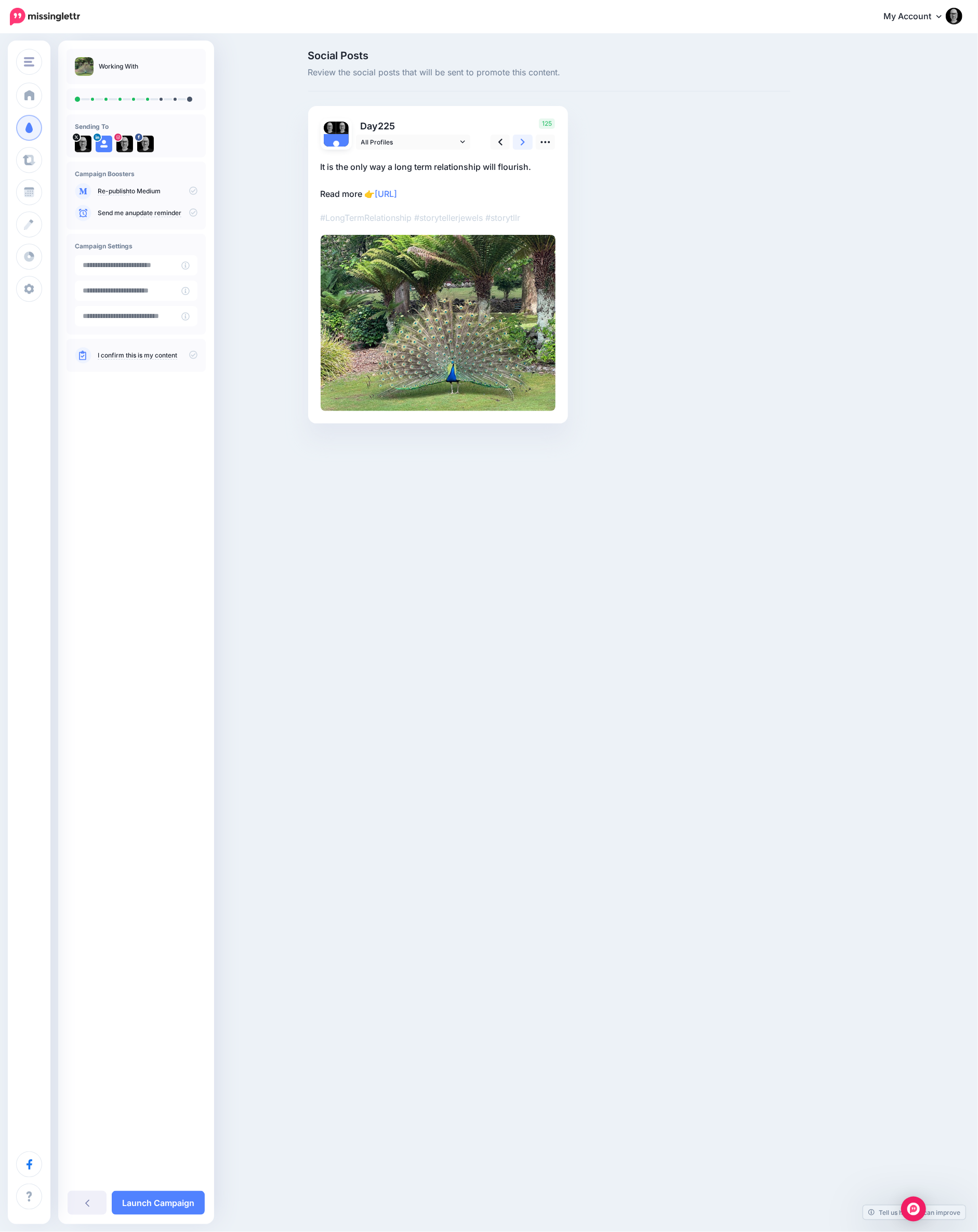
click at [518, 146] on link at bounding box center [523, 142] width 20 height 15
click at [522, 141] on icon at bounding box center [522, 142] width 4 height 11
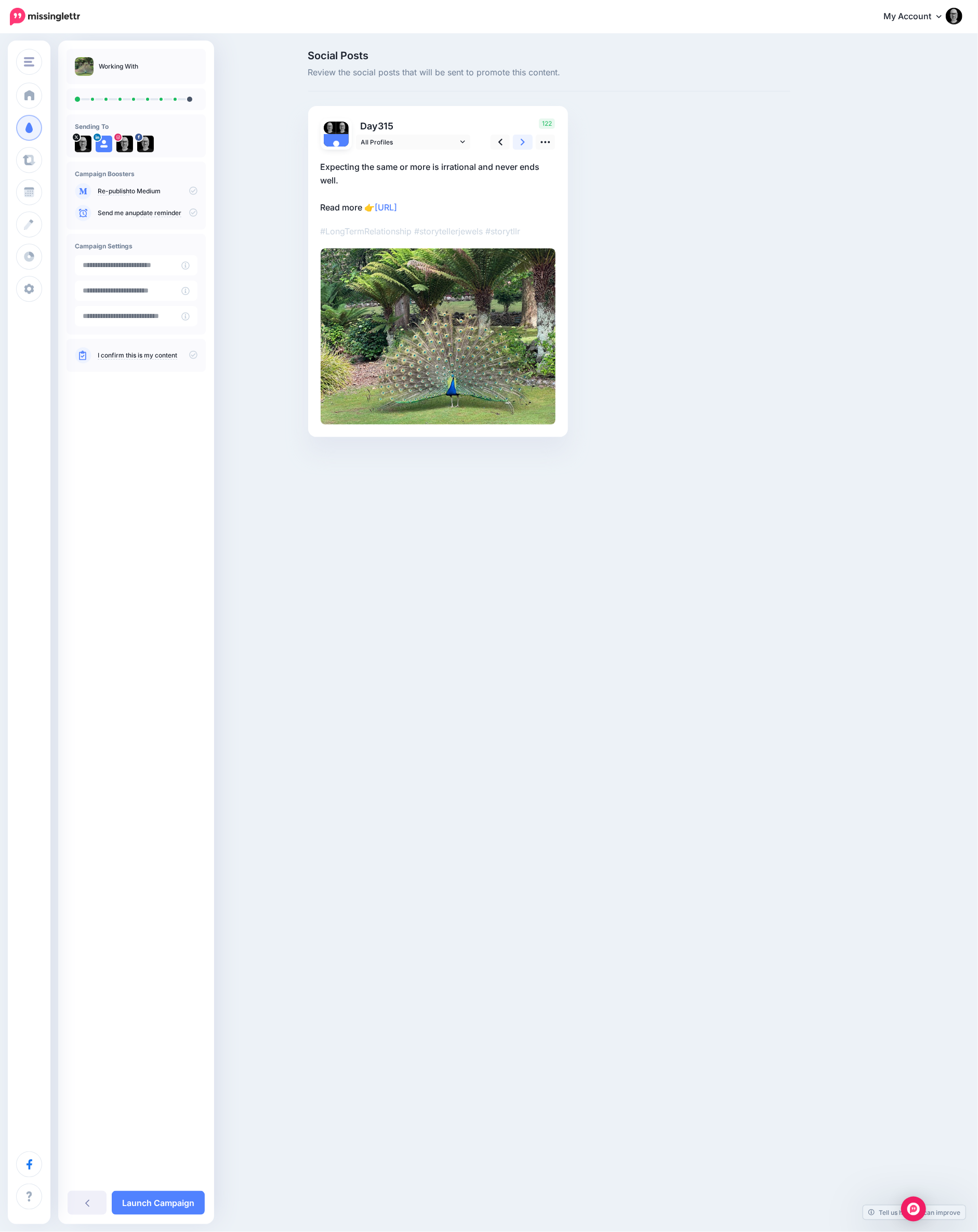
click at [522, 141] on icon at bounding box center [522, 142] width 4 height 11
click at [158, 1203] on link "Launch Campaign" at bounding box center [158, 1203] width 93 height 24
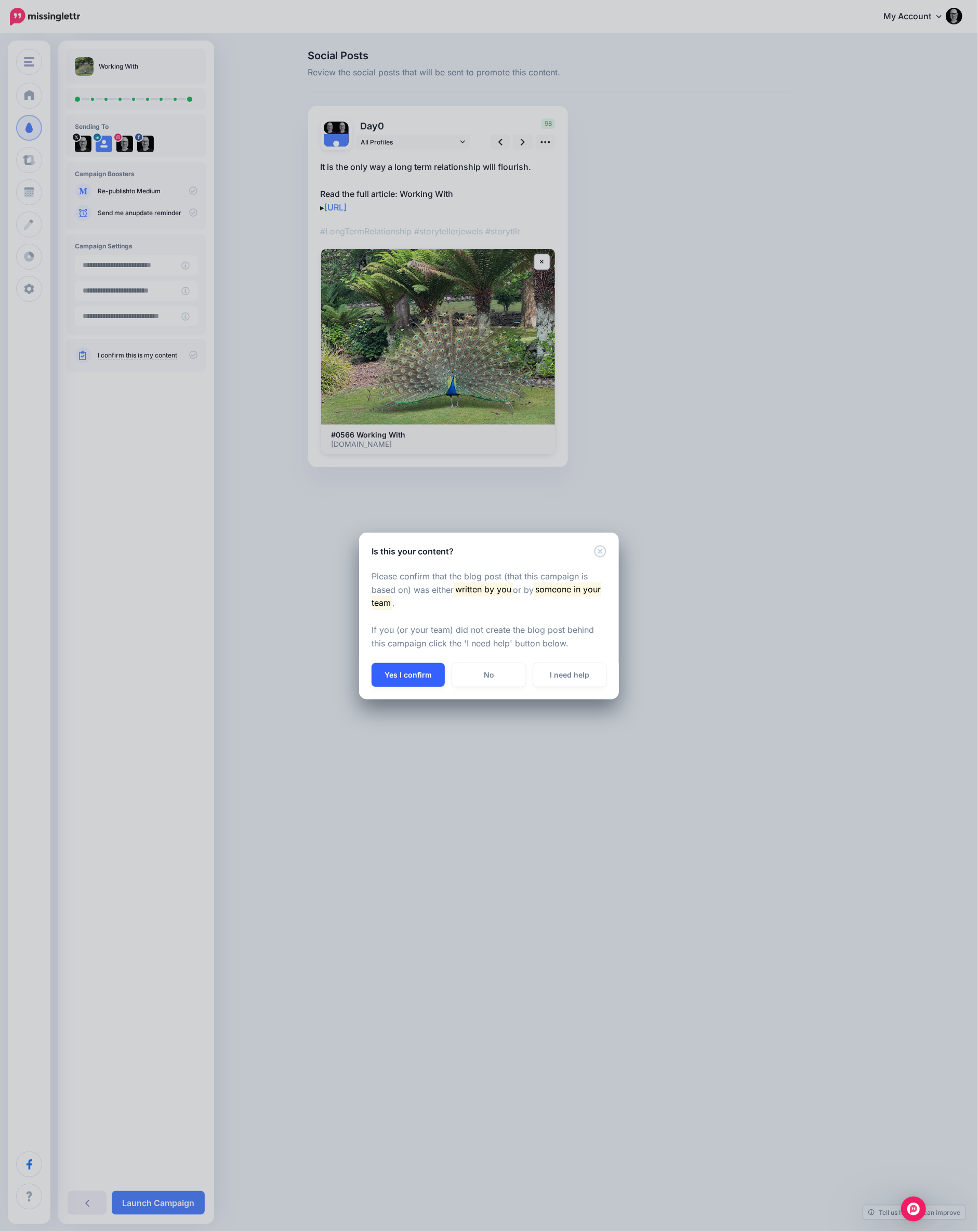
click at [428, 679] on button "Yes I confirm" at bounding box center [408, 675] width 73 height 24
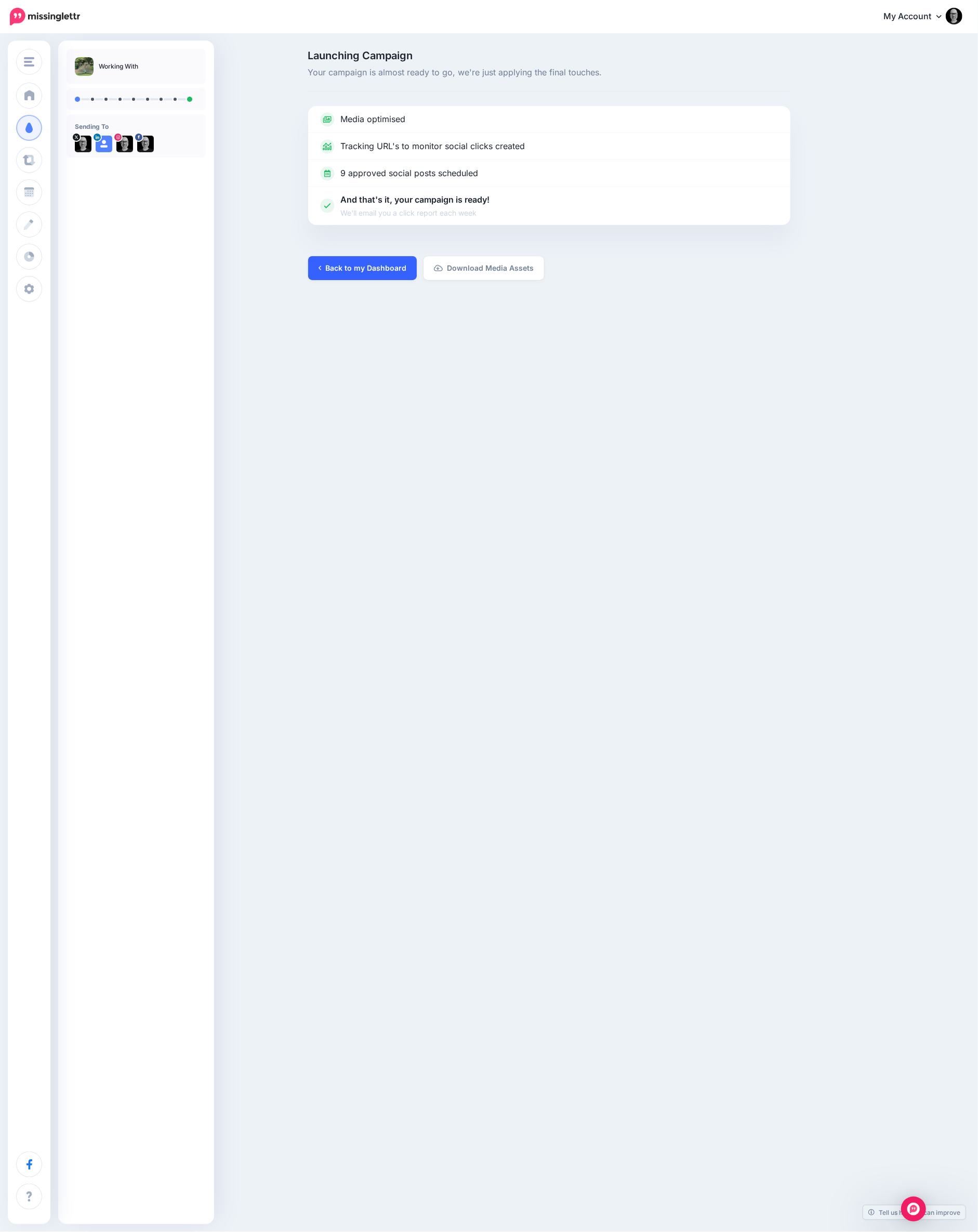
click at [356, 271] on link "Back to my Dashboard" at bounding box center [362, 268] width 109 height 24
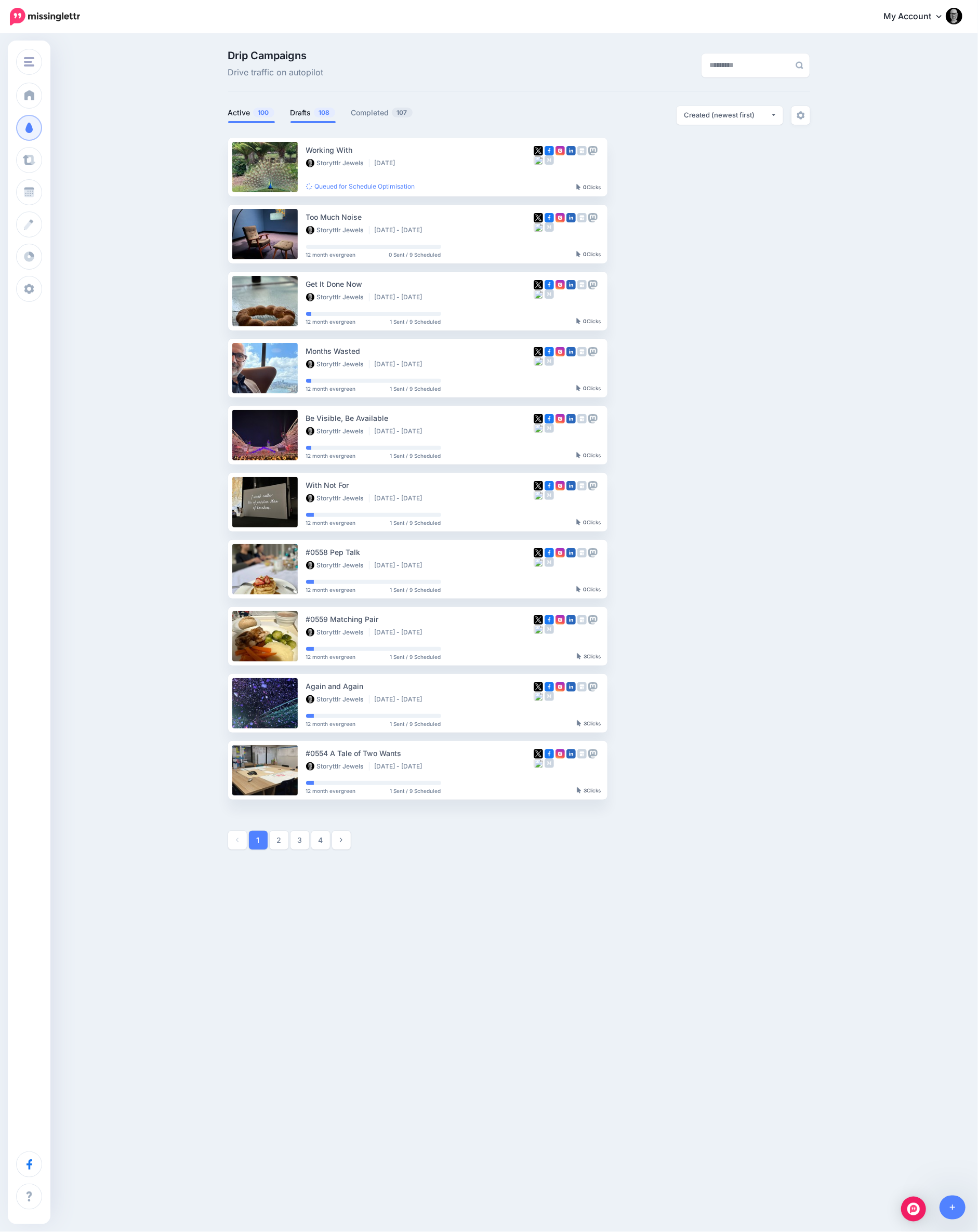
click at [301, 120] on li "Drafts 108" at bounding box center [313, 114] width 45 height 17
click at [301, 116] on link "Drafts 108" at bounding box center [313, 113] width 45 height 13
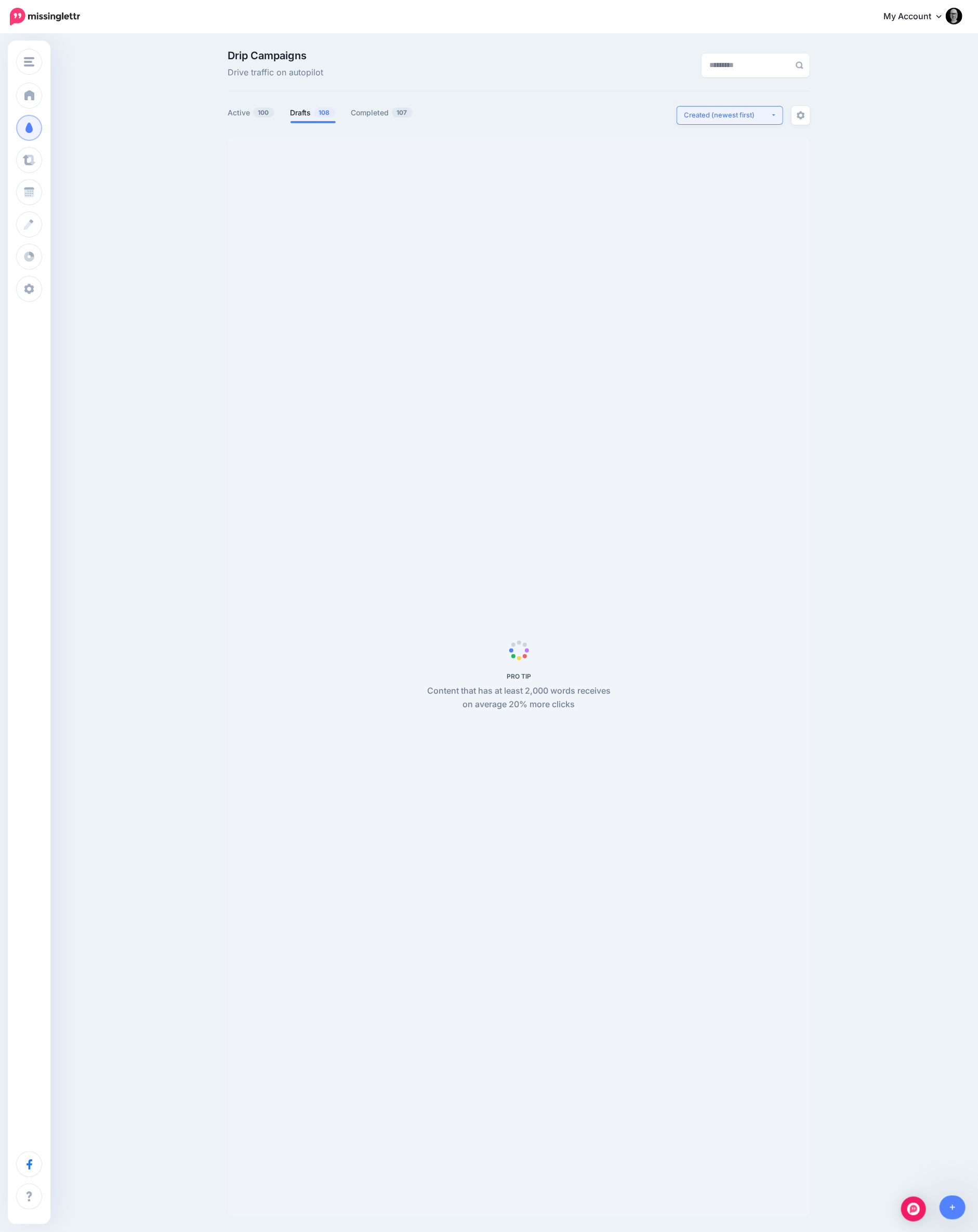
click at [711, 116] on div "Created (newest first)" at bounding box center [728, 115] width 86 height 10
click at [717, 206] on span "Created (oldest first)" at bounding box center [723, 211] width 71 height 13
select select "**********"
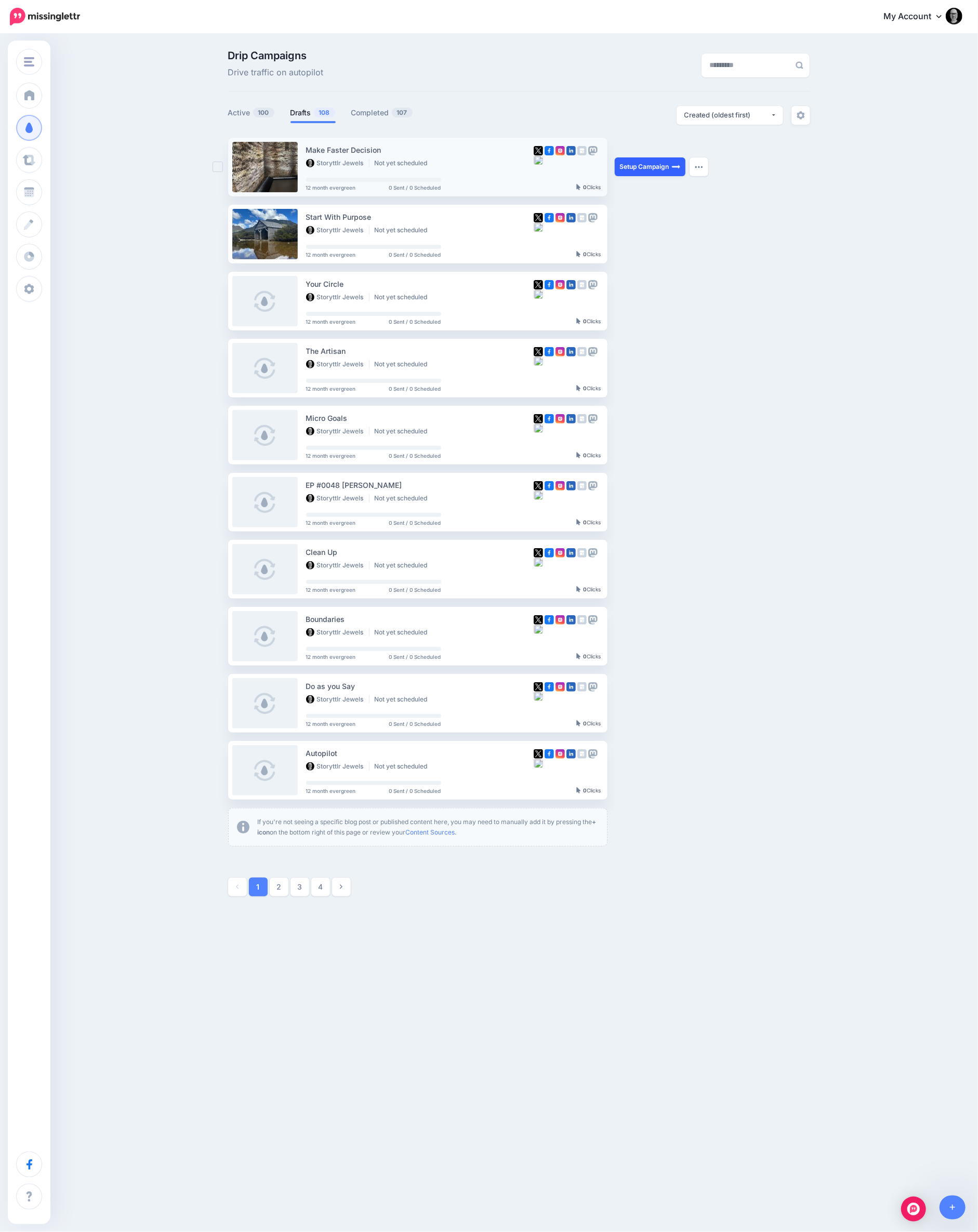
click at [636, 169] on link "Setup Campaign" at bounding box center [650, 167] width 71 height 19
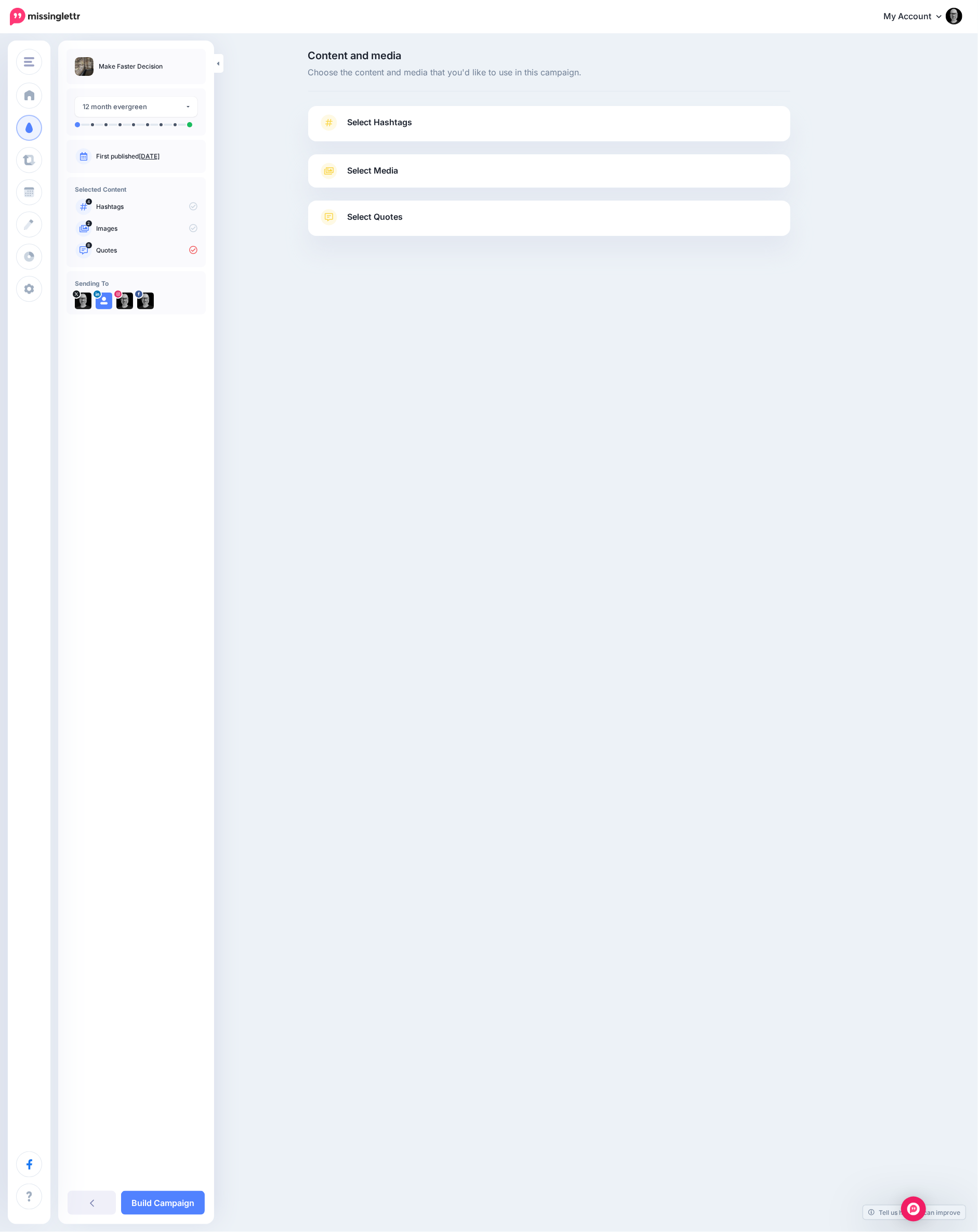
click at [434, 127] on link "Select Hashtags" at bounding box center [549, 128] width 461 height 27
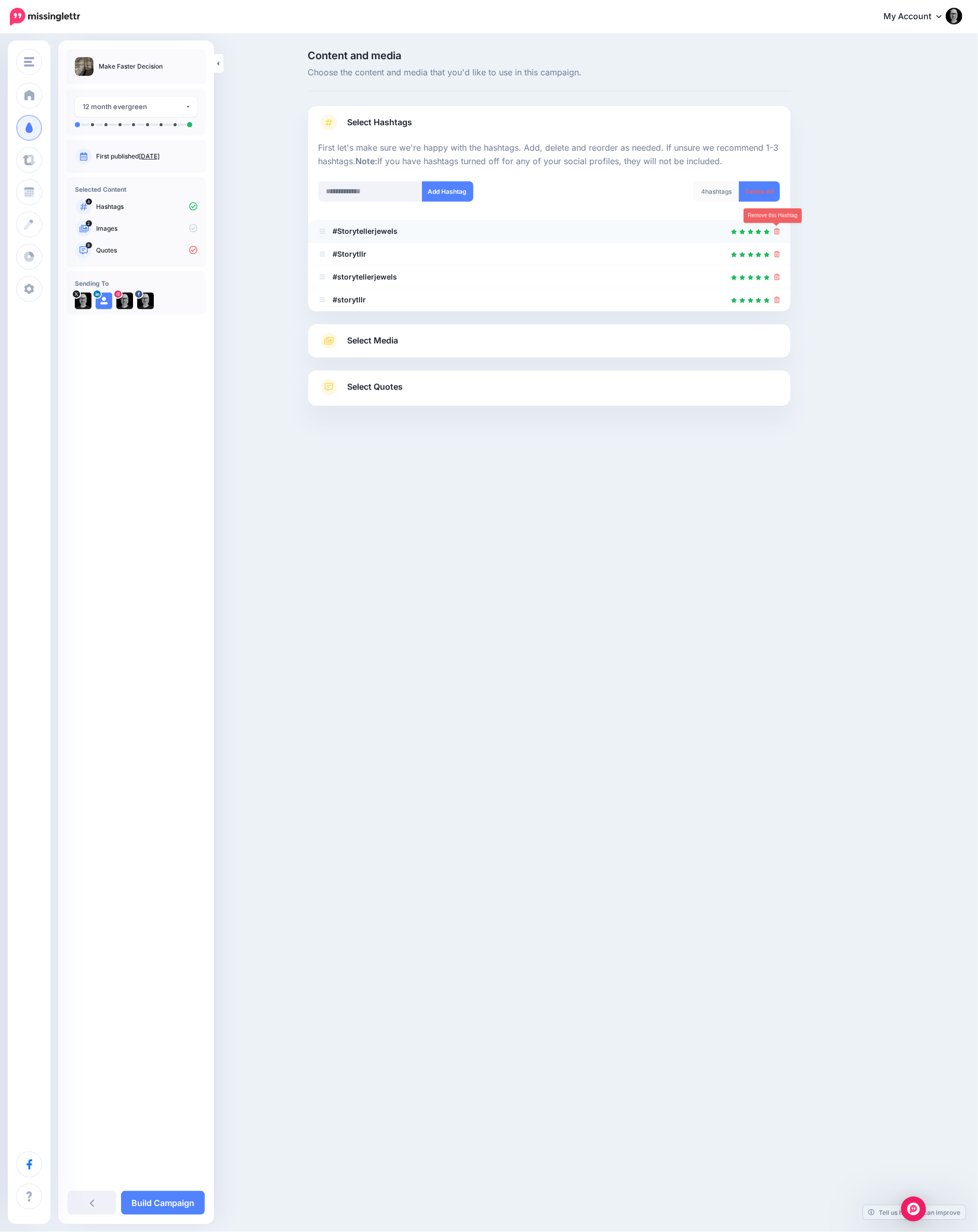
click at [778, 231] on icon at bounding box center [777, 231] width 6 height 6
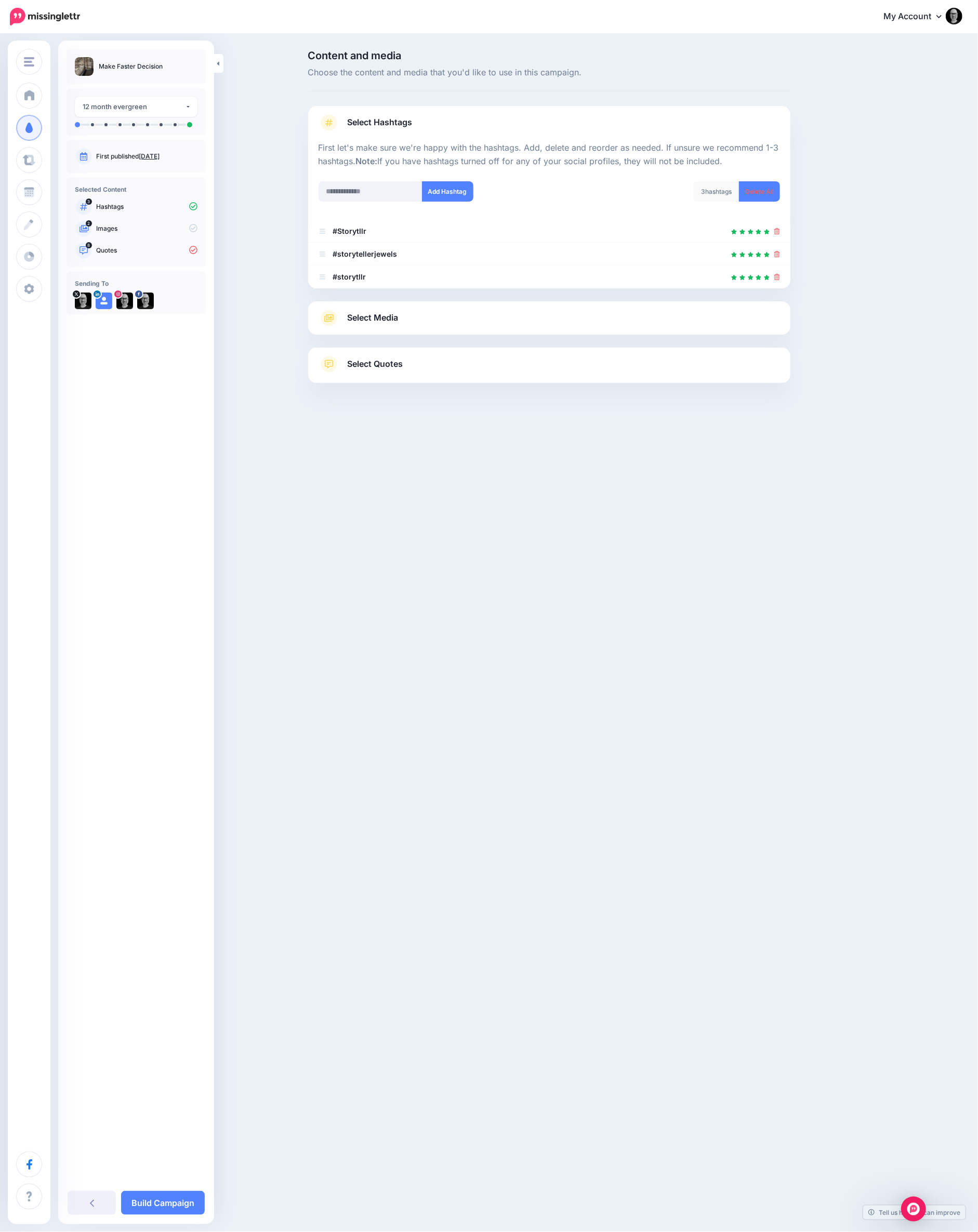
click at [778, 231] on icon at bounding box center [777, 231] width 6 height 6
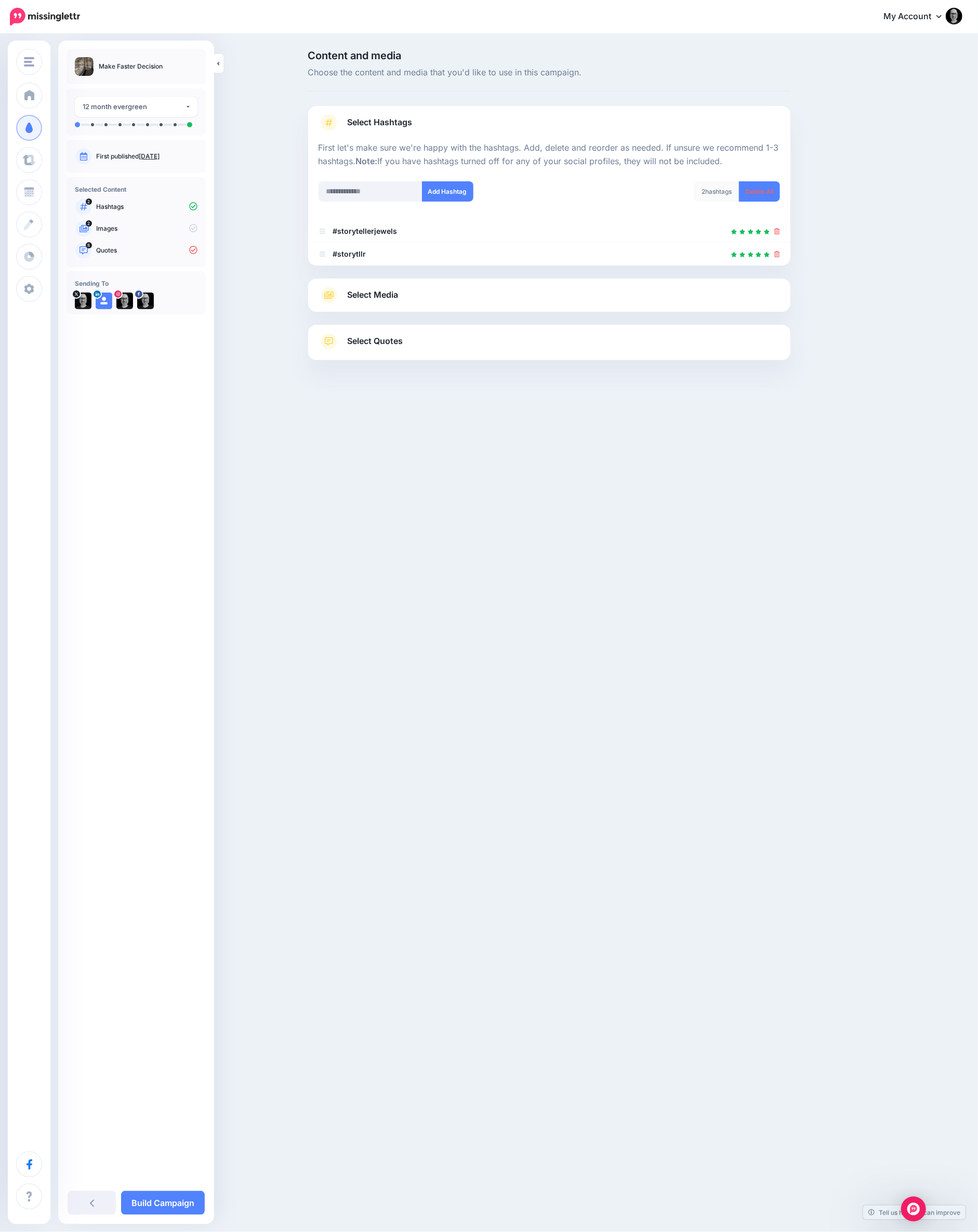
click at [433, 338] on link "Select Quotes" at bounding box center [549, 346] width 461 height 27
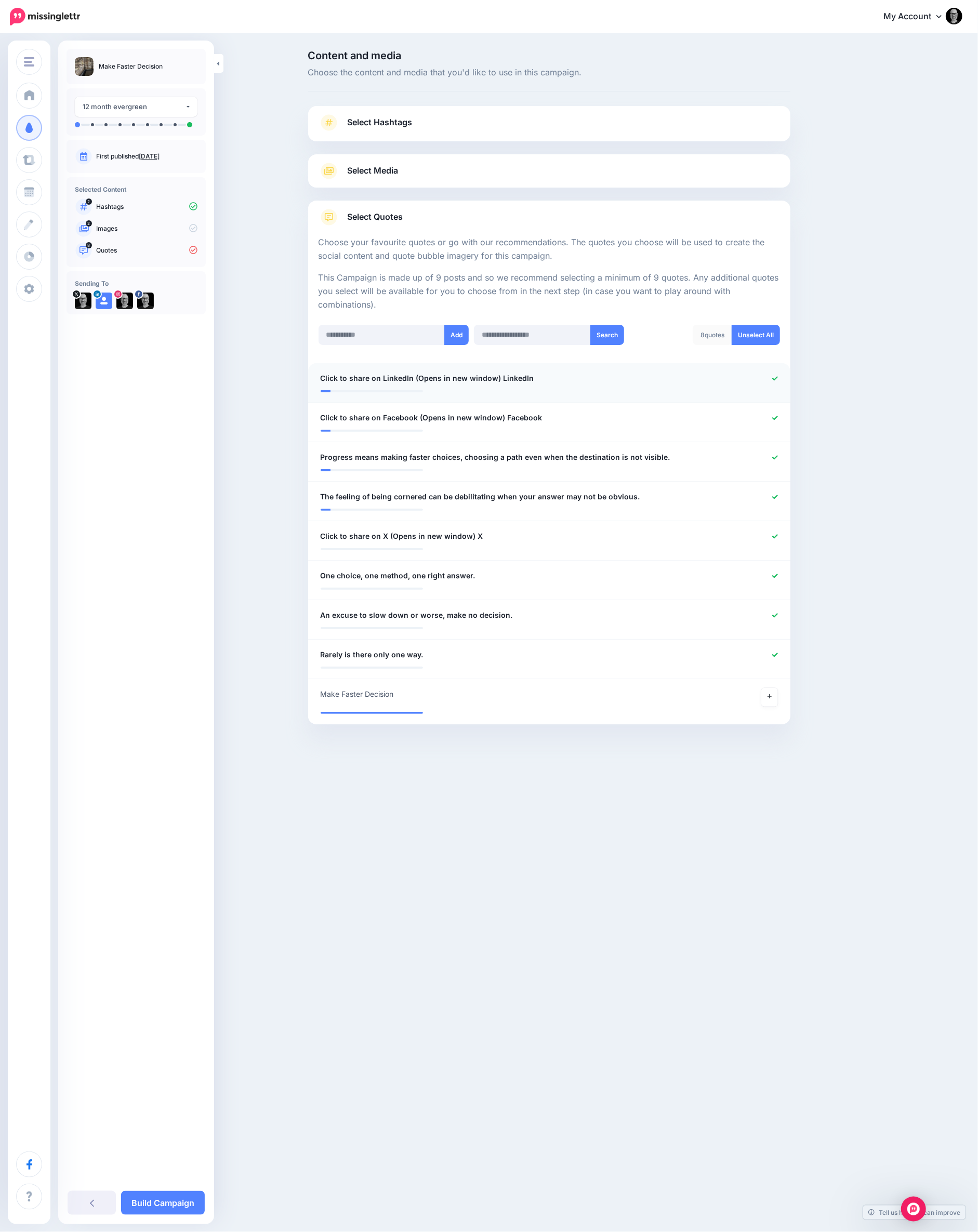
click at [774, 379] on icon at bounding box center [775, 378] width 6 height 4
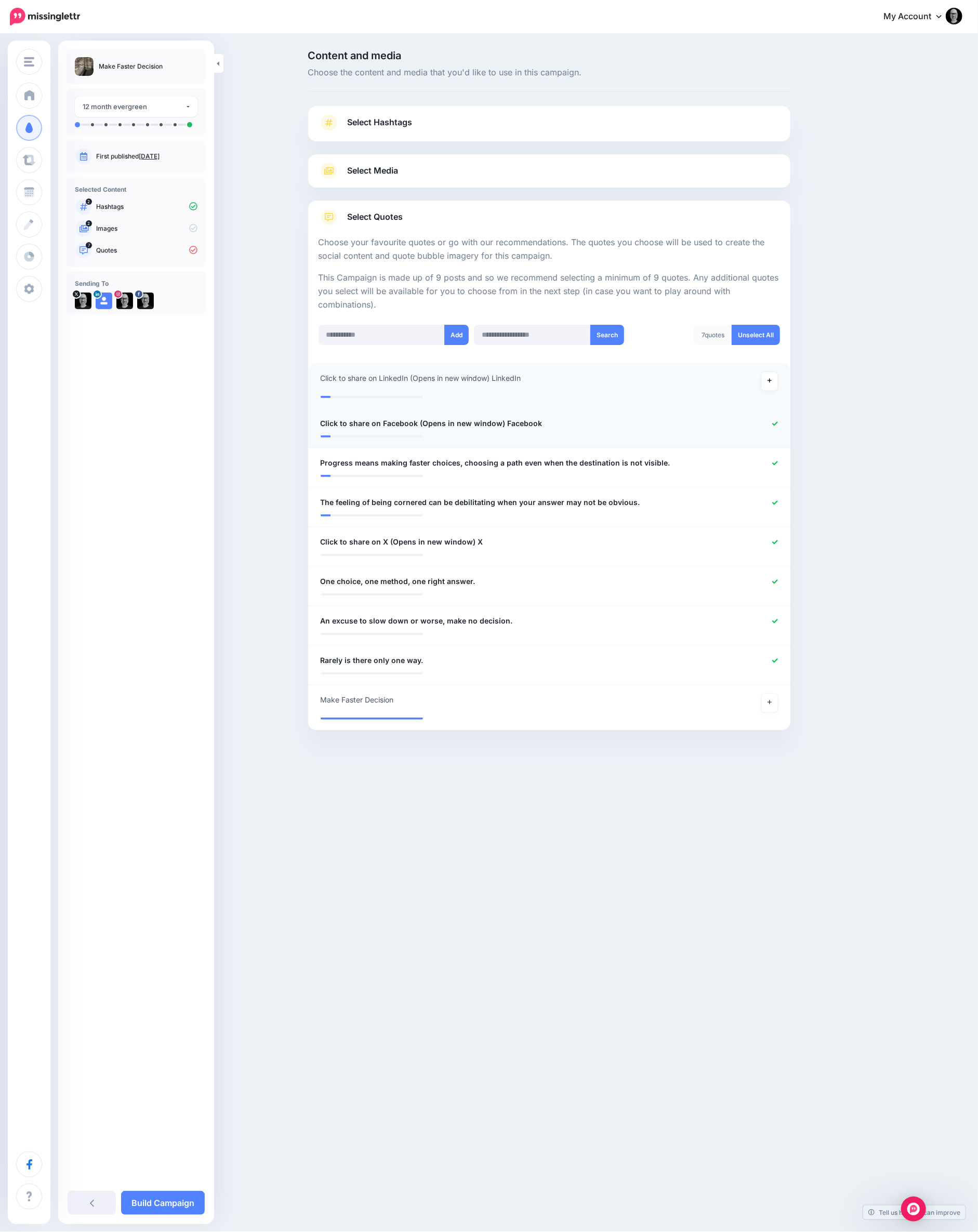
click at [774, 423] on icon at bounding box center [775, 424] width 6 height 6
click at [774, 545] on icon at bounding box center [775, 548] width 6 height 6
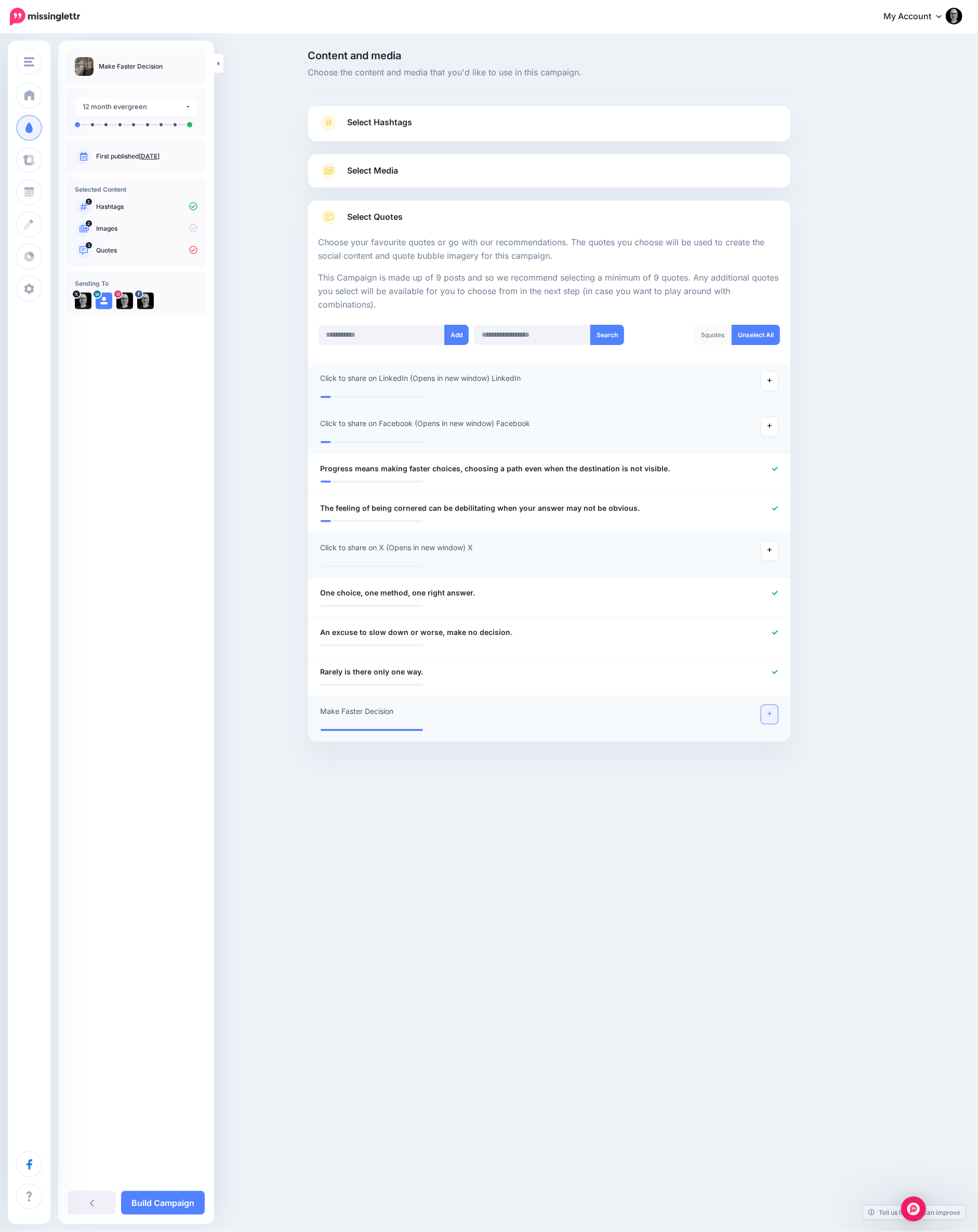
click at [767, 714] on icon at bounding box center [769, 714] width 4 height 6
click at [171, 1201] on link "Build Campaign" at bounding box center [162, 1203] width 83 height 24
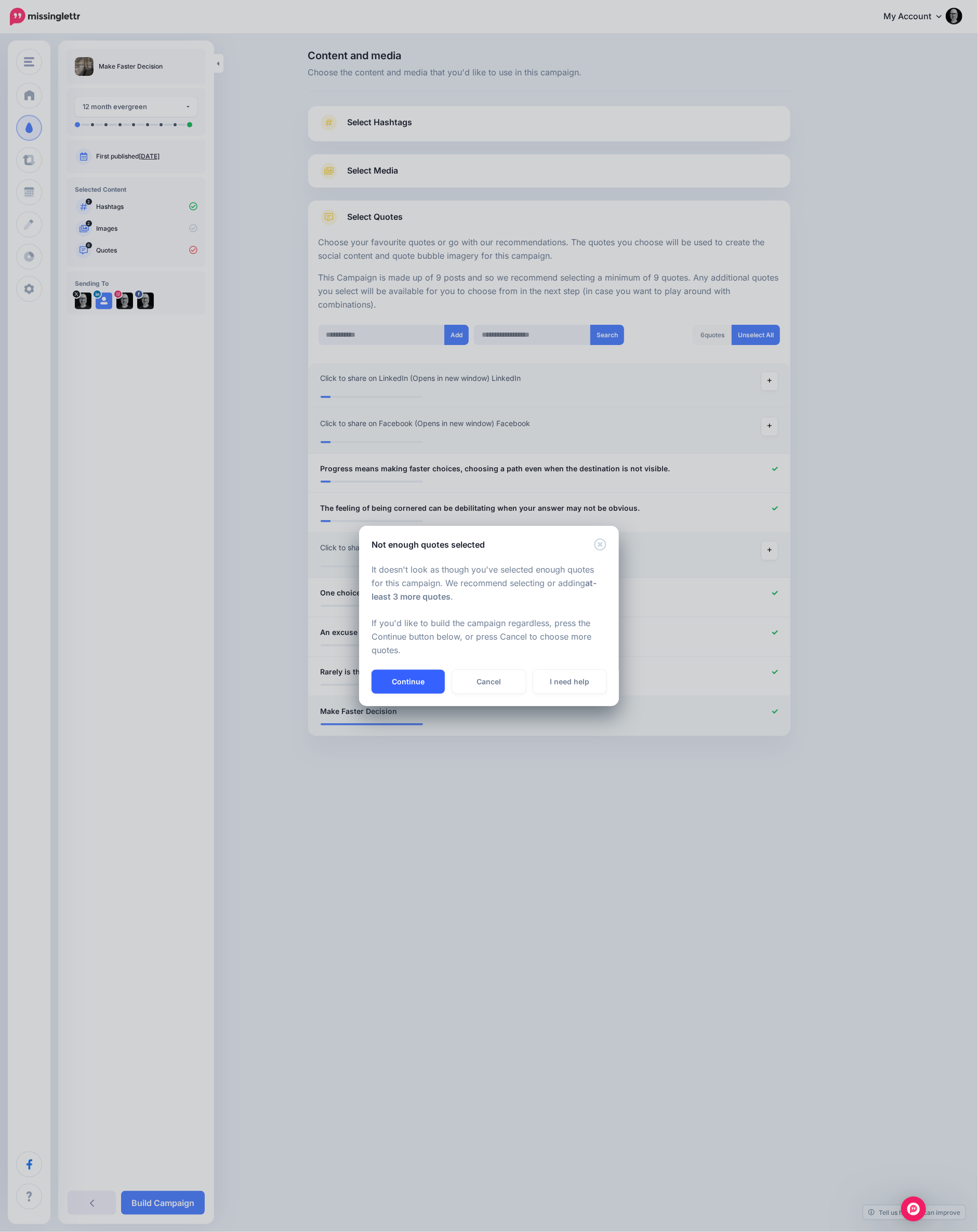
click at [402, 683] on button "Continue" at bounding box center [408, 682] width 73 height 24
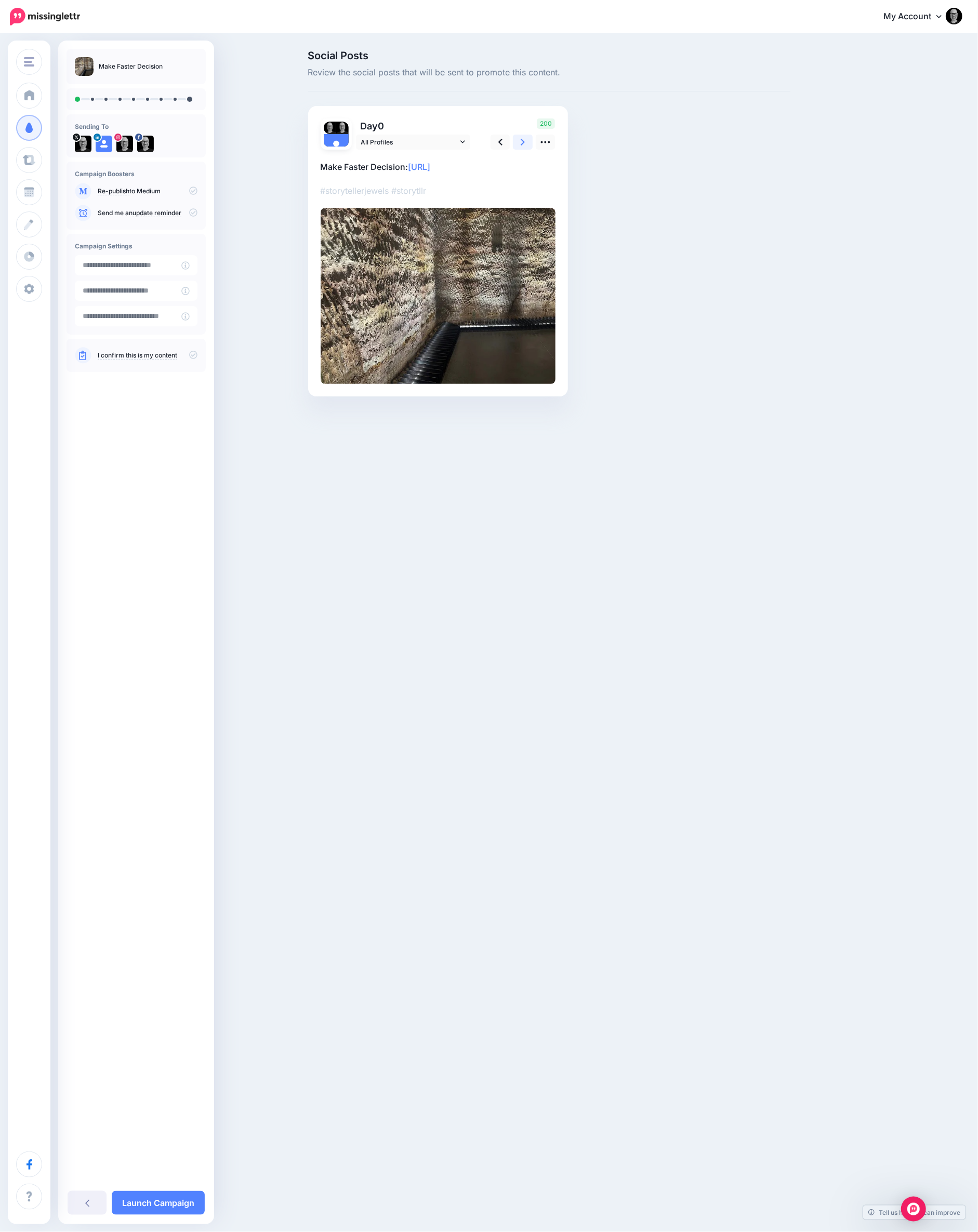
click at [521, 144] on icon at bounding box center [522, 142] width 4 height 11
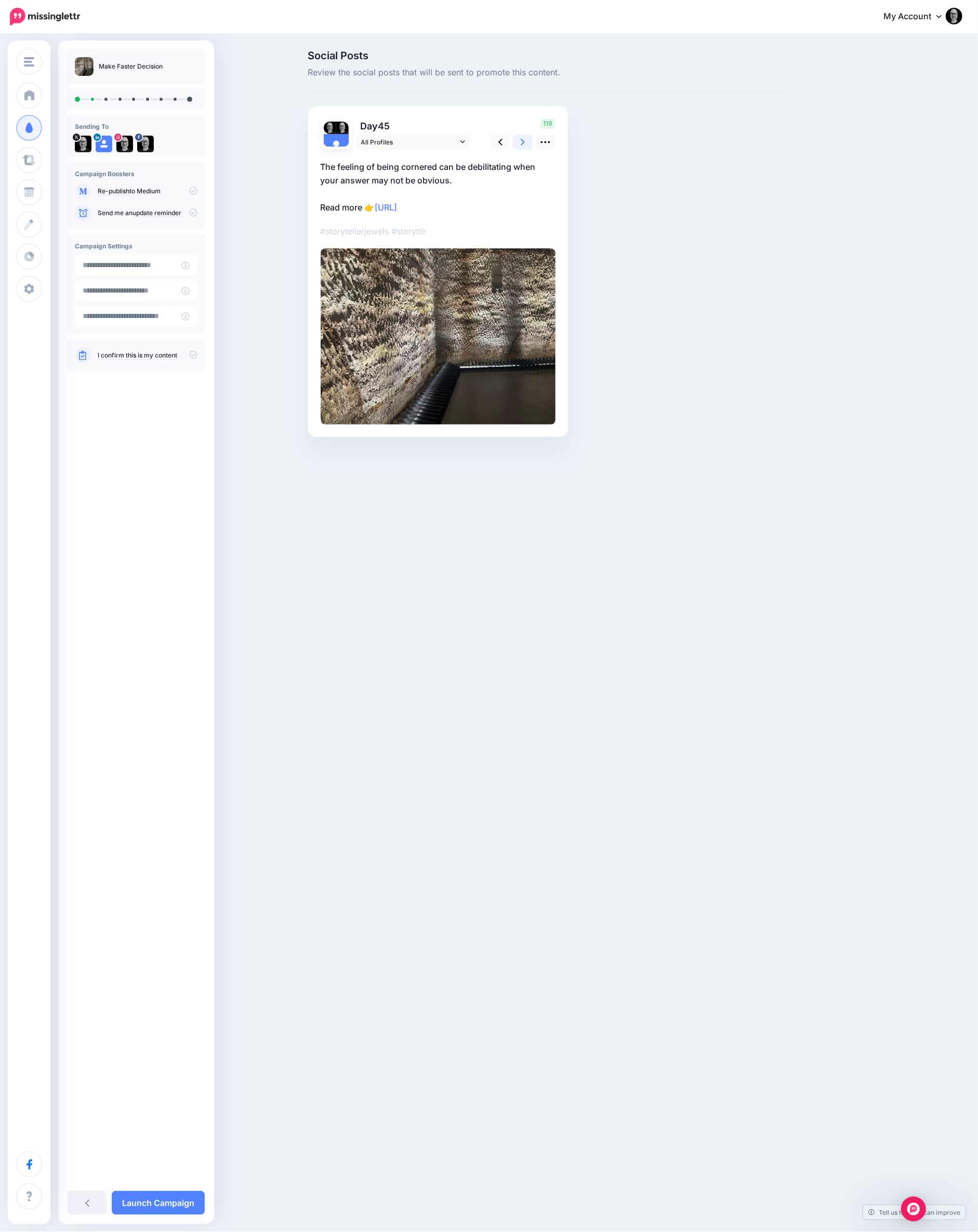
click at [521, 144] on icon at bounding box center [522, 142] width 4 height 11
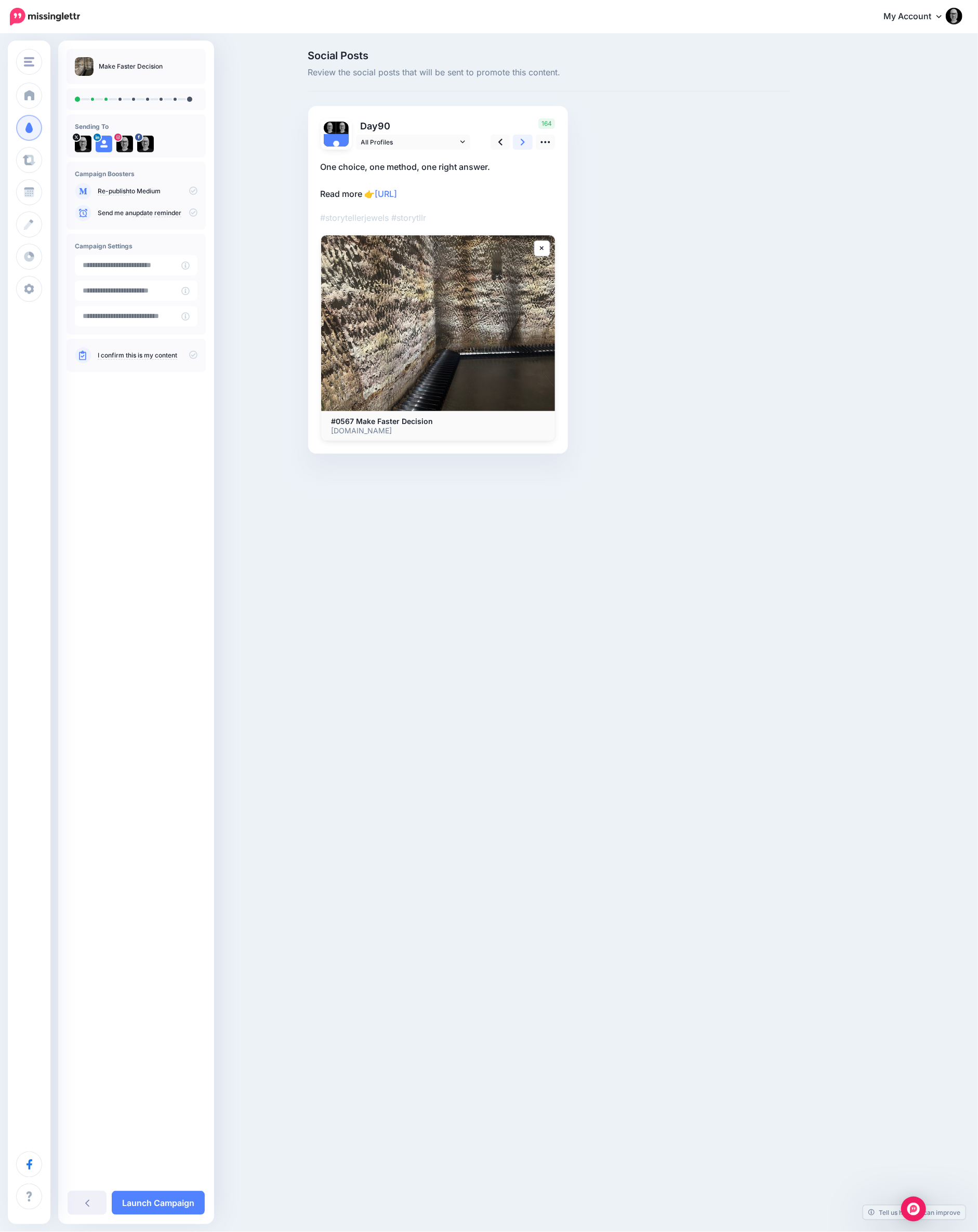
click at [521, 144] on icon at bounding box center [522, 142] width 4 height 11
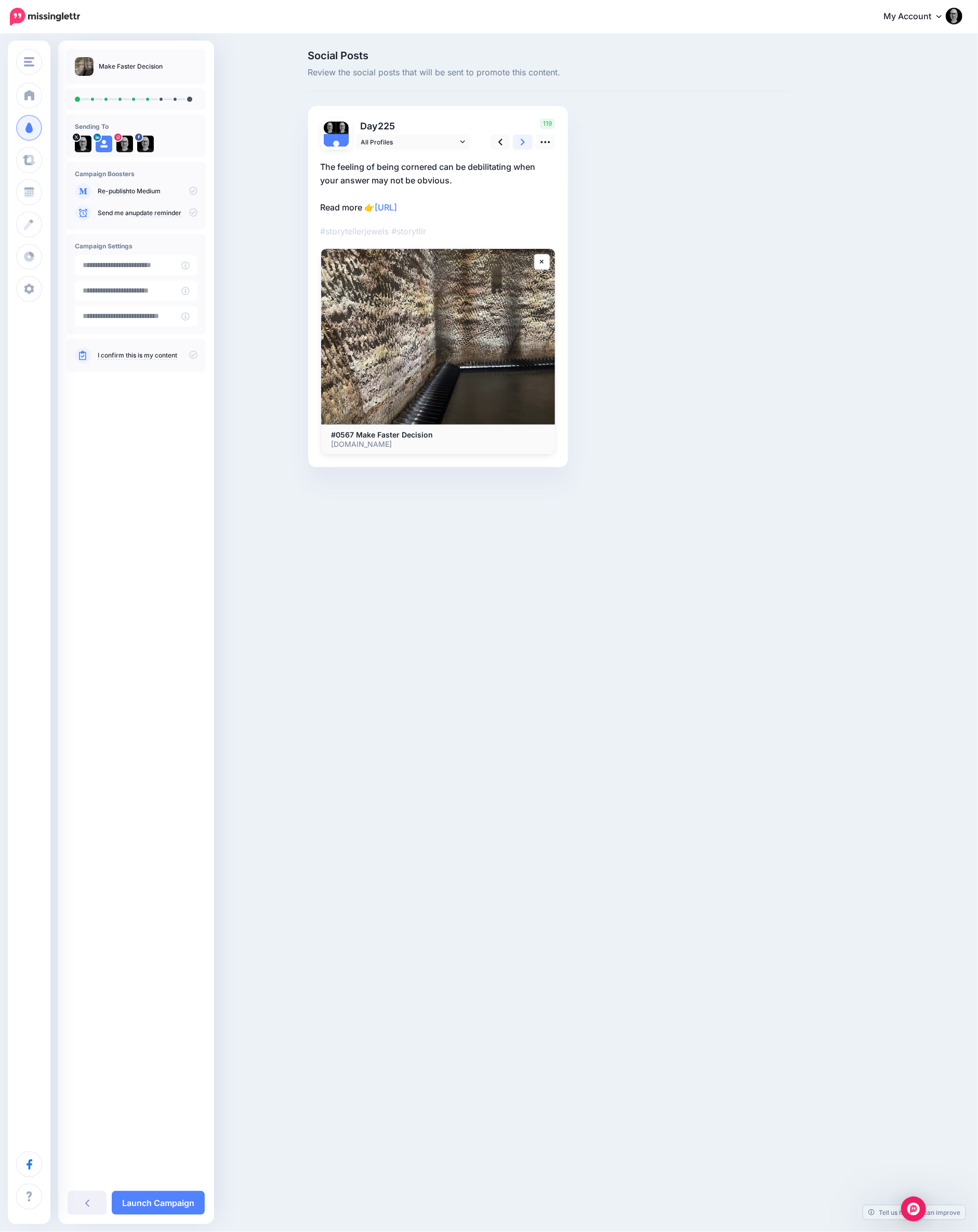
click at [521, 144] on icon at bounding box center [522, 142] width 4 height 11
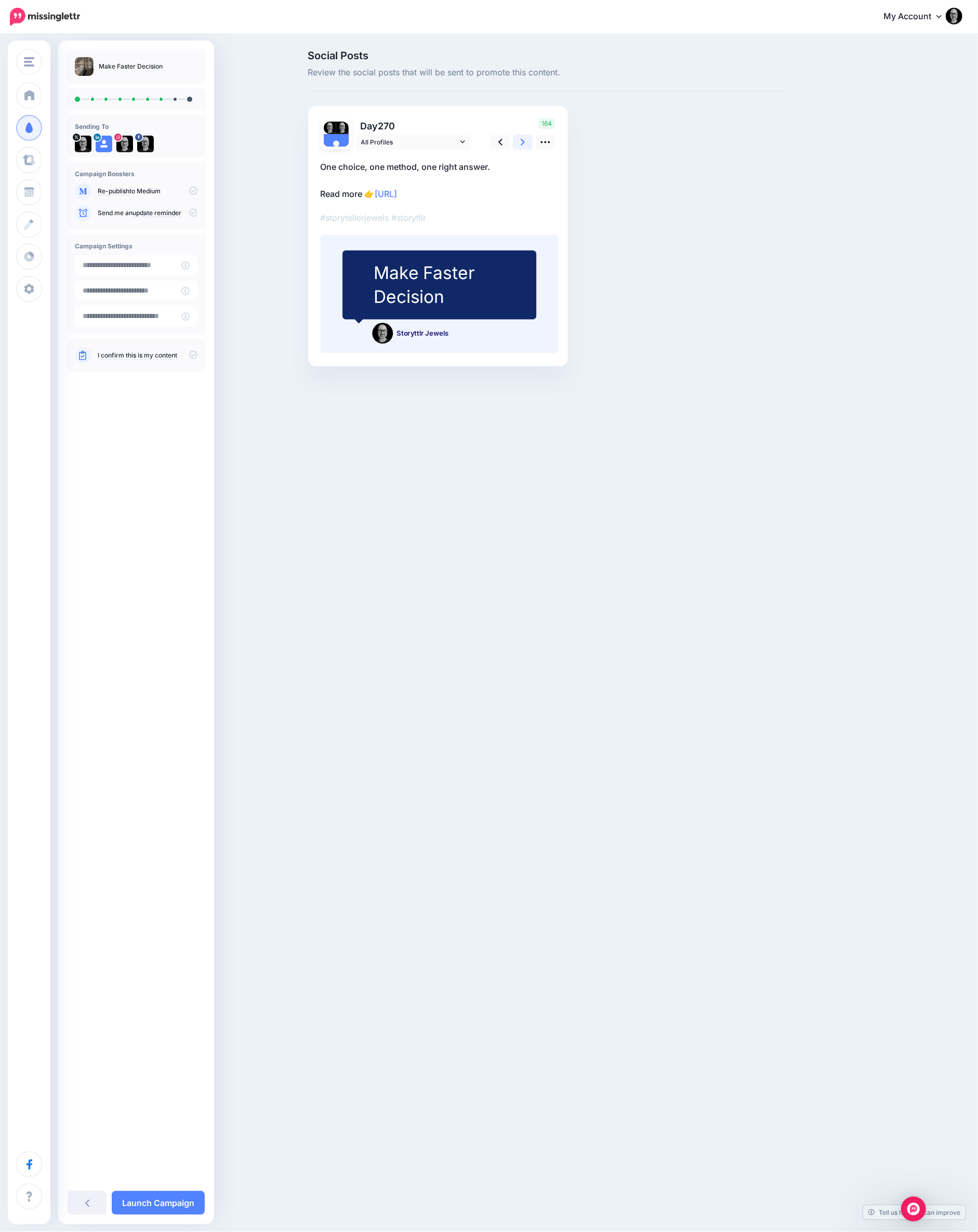
click at [521, 144] on icon at bounding box center [522, 142] width 4 height 11
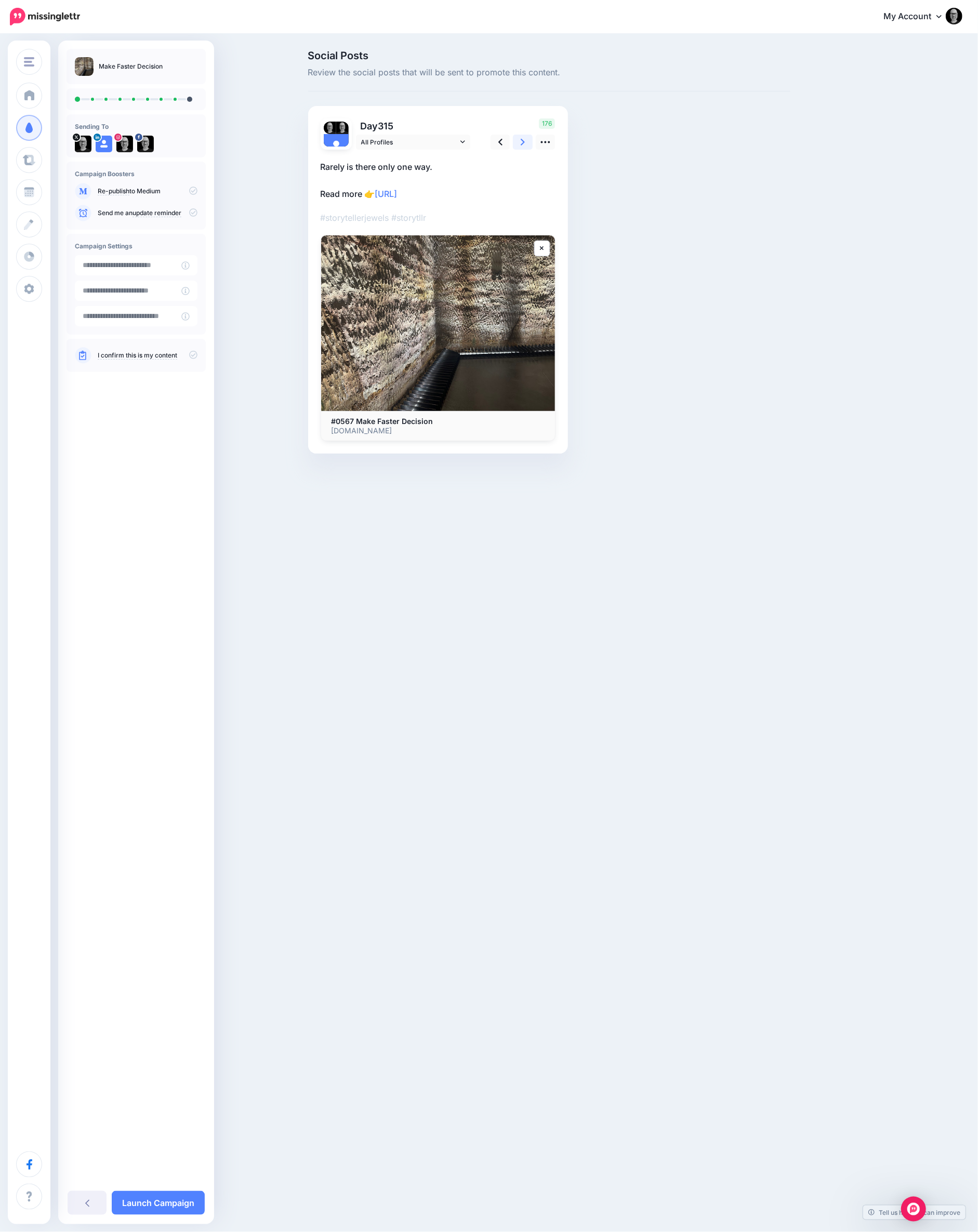
click at [521, 144] on icon at bounding box center [522, 142] width 4 height 11
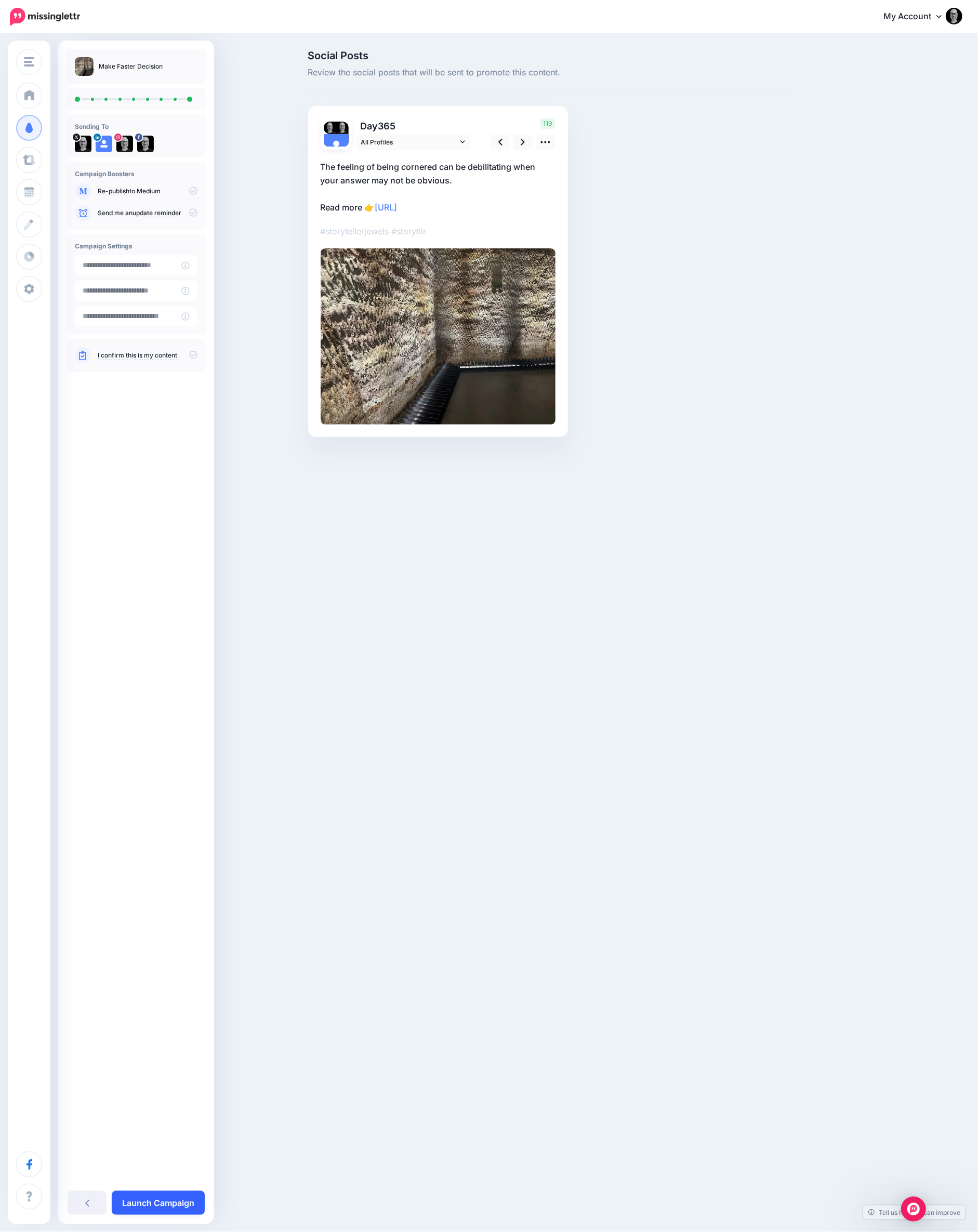
click at [167, 1207] on link "Launch Campaign" at bounding box center [158, 1203] width 93 height 24
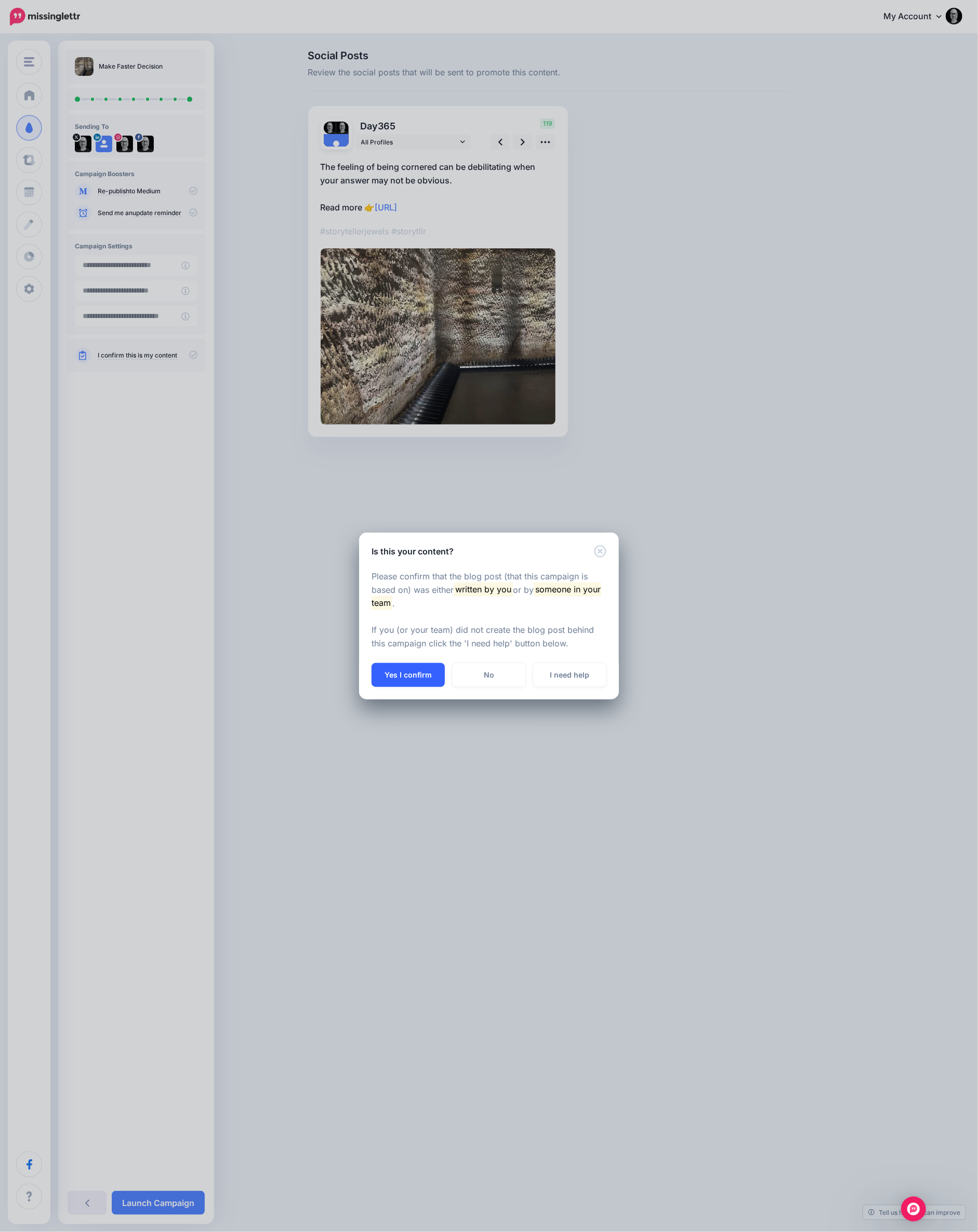
click at [411, 670] on button "Yes I confirm" at bounding box center [408, 675] width 73 height 24
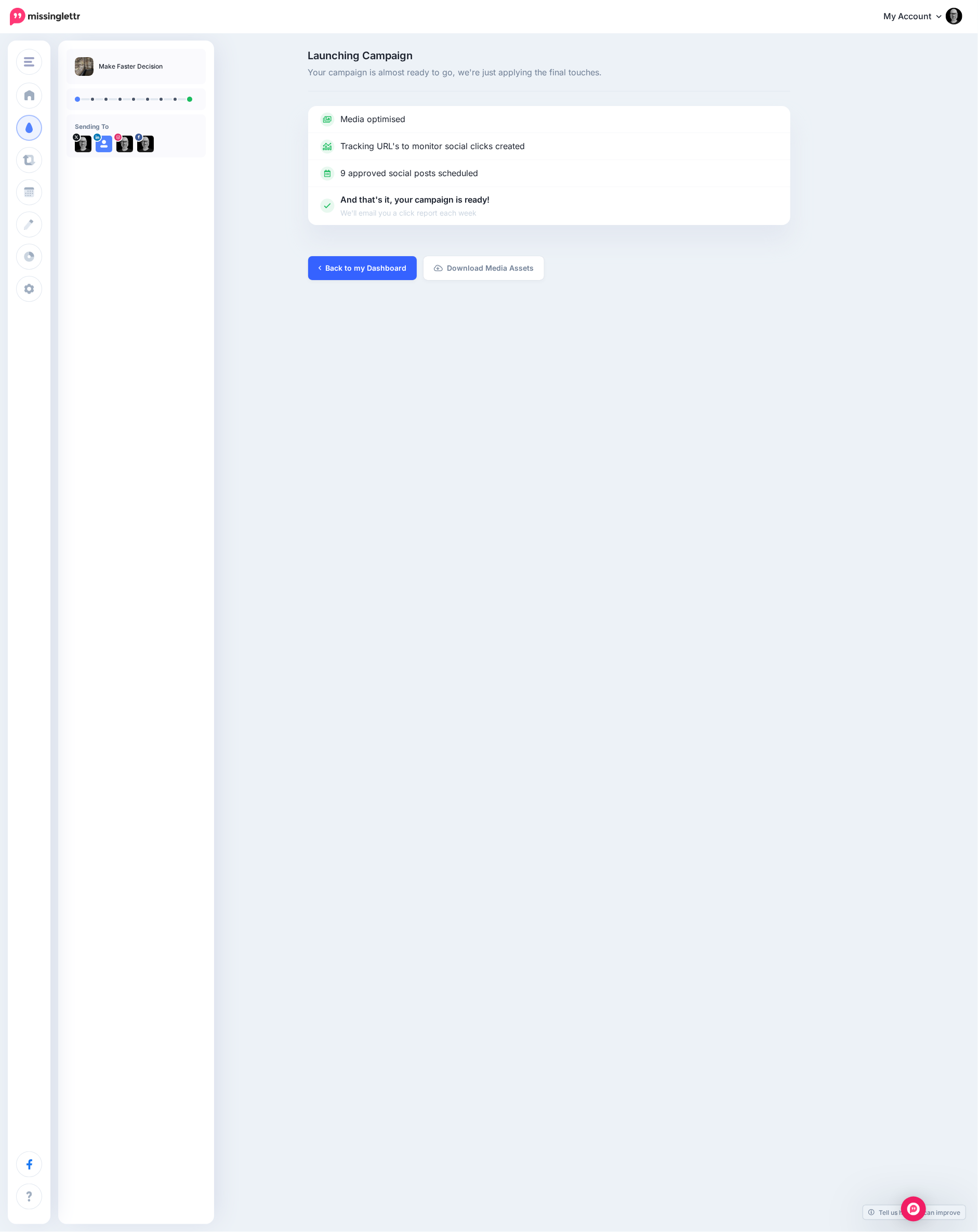
click at [363, 265] on link "Back to my Dashboard" at bounding box center [362, 268] width 109 height 24
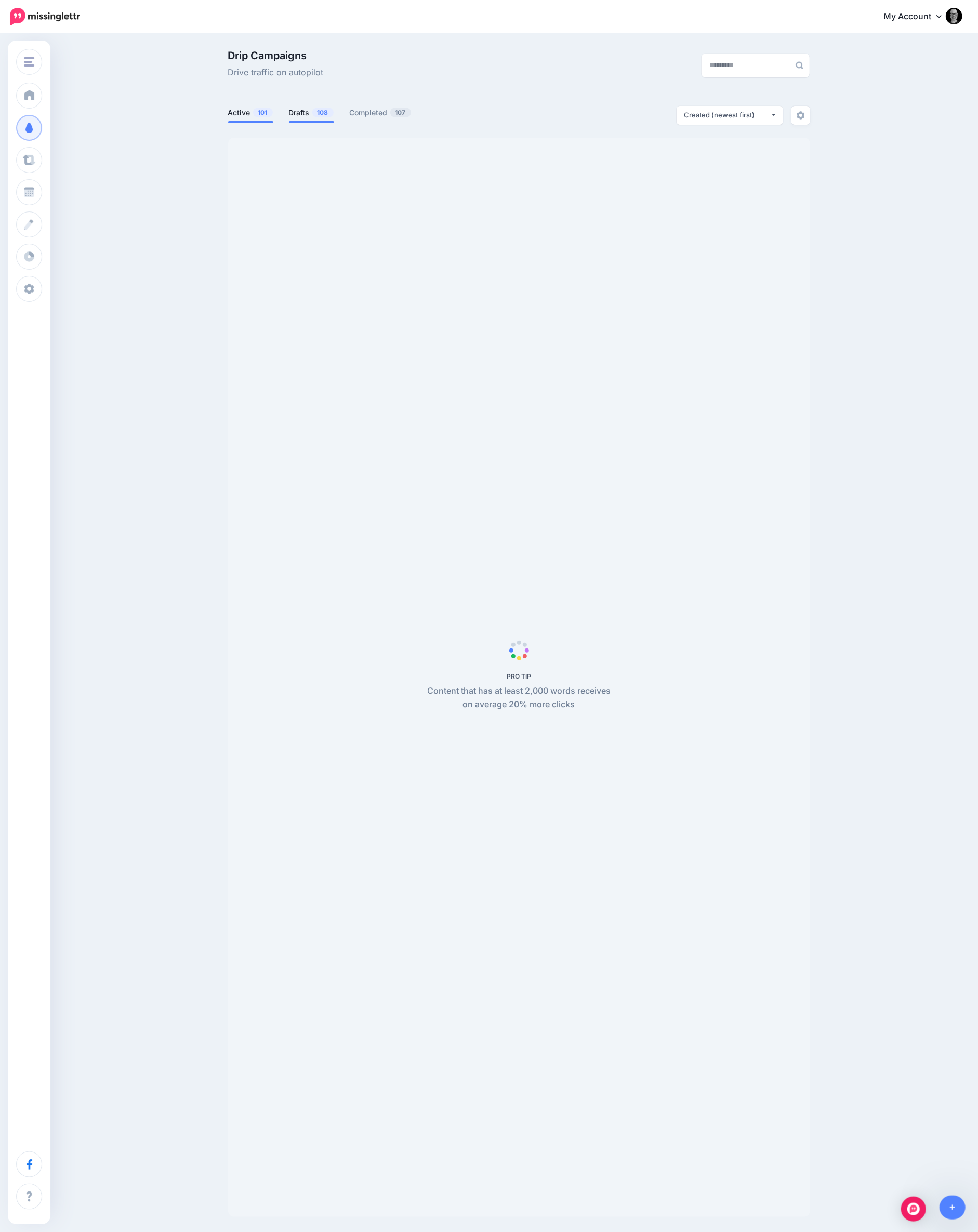
click at [299, 115] on link "Drafts 108" at bounding box center [311, 113] width 45 height 13
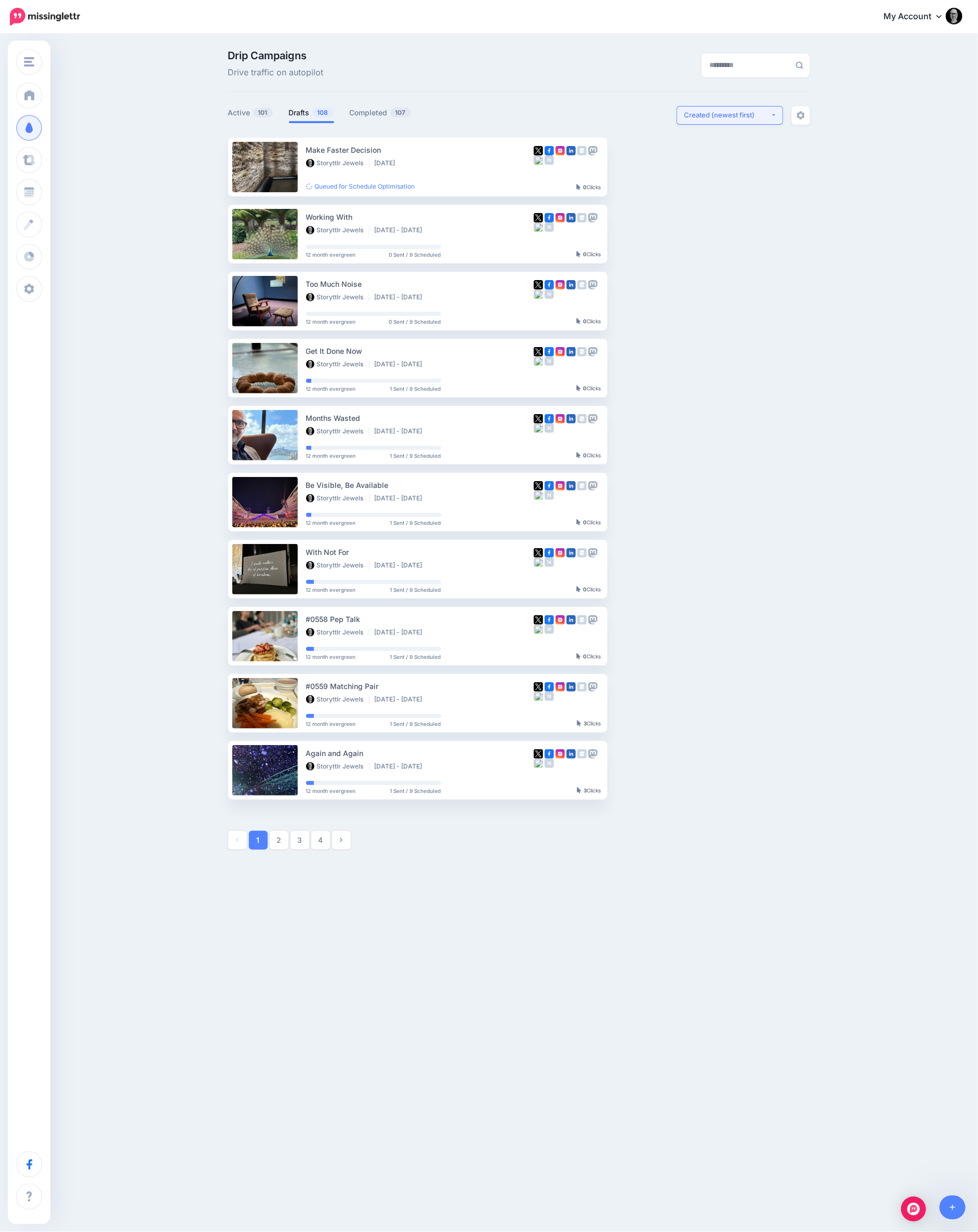
click at [708, 113] on div "Created (newest first)" at bounding box center [728, 115] width 86 height 10
click at [714, 205] on span "Created (oldest first)" at bounding box center [723, 211] width 71 height 13
select select "**********"
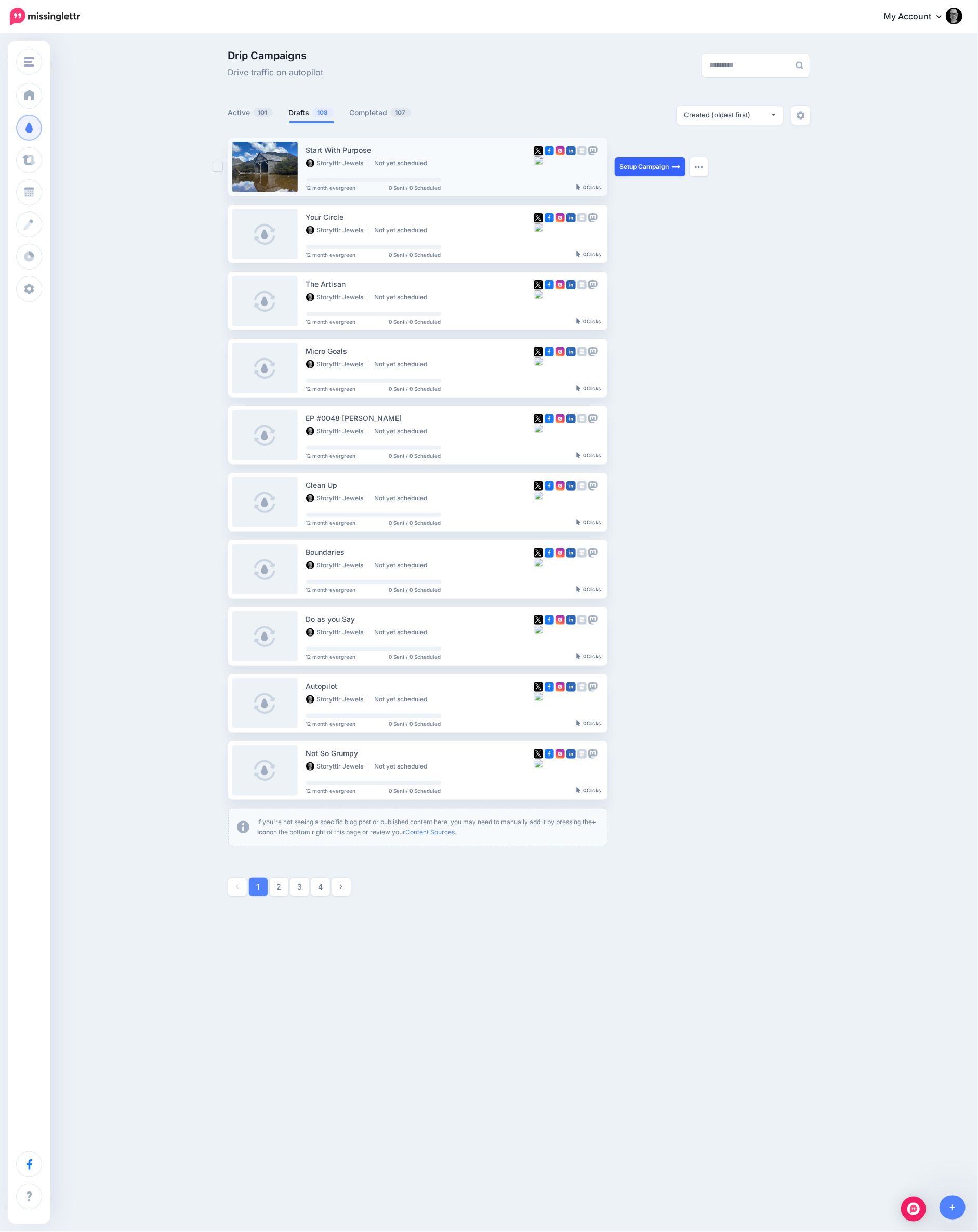
click at [643, 169] on link "Setup Campaign" at bounding box center [650, 167] width 71 height 19
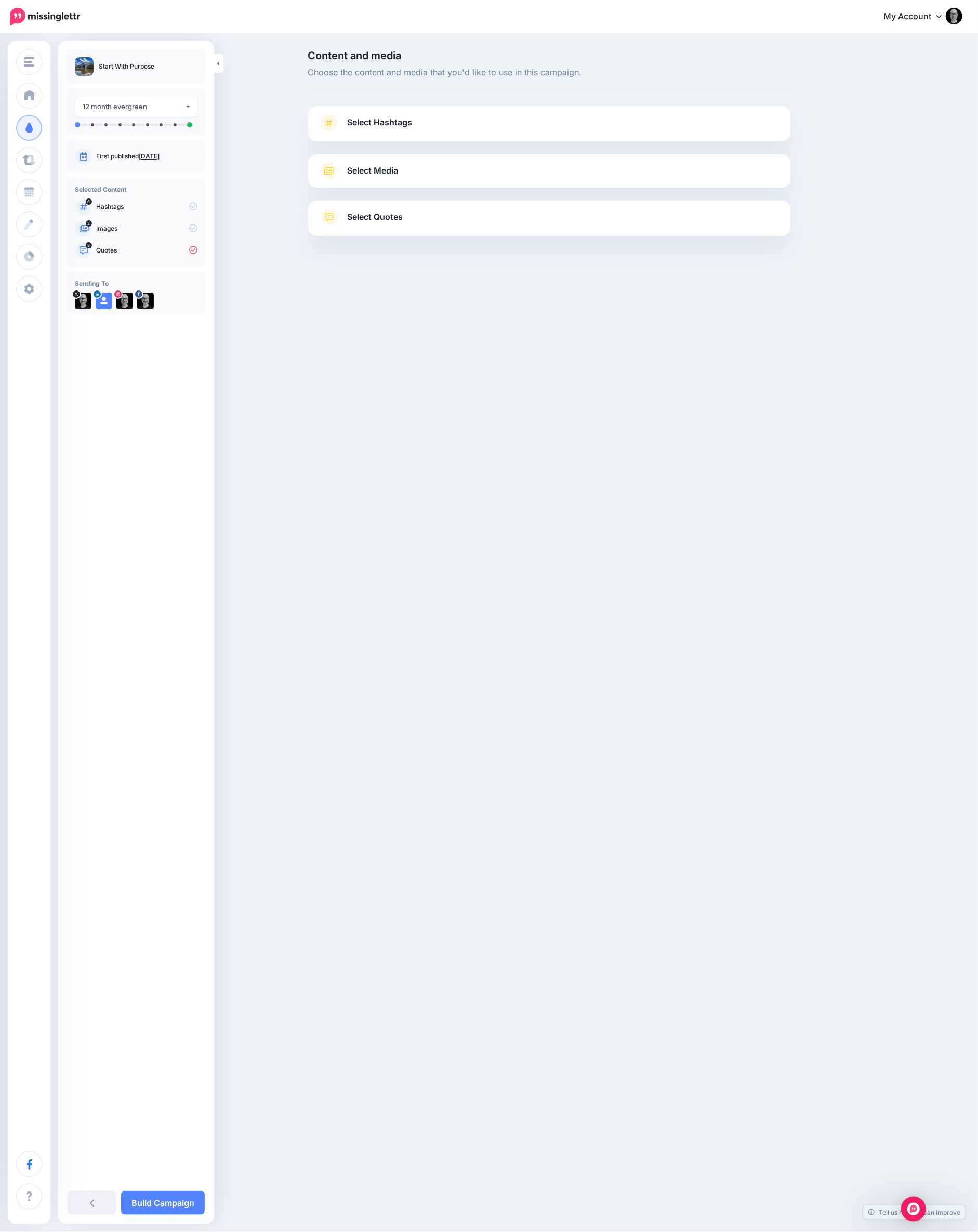
click at [484, 139] on link "Select Hashtags" at bounding box center [549, 128] width 461 height 27
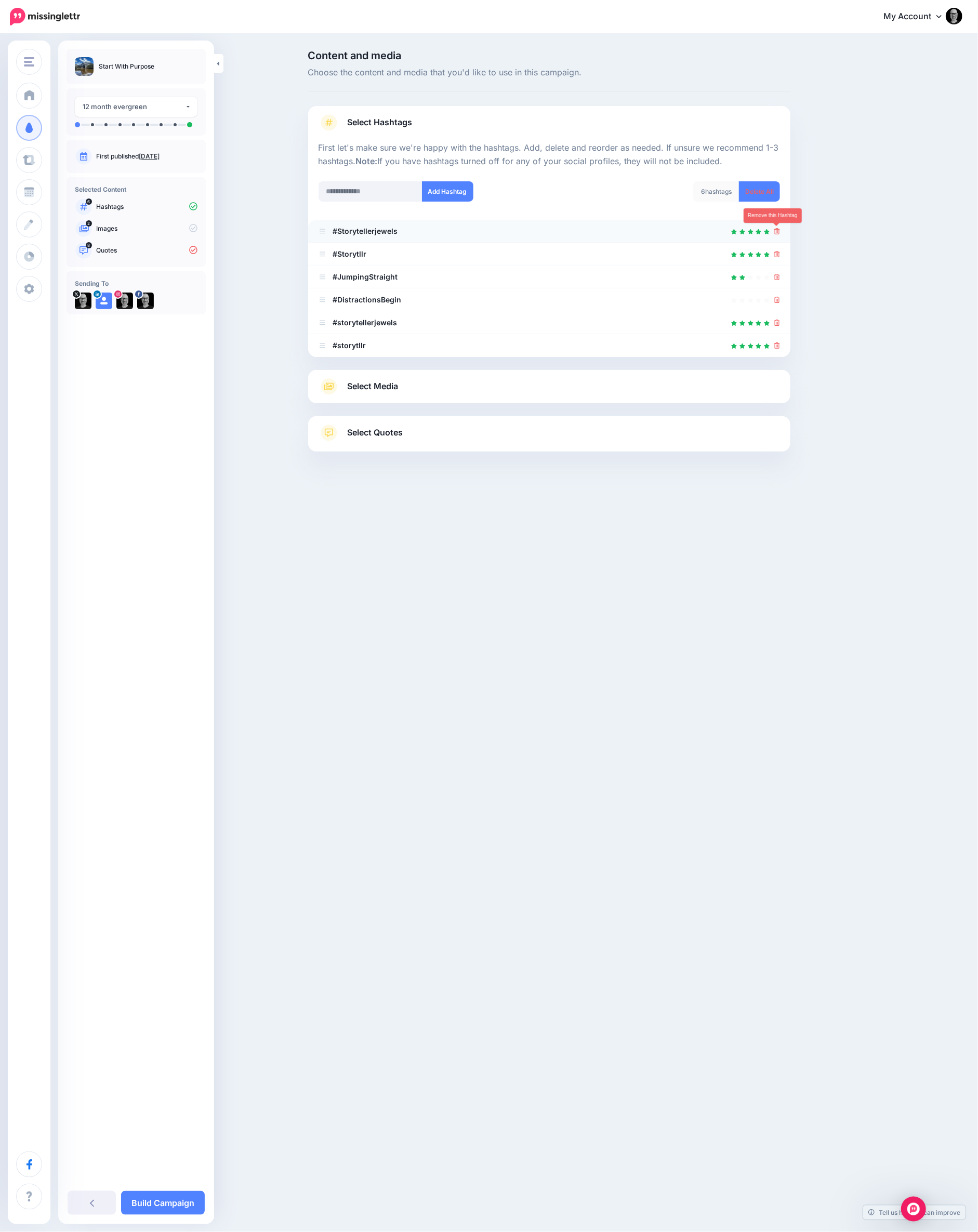
click at [777, 232] on icon at bounding box center [777, 231] width 6 height 6
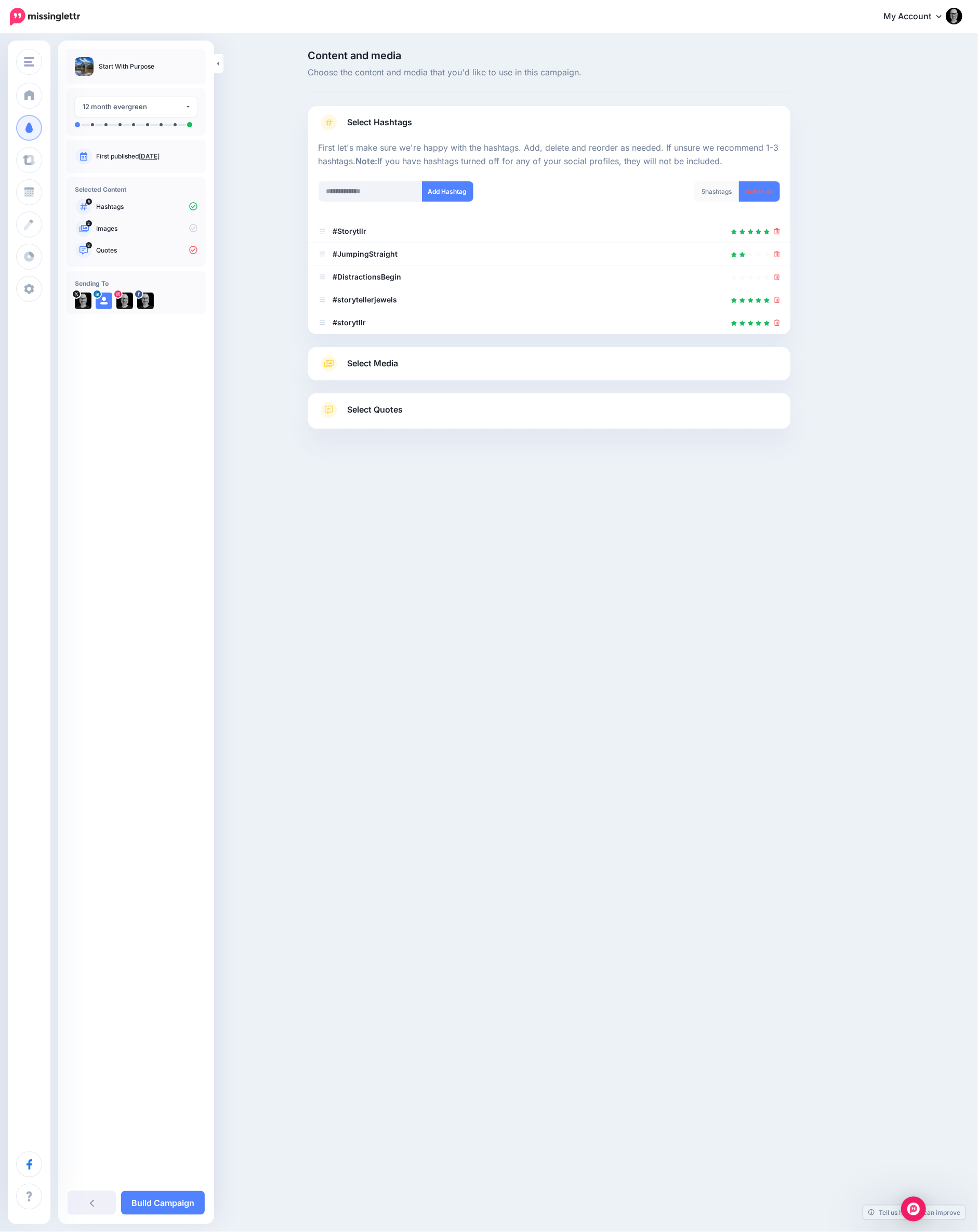
click at [777, 232] on icon at bounding box center [777, 231] width 6 height 6
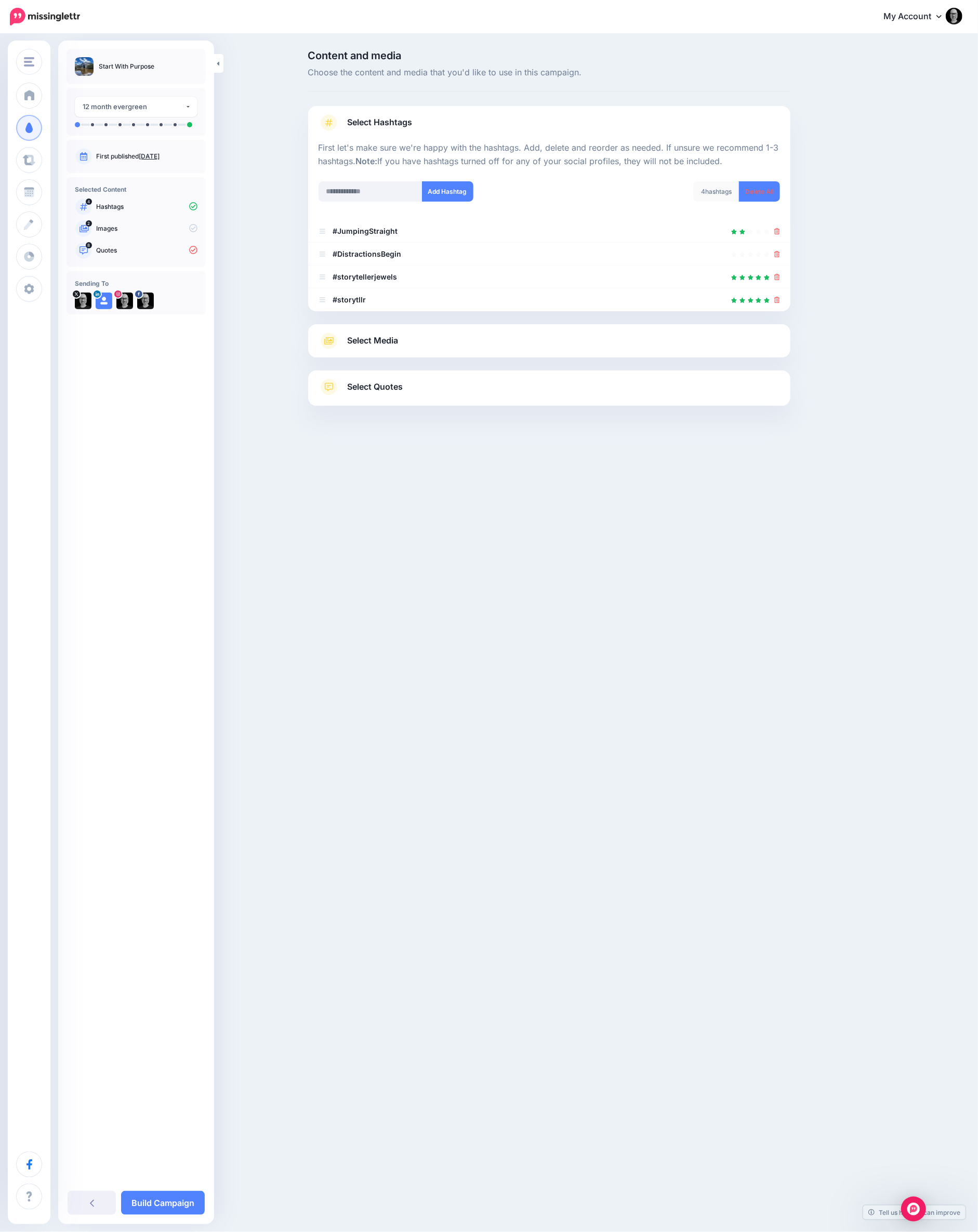
click at [383, 395] on link "Select Quotes" at bounding box center [549, 392] width 461 height 27
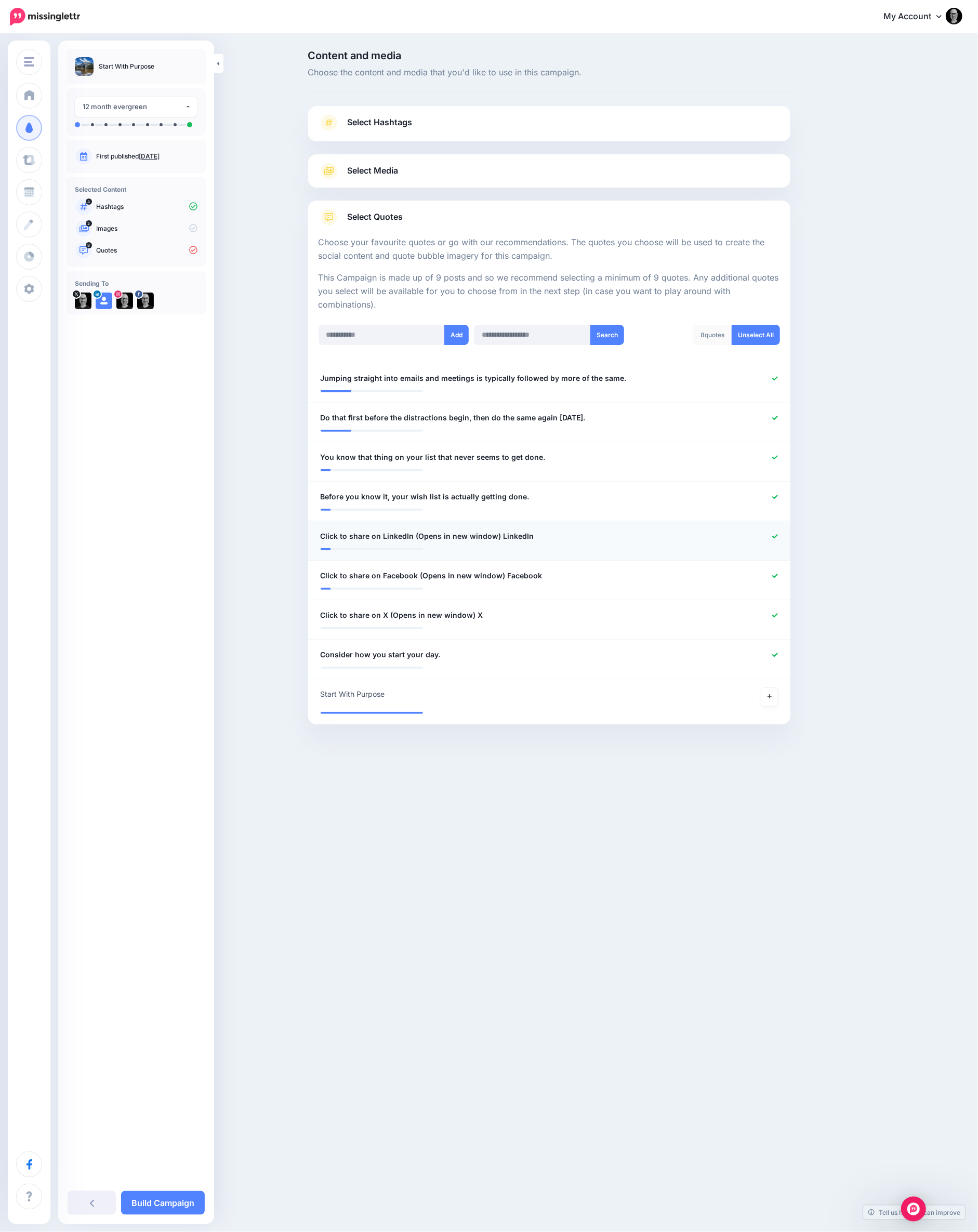
click at [774, 534] on icon at bounding box center [775, 537] width 6 height 6
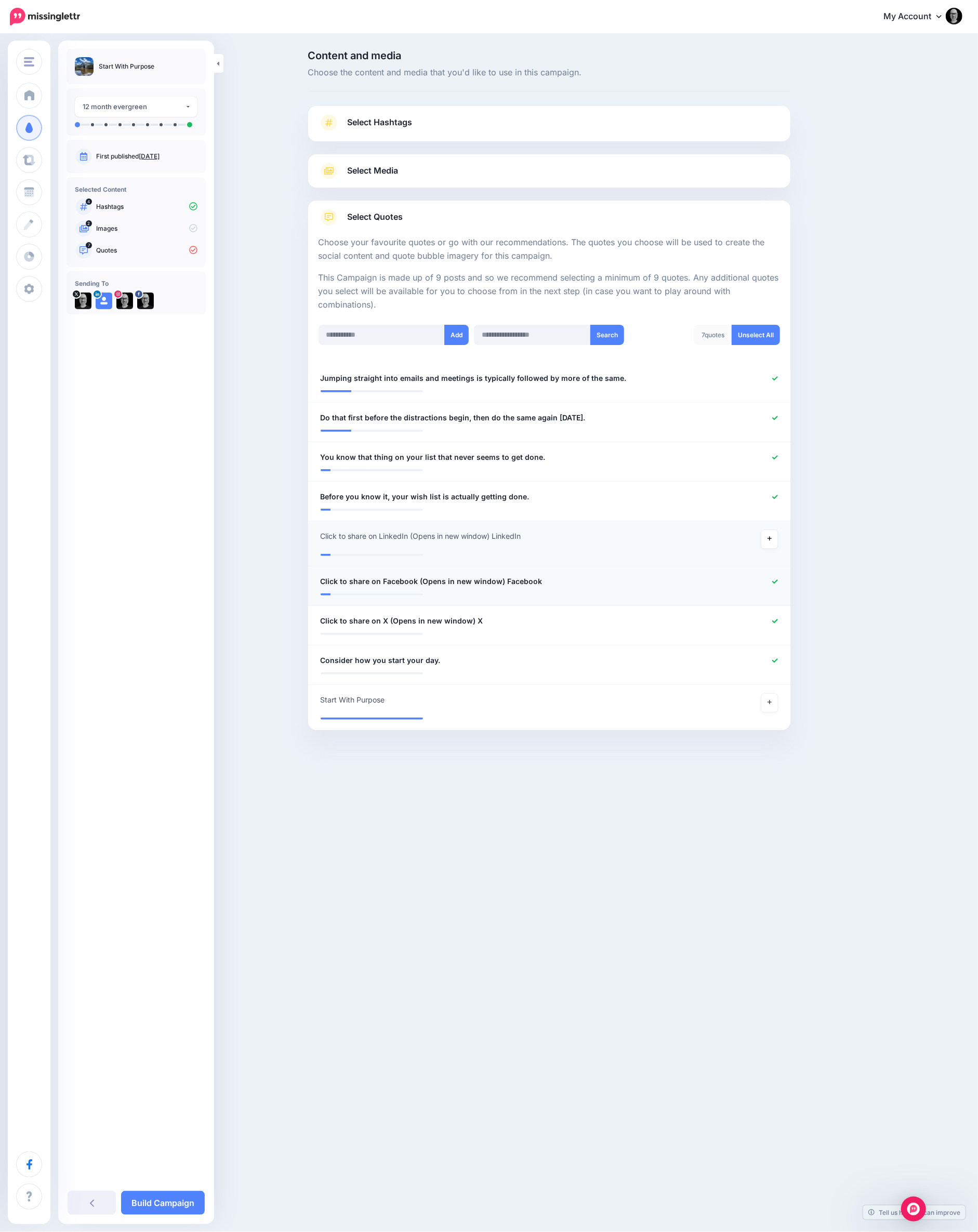
click at [773, 579] on icon at bounding box center [775, 581] width 6 height 6
click at [774, 625] on icon at bounding box center [775, 627] width 6 height 6
click at [767, 714] on icon at bounding box center [769, 714] width 4 height 6
click at [155, 1211] on link "Build Campaign" at bounding box center [162, 1203] width 83 height 24
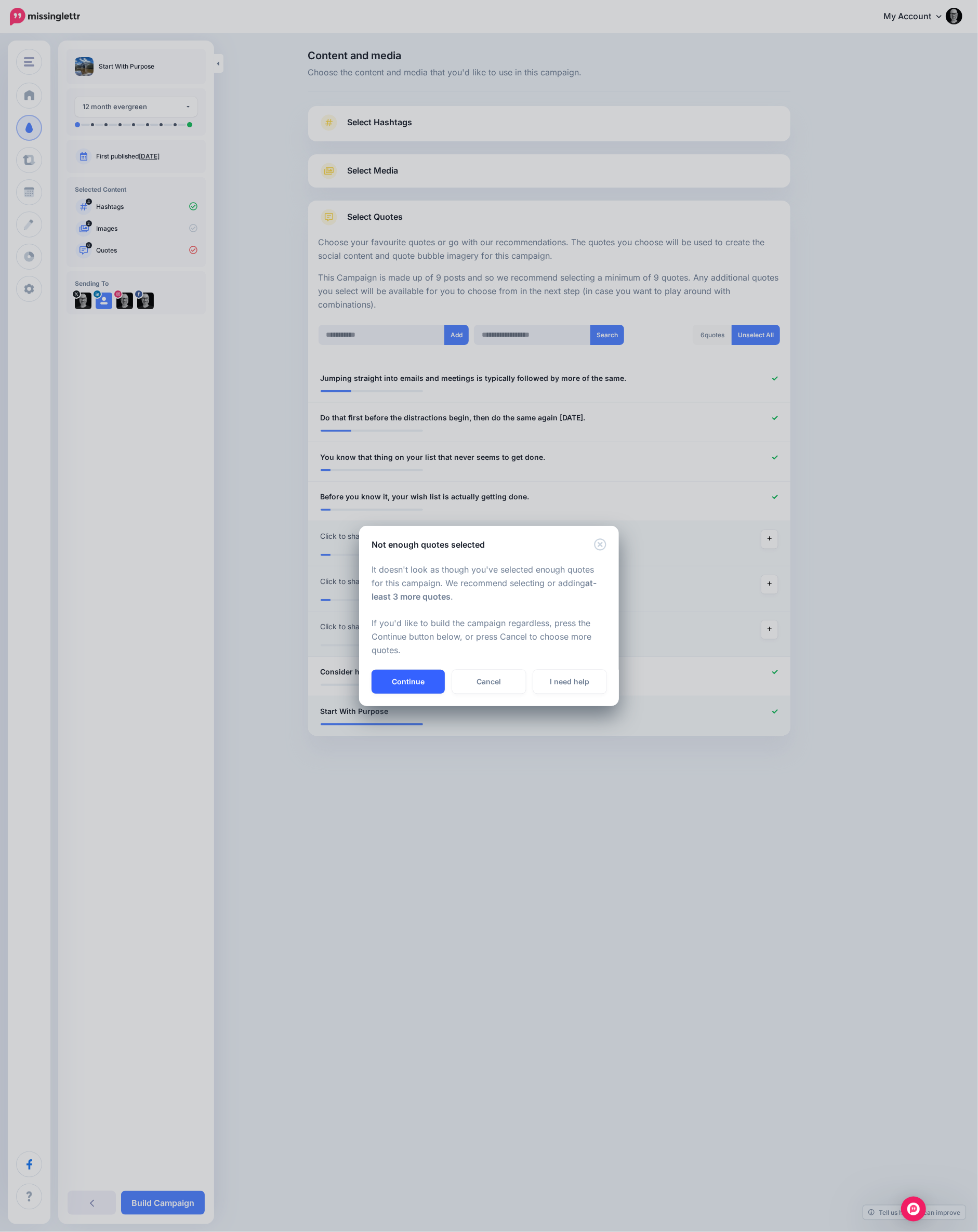
click at [414, 682] on button "Continue" at bounding box center [408, 682] width 73 height 24
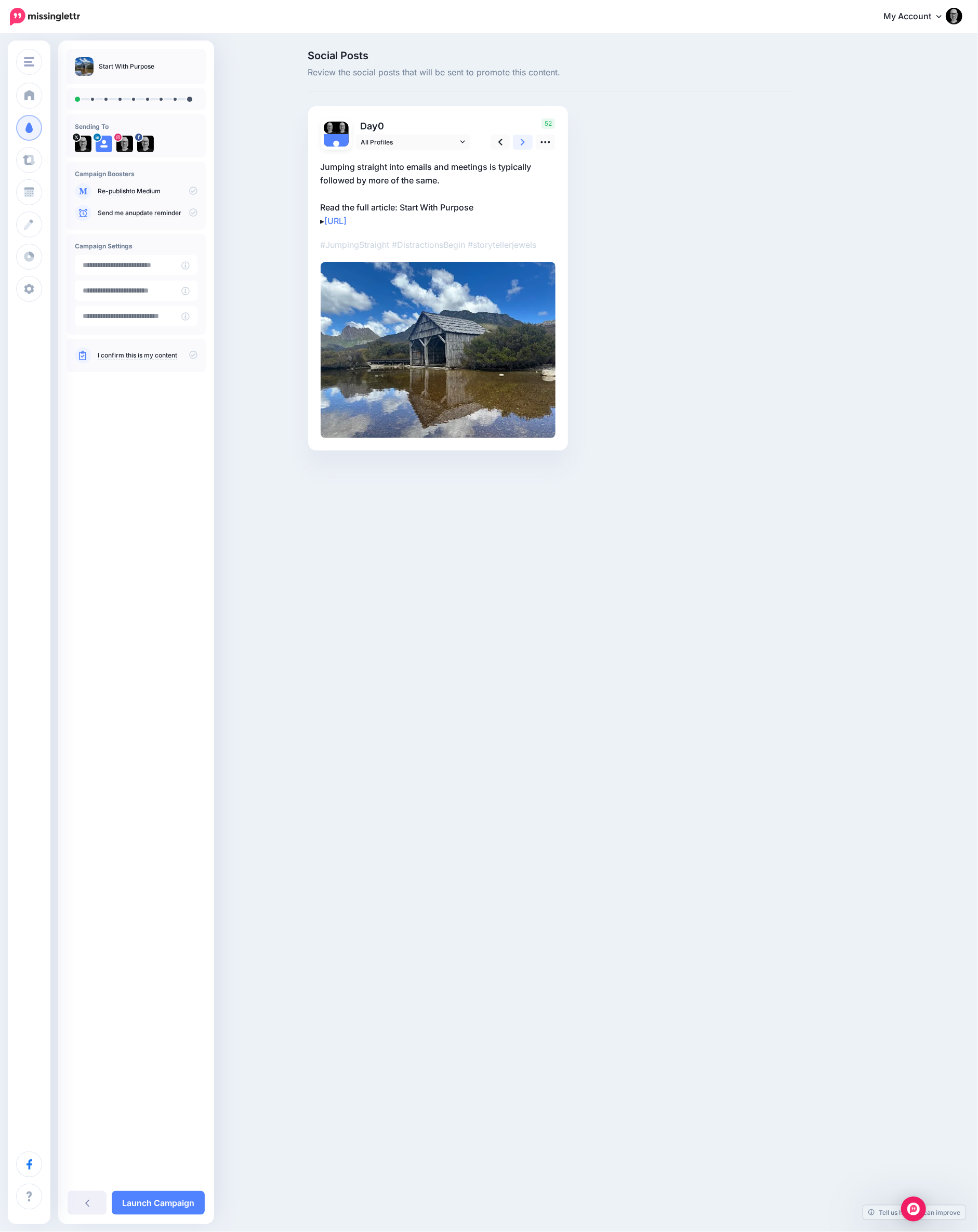
click at [517, 146] on link at bounding box center [523, 142] width 20 height 15
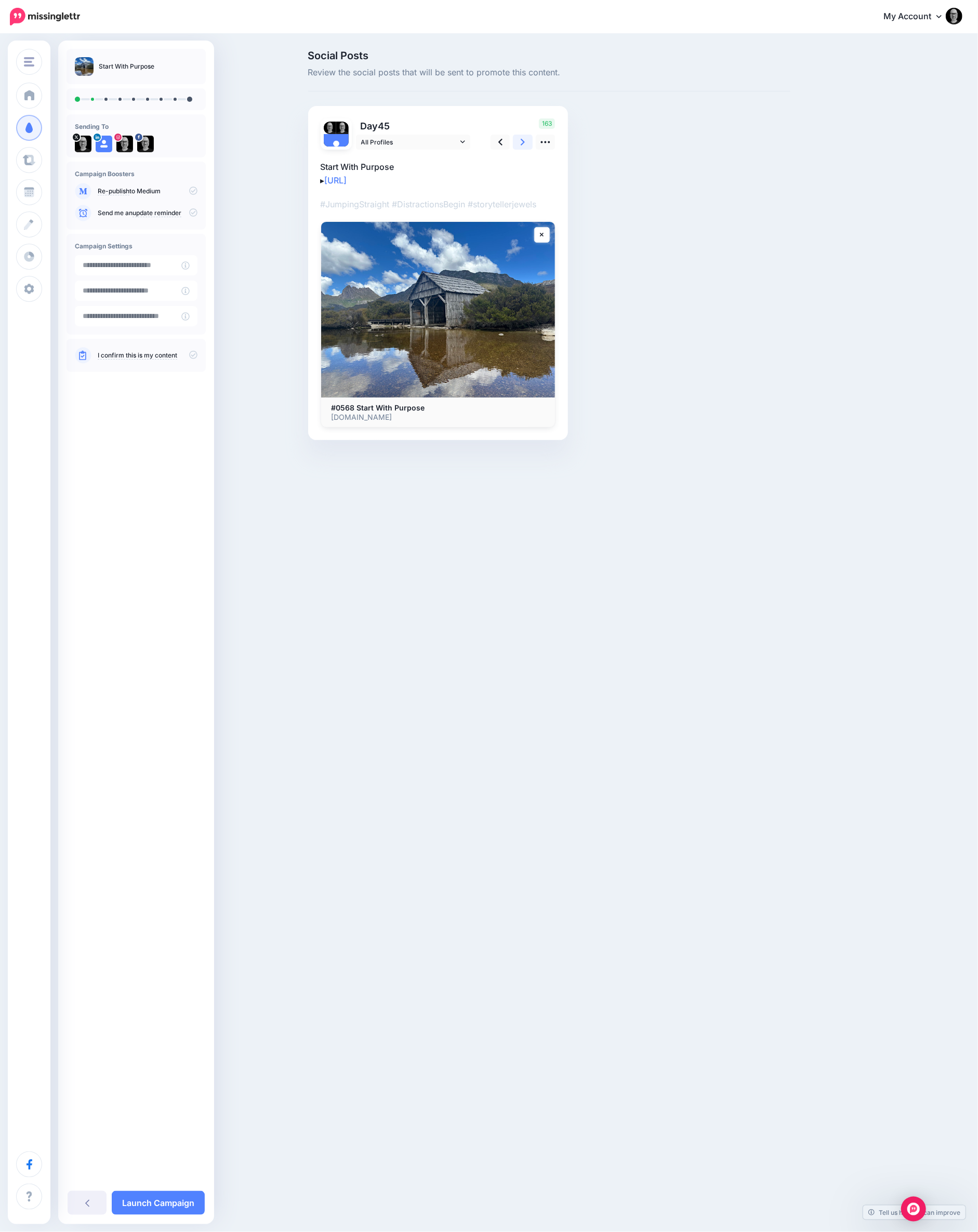
click at [518, 144] on link at bounding box center [523, 142] width 20 height 15
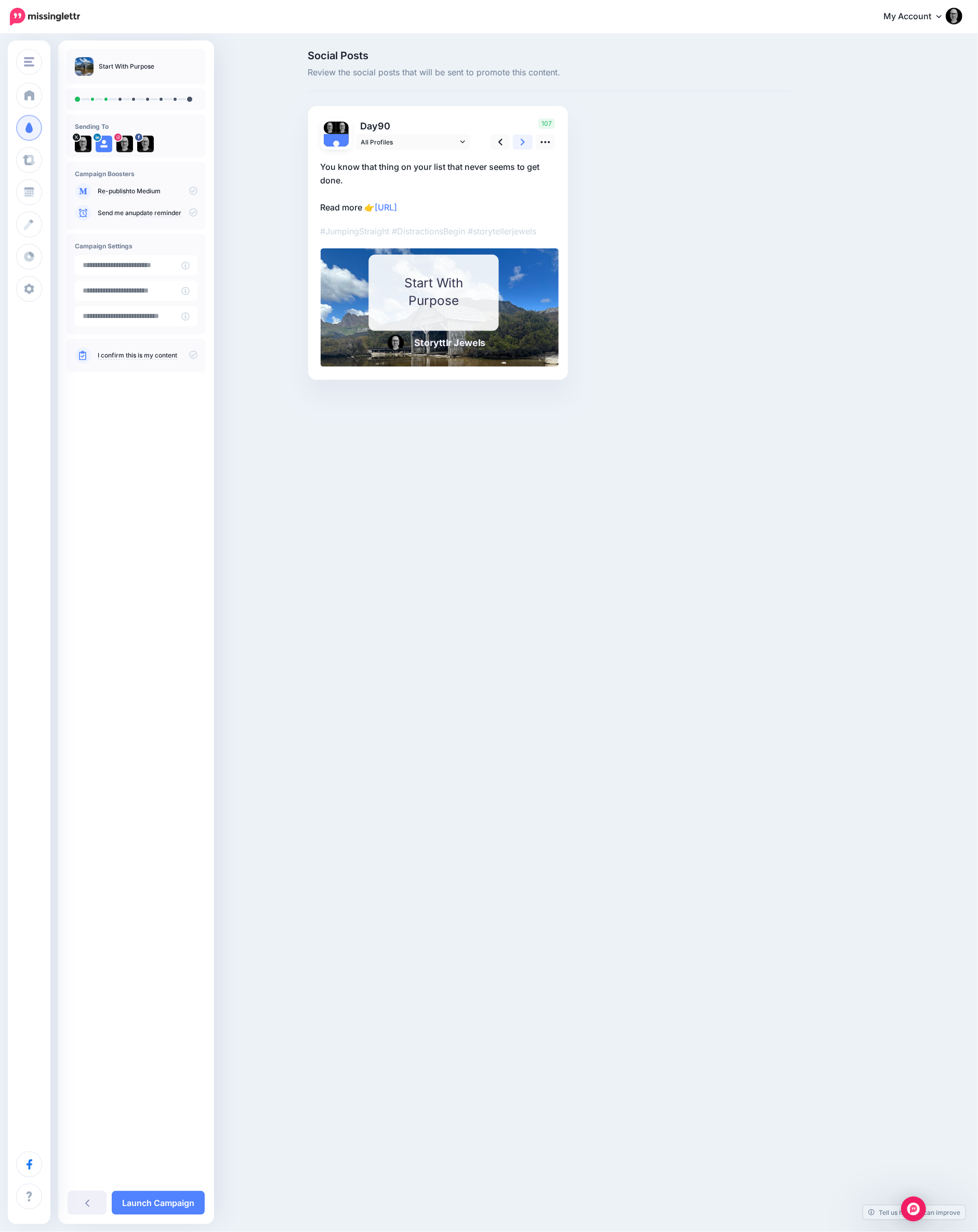
click at [518, 144] on link at bounding box center [523, 142] width 20 height 15
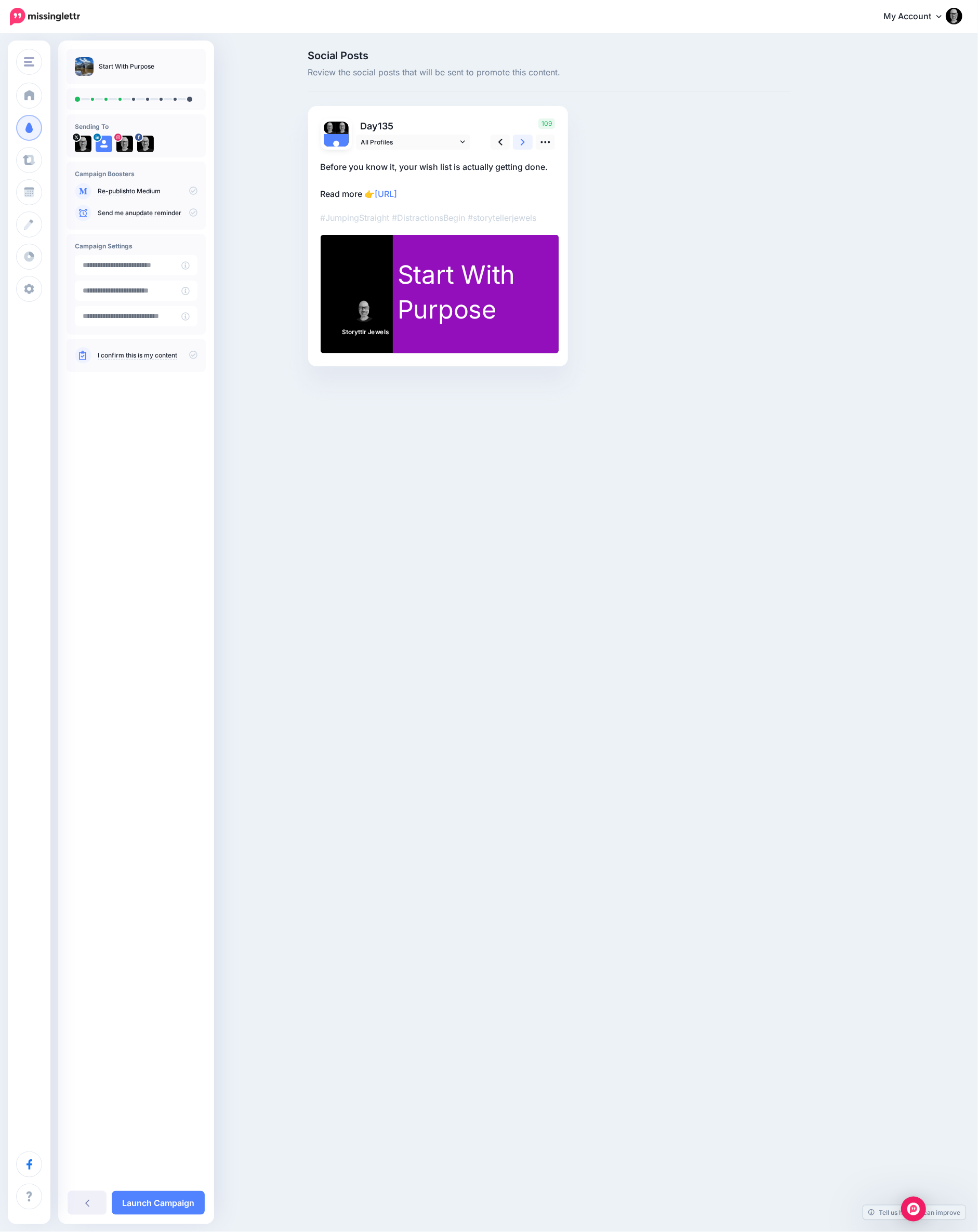
click at [518, 144] on link at bounding box center [523, 142] width 20 height 15
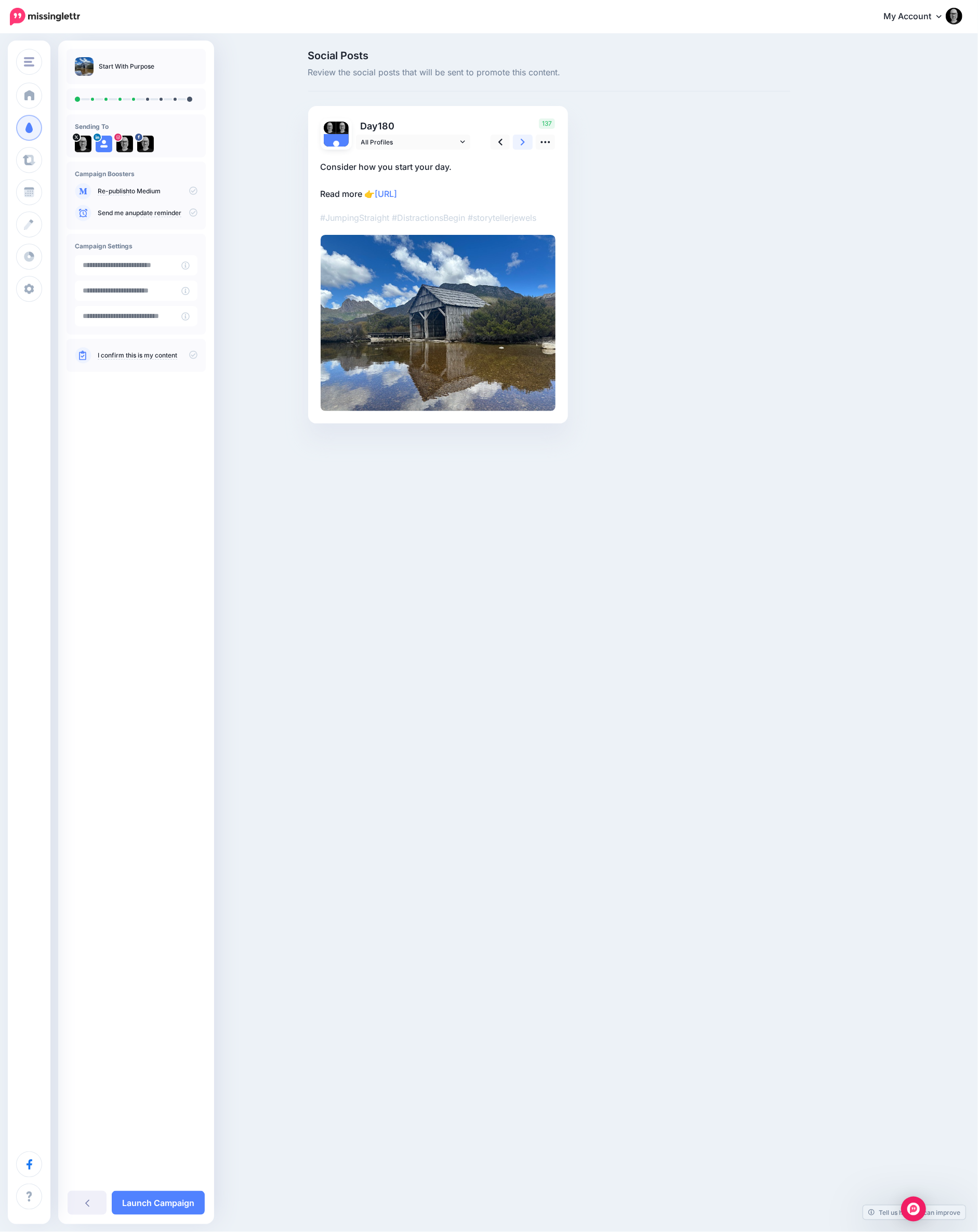
click at [518, 144] on link at bounding box center [523, 142] width 20 height 15
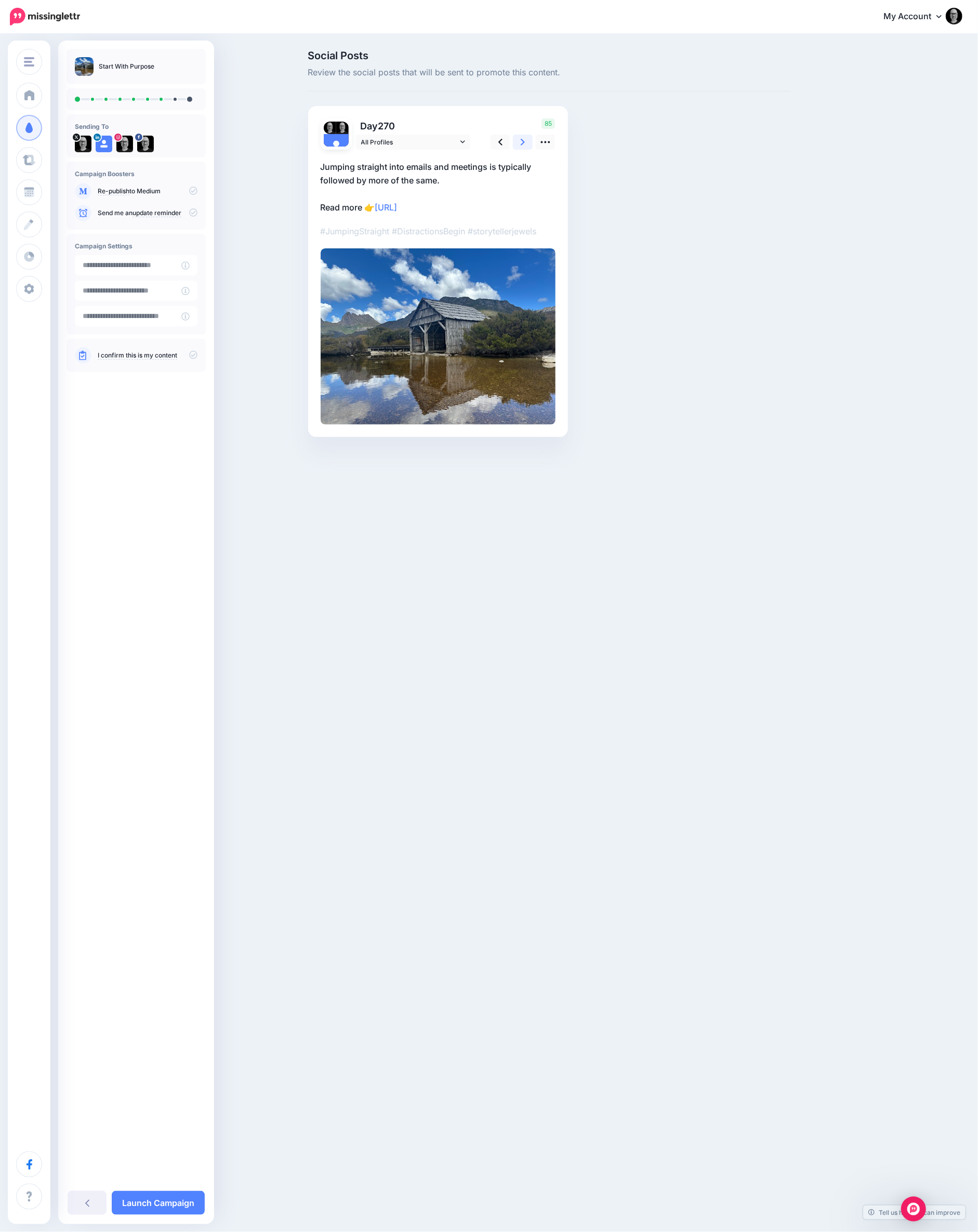
click at [518, 144] on link at bounding box center [523, 142] width 20 height 15
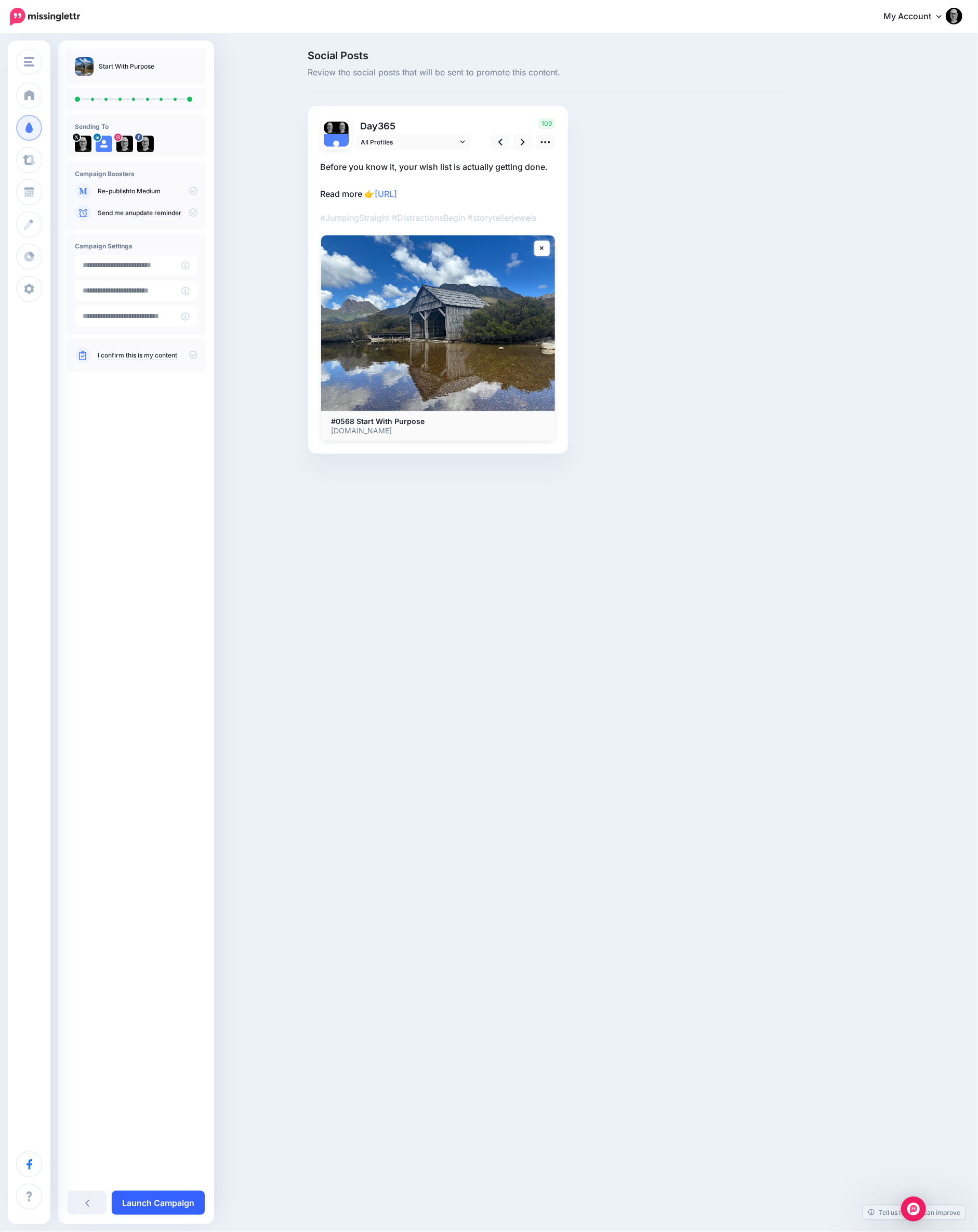
click at [164, 1202] on link "Launch Campaign" at bounding box center [158, 1203] width 93 height 24
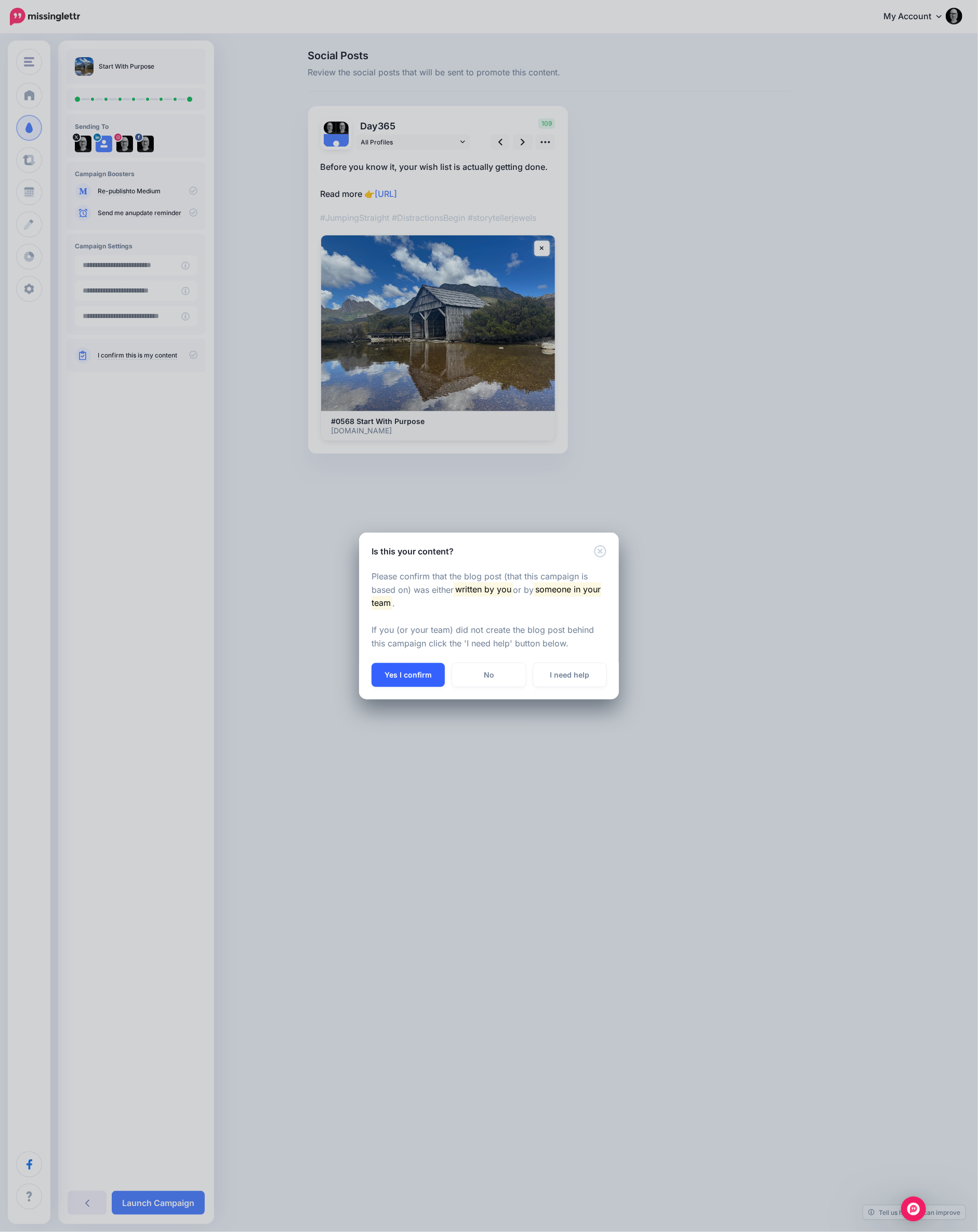
click at [422, 670] on button "Yes I confirm" at bounding box center [408, 675] width 73 height 24
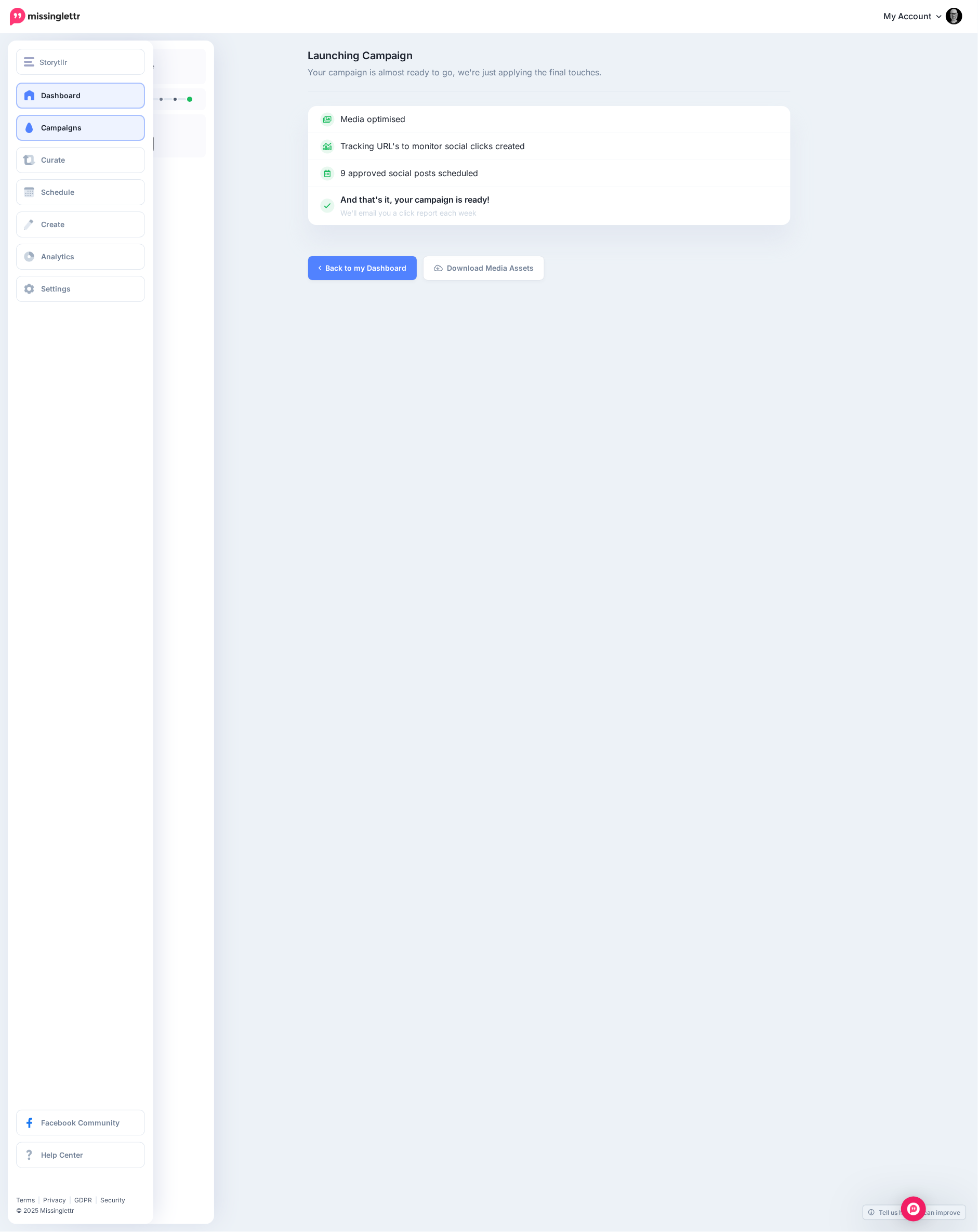
click at [35, 102] on link "Dashboard" at bounding box center [81, 95] width 129 height 26
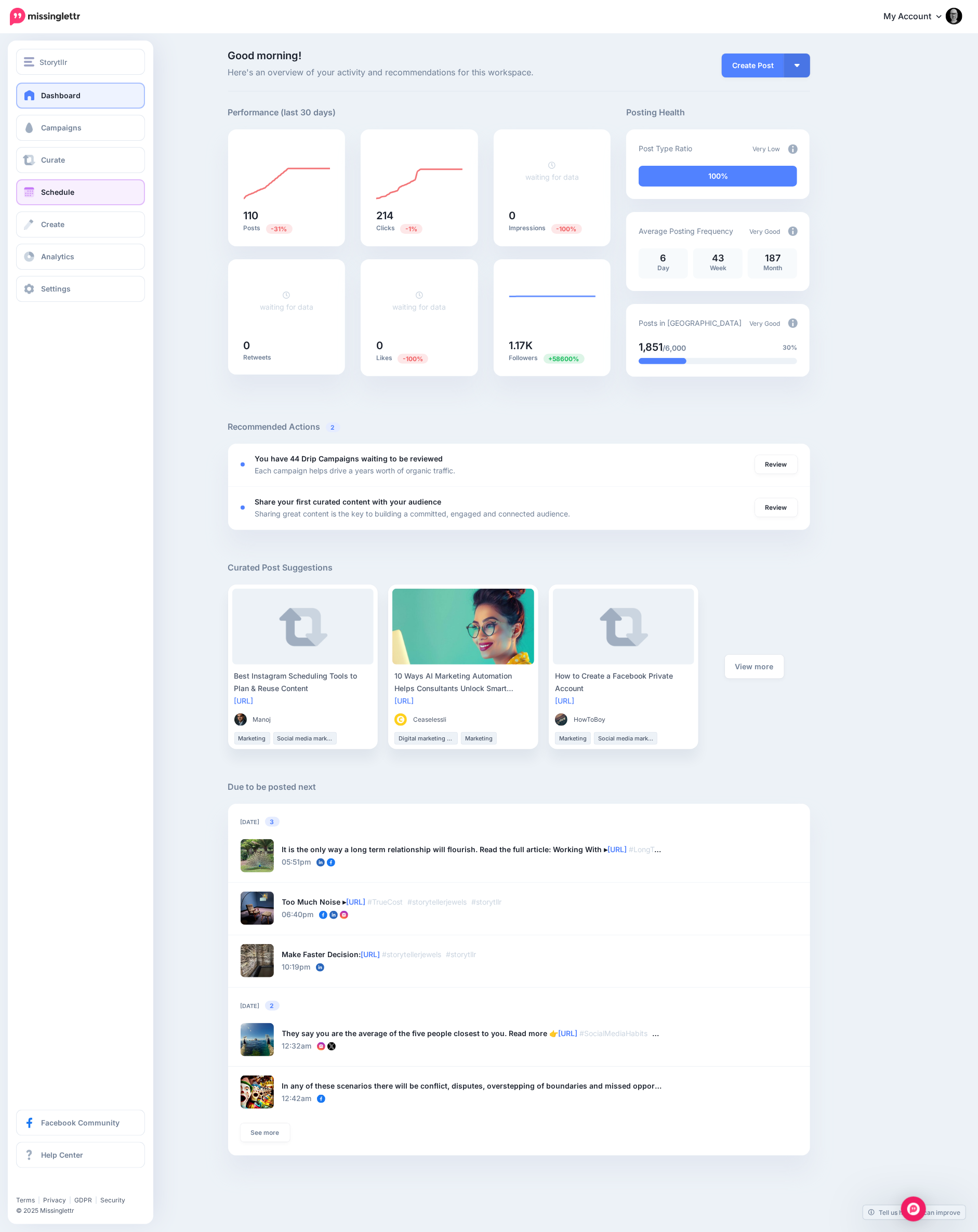
click at [58, 193] on span "Schedule" at bounding box center [58, 192] width 33 height 9
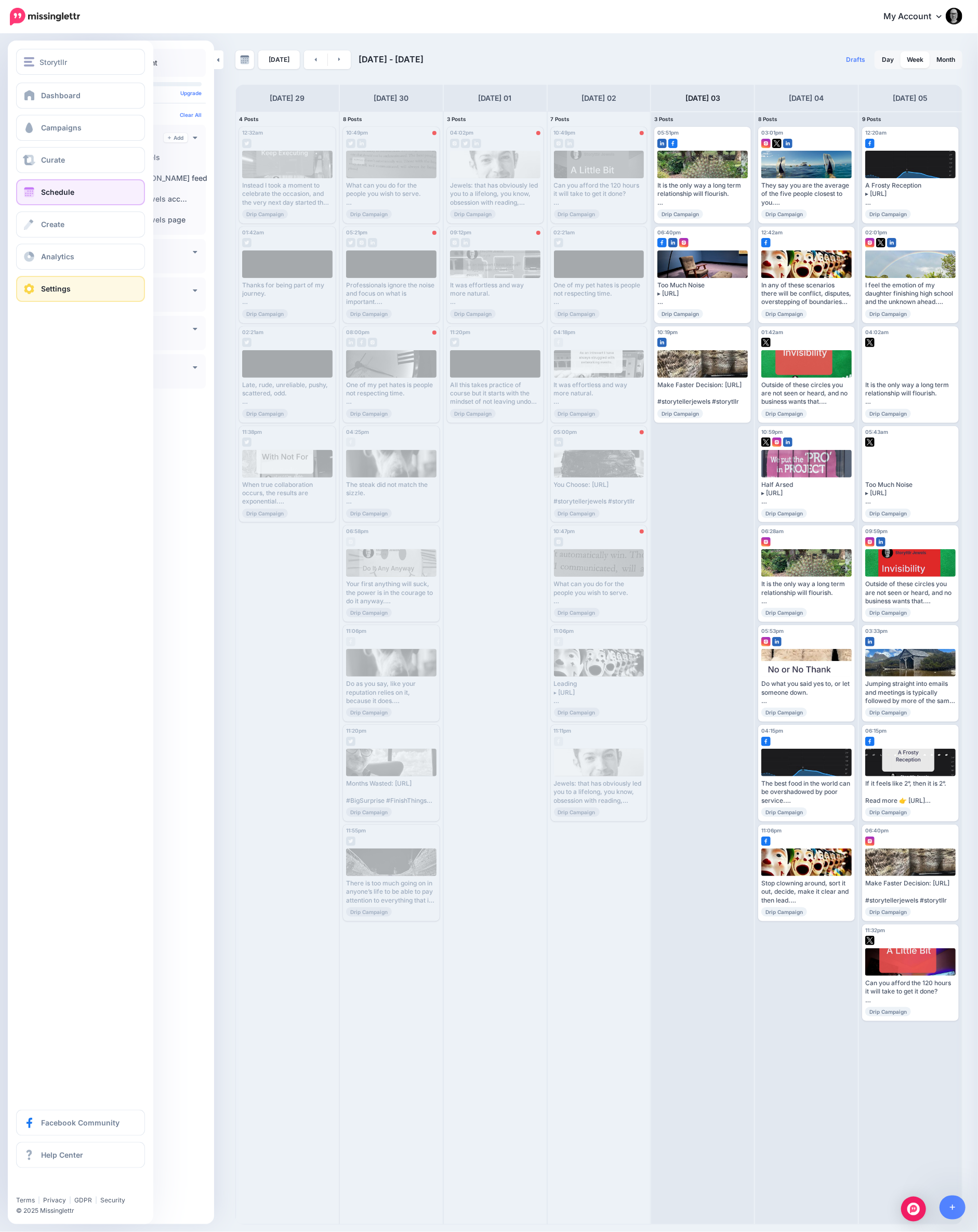
click at [80, 283] on link "Settings" at bounding box center [81, 289] width 129 height 26
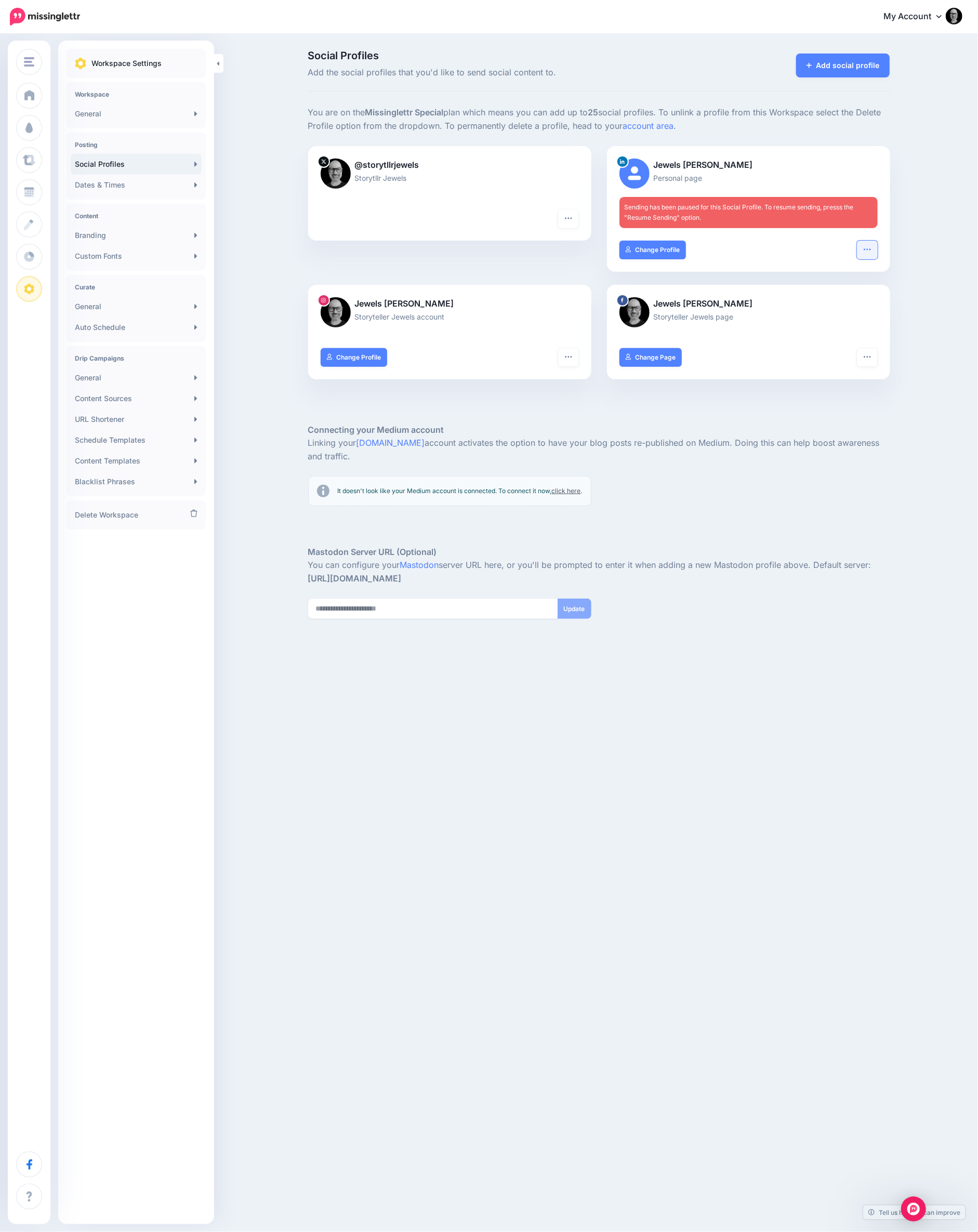
click at [870, 250] on icon "button" at bounding box center [867, 249] width 8 height 8
click at [230, 370] on div "Social Profiles Add the social profiles that you'd like to send social content …" at bounding box center [489, 374] width 978 height 678
